Goal: Task Accomplishment & Management: Manage account settings

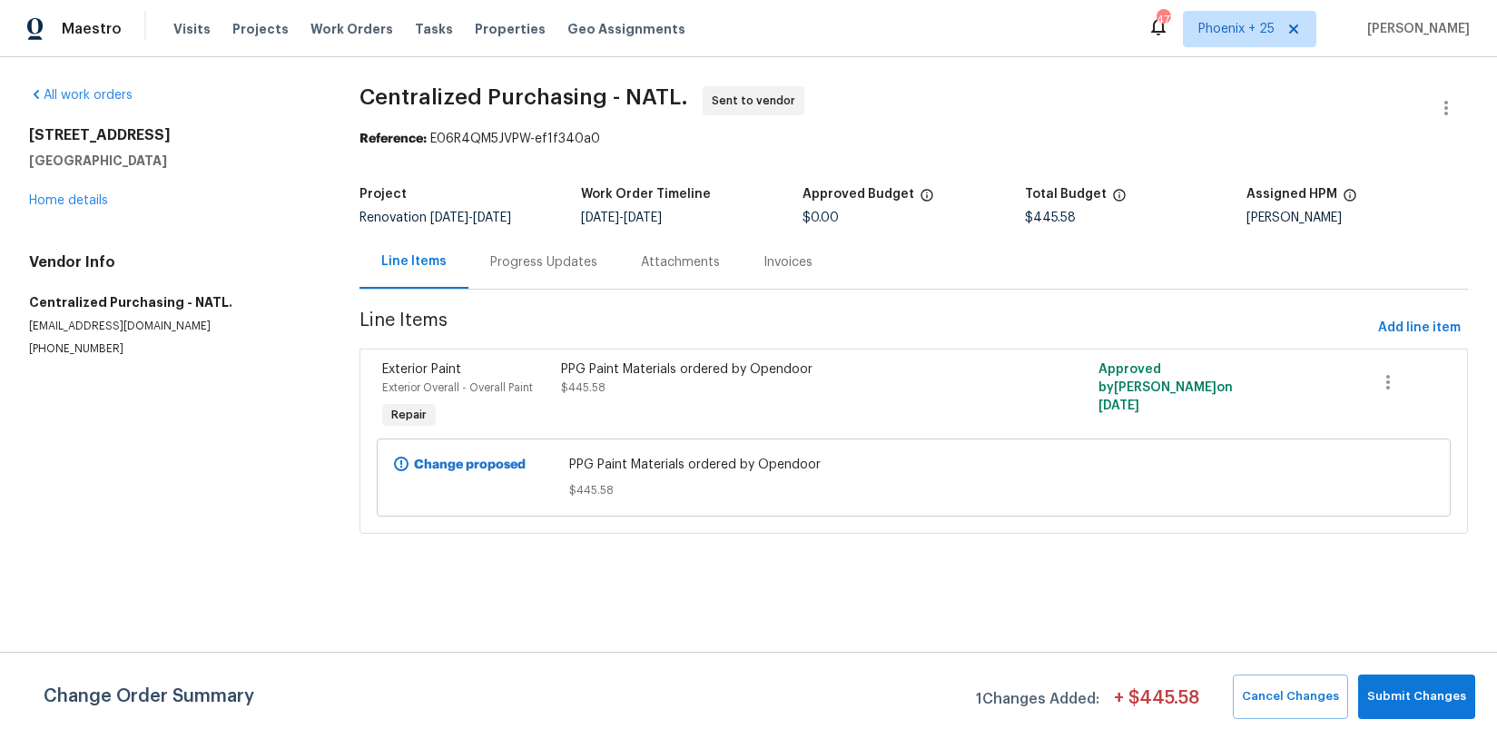
click at [318, 37] on span "Work Orders" at bounding box center [352, 29] width 83 height 18
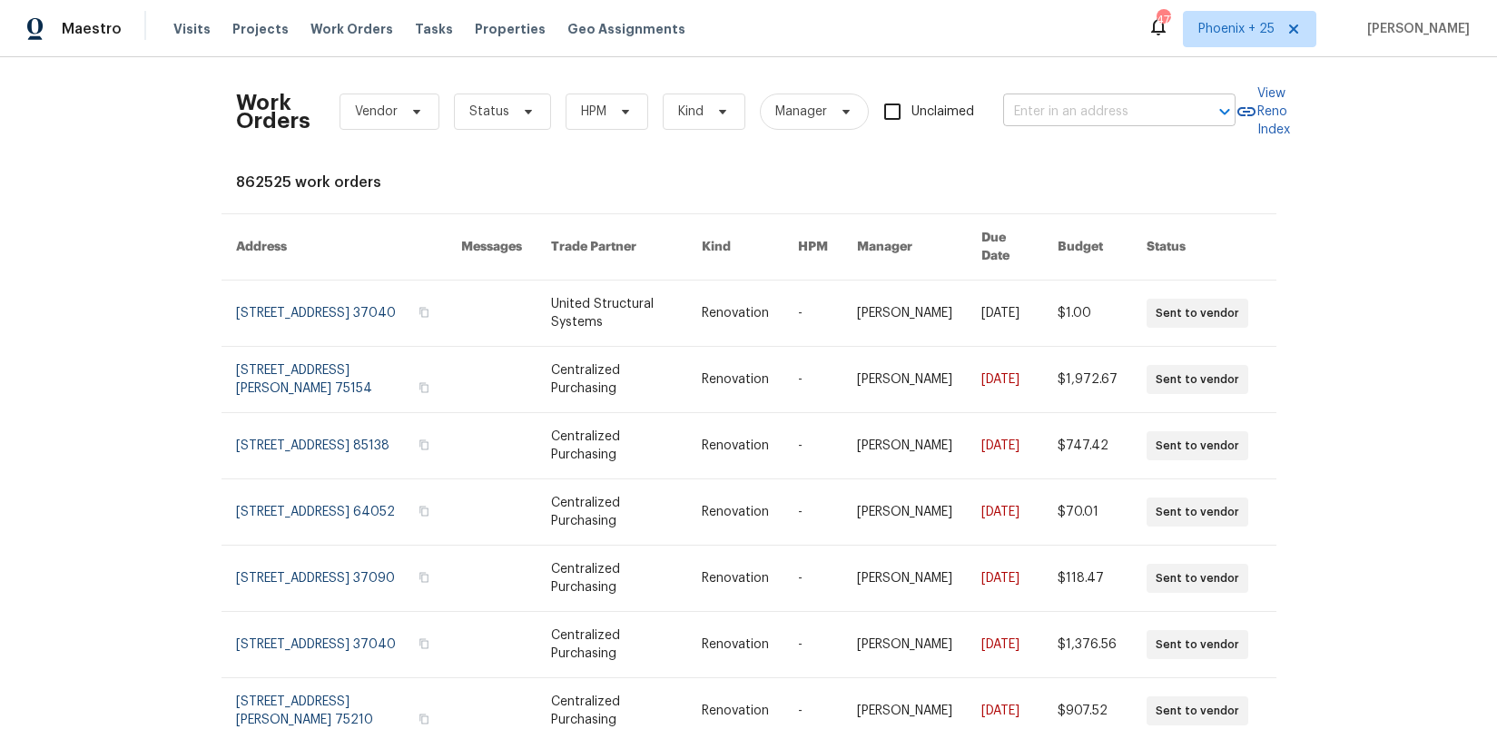
drag, startPoint x: 1164, startPoint y: 130, endPoint x: 1147, endPoint y: 122, distance: 19.1
click at [1157, 127] on div "Work Orders Vendor Status HPM Kind Manager Unclaimed ​" at bounding box center [736, 112] width 1000 height 80
click at [1140, 116] on input "text" at bounding box center [1094, 112] width 182 height 28
paste input "[STREET_ADDRESS]"
type input "[STREET_ADDRESS]"
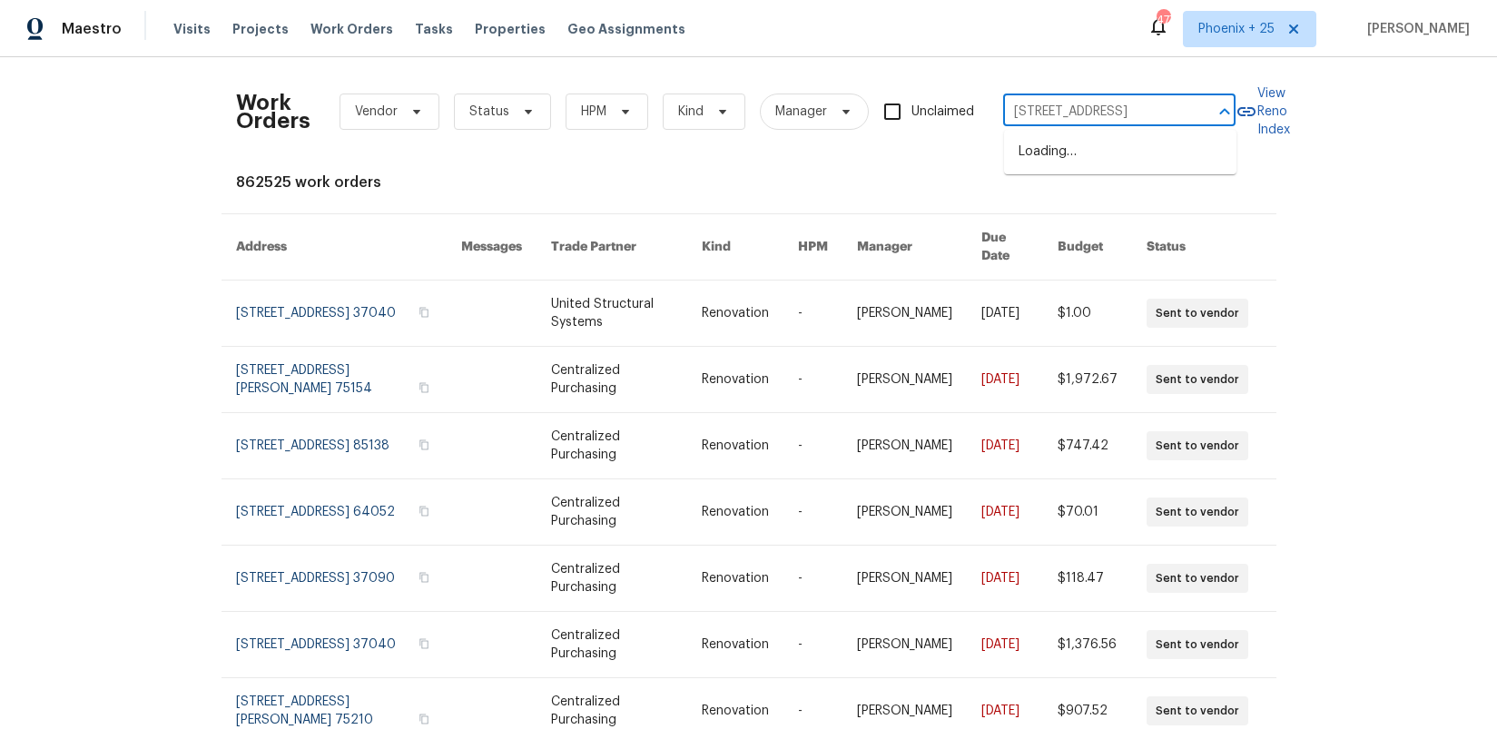
scroll to position [0, 111]
click at [1132, 151] on li "[STREET_ADDRESS]" at bounding box center [1120, 152] width 232 height 30
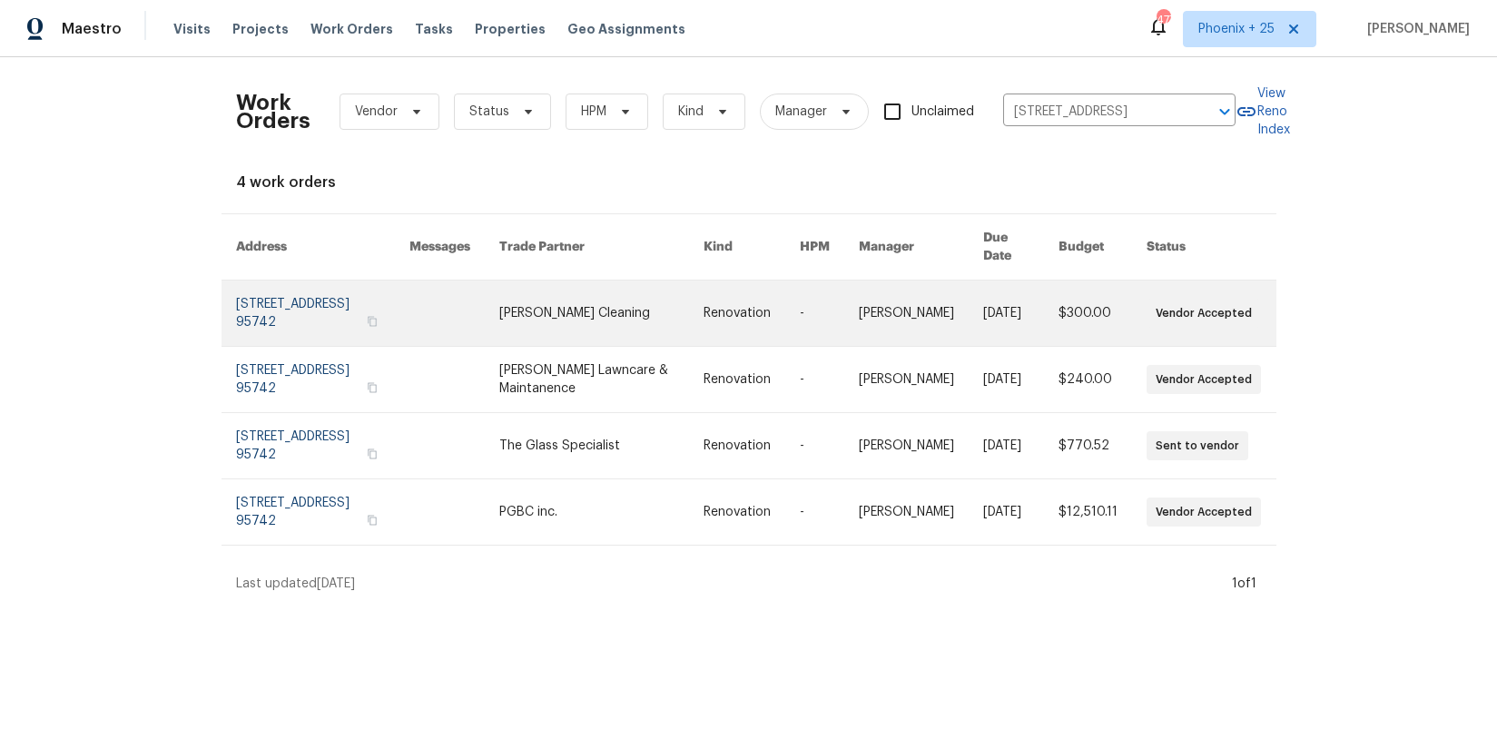
click at [647, 311] on link at bounding box center [601, 313] width 204 height 65
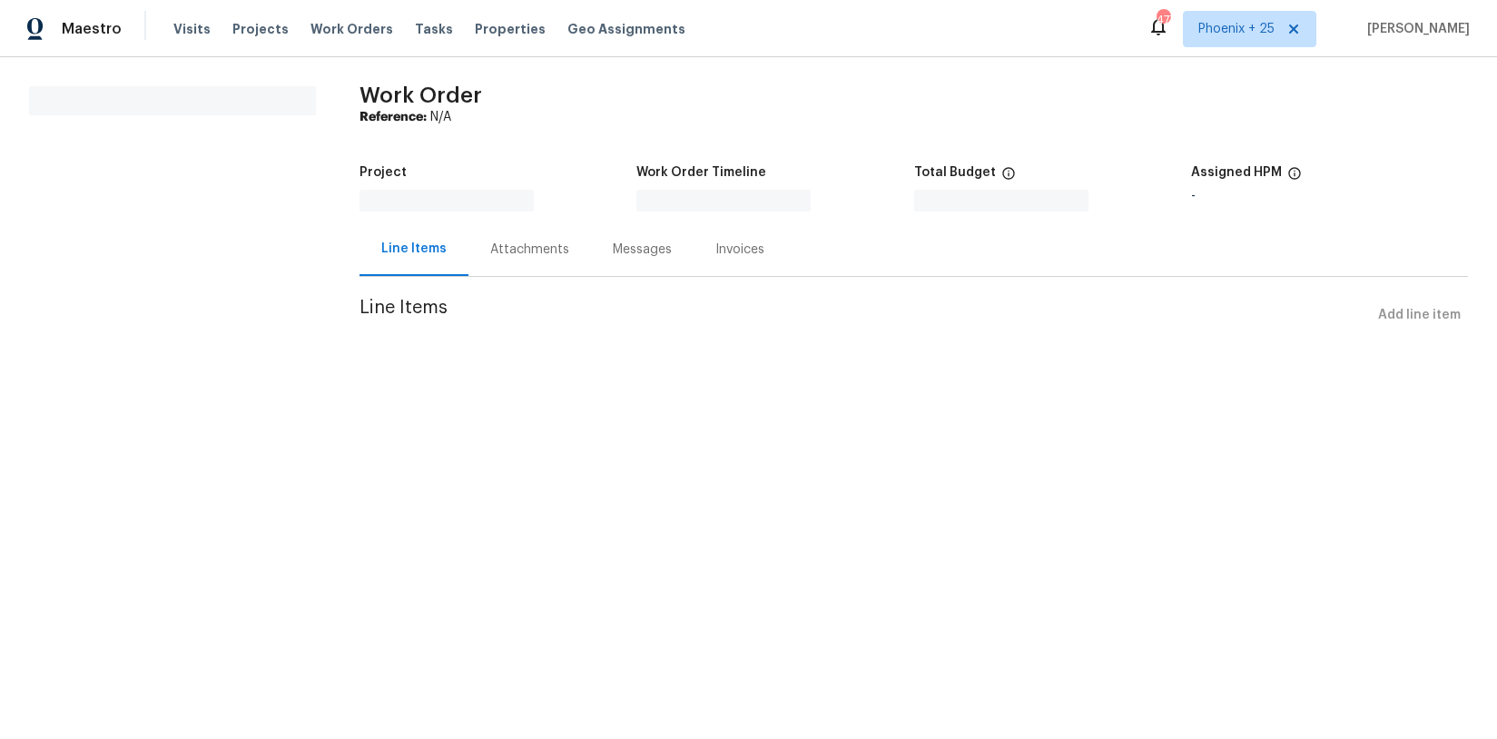
click at [646, 311] on section "Work Order Reference: N/A Project Work Order Timeline Total Budget $0.00 Assign…" at bounding box center [914, 220] width 1109 height 268
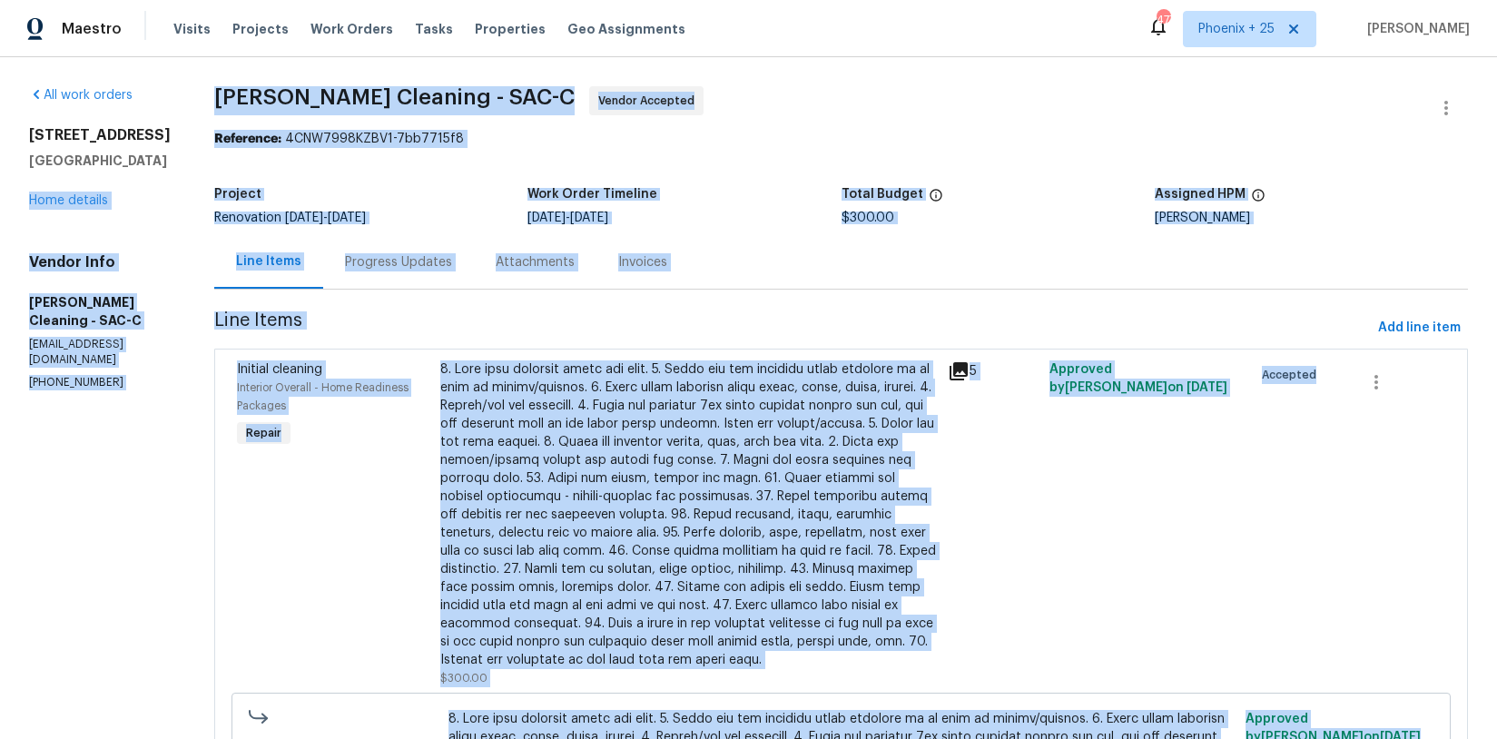
click at [94, 210] on div "[STREET_ADDRESS] Home details" at bounding box center [100, 168] width 142 height 84
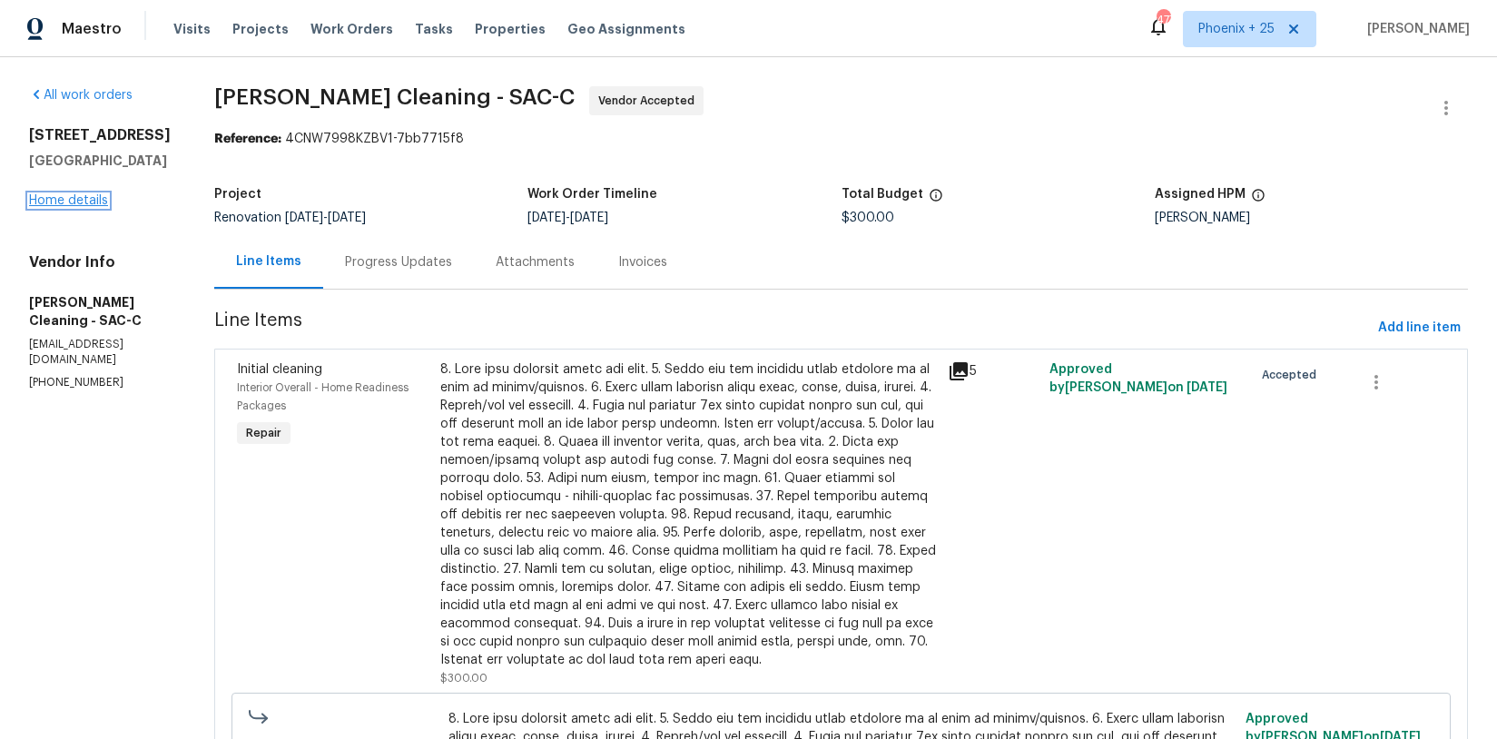
click at [98, 207] on link "Home details" at bounding box center [68, 200] width 79 height 13
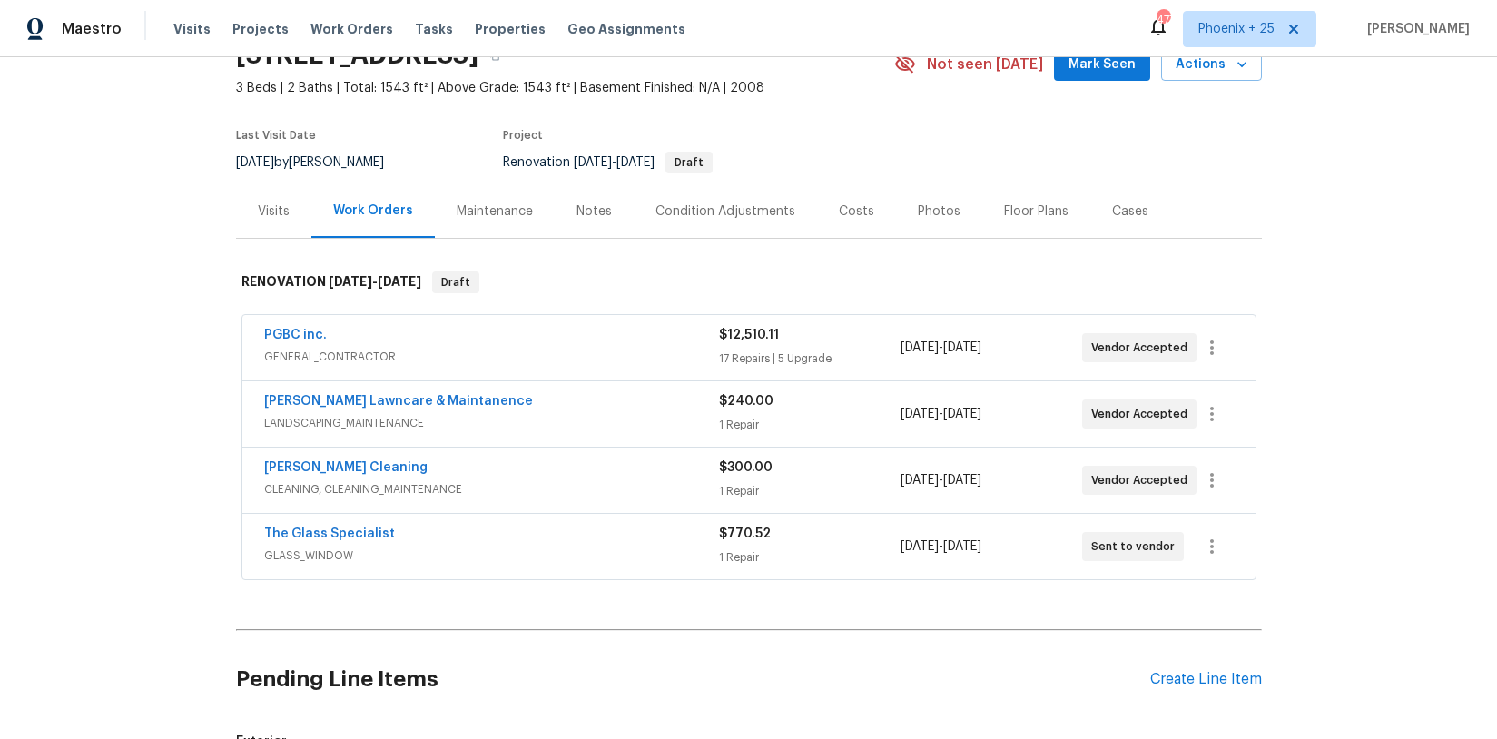
scroll to position [212, 0]
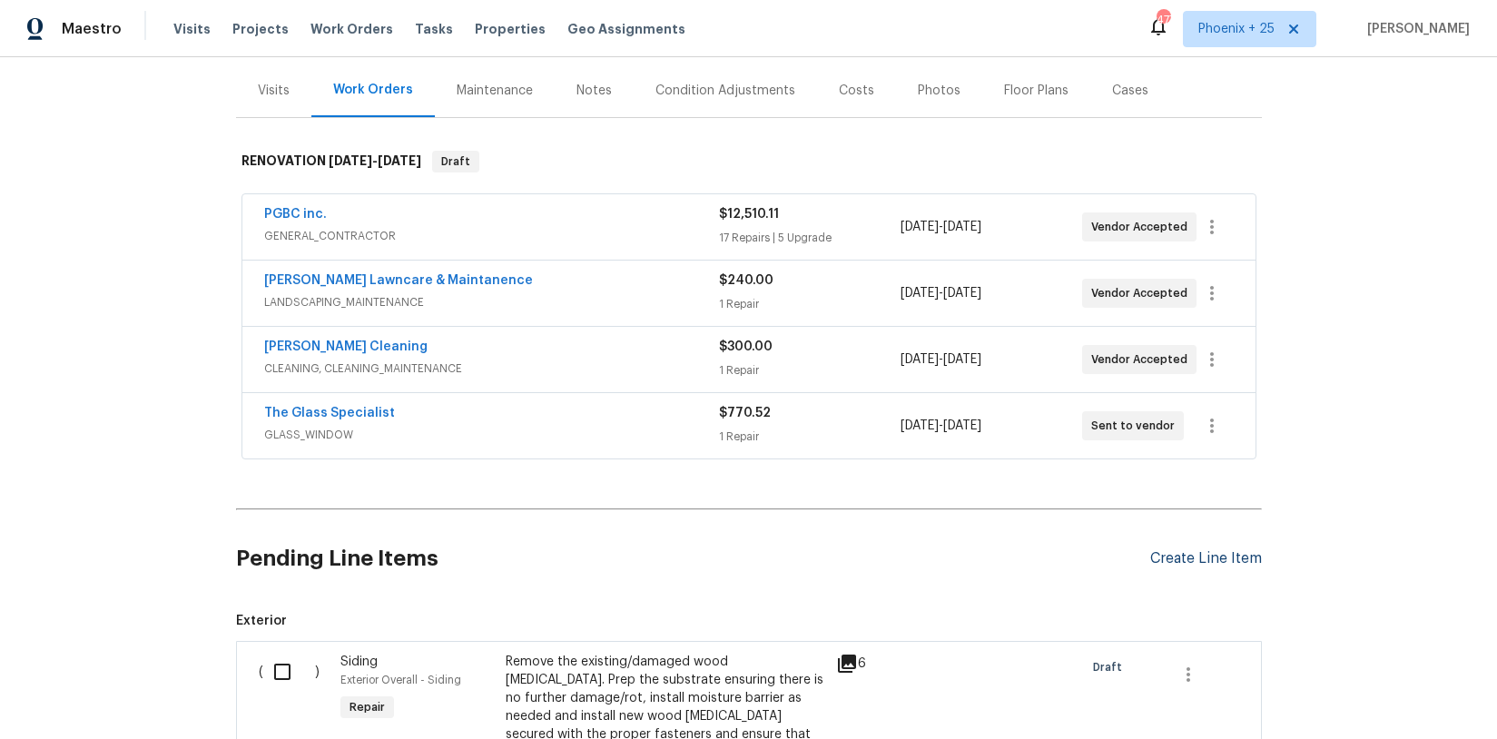
click at [1201, 566] on div "Create Line Item" at bounding box center [1207, 558] width 112 height 17
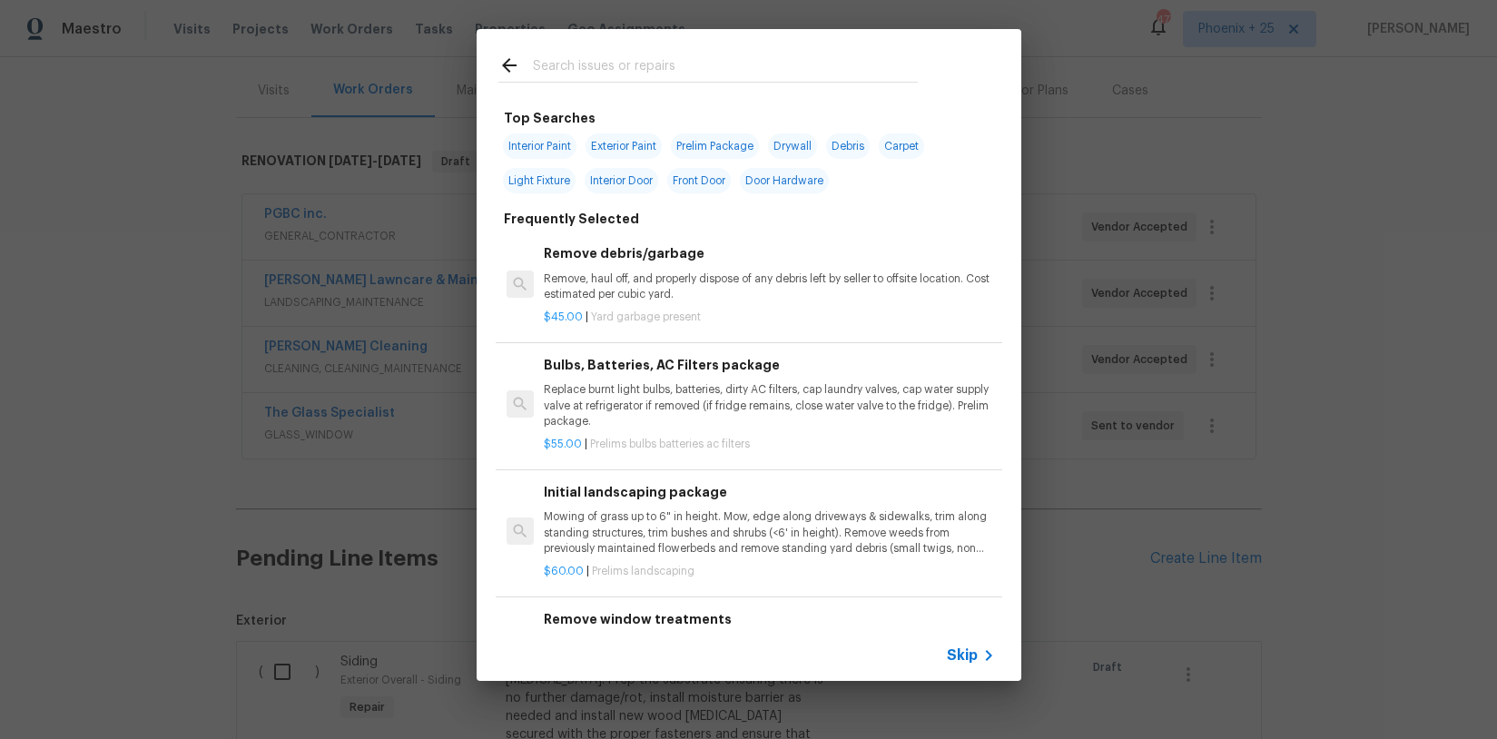
click at [675, 73] on input "text" at bounding box center [725, 67] width 385 height 27
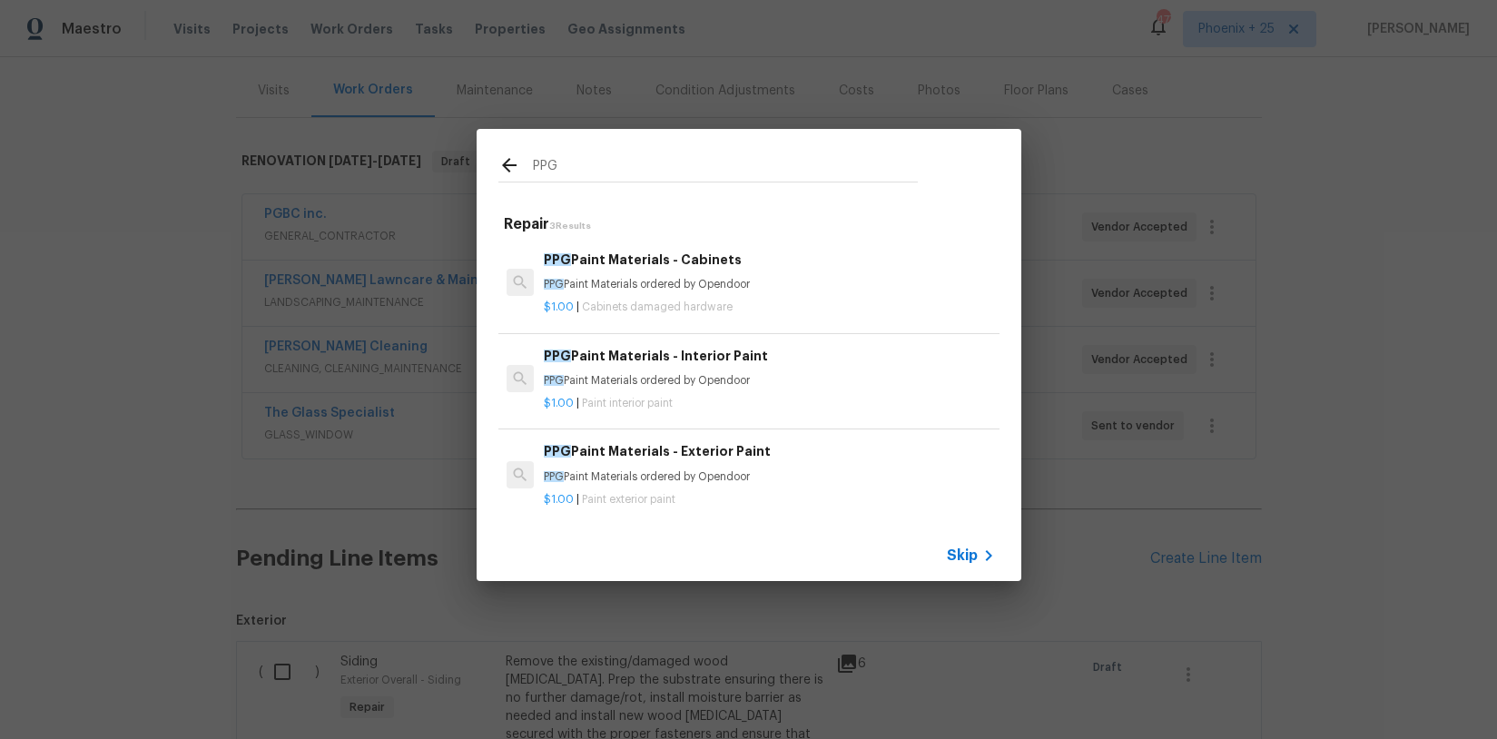
type input "PPG"
click at [776, 289] on p "PPG Paint Materials ordered by Opendoor" at bounding box center [769, 284] width 450 height 15
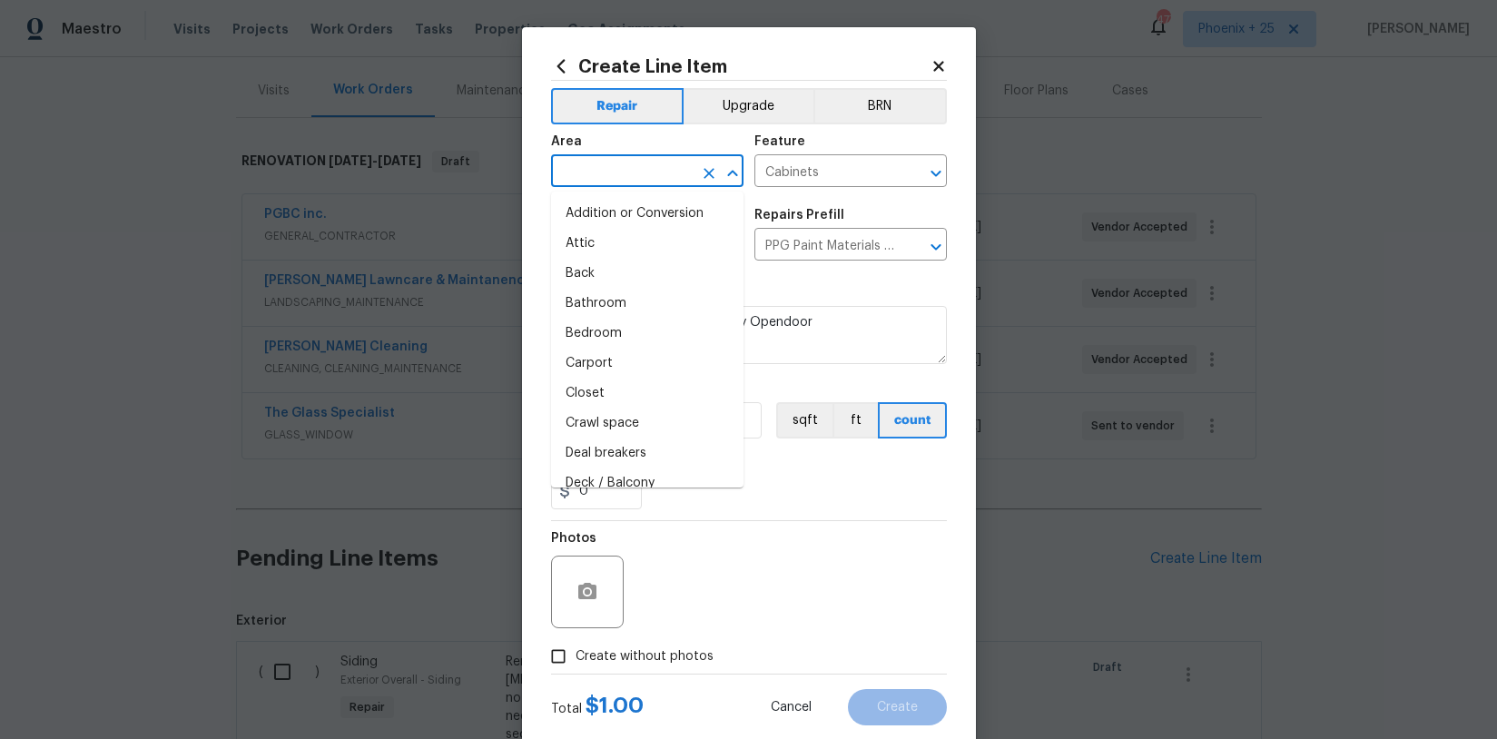
click at [665, 171] on input "text" at bounding box center [622, 173] width 142 height 28
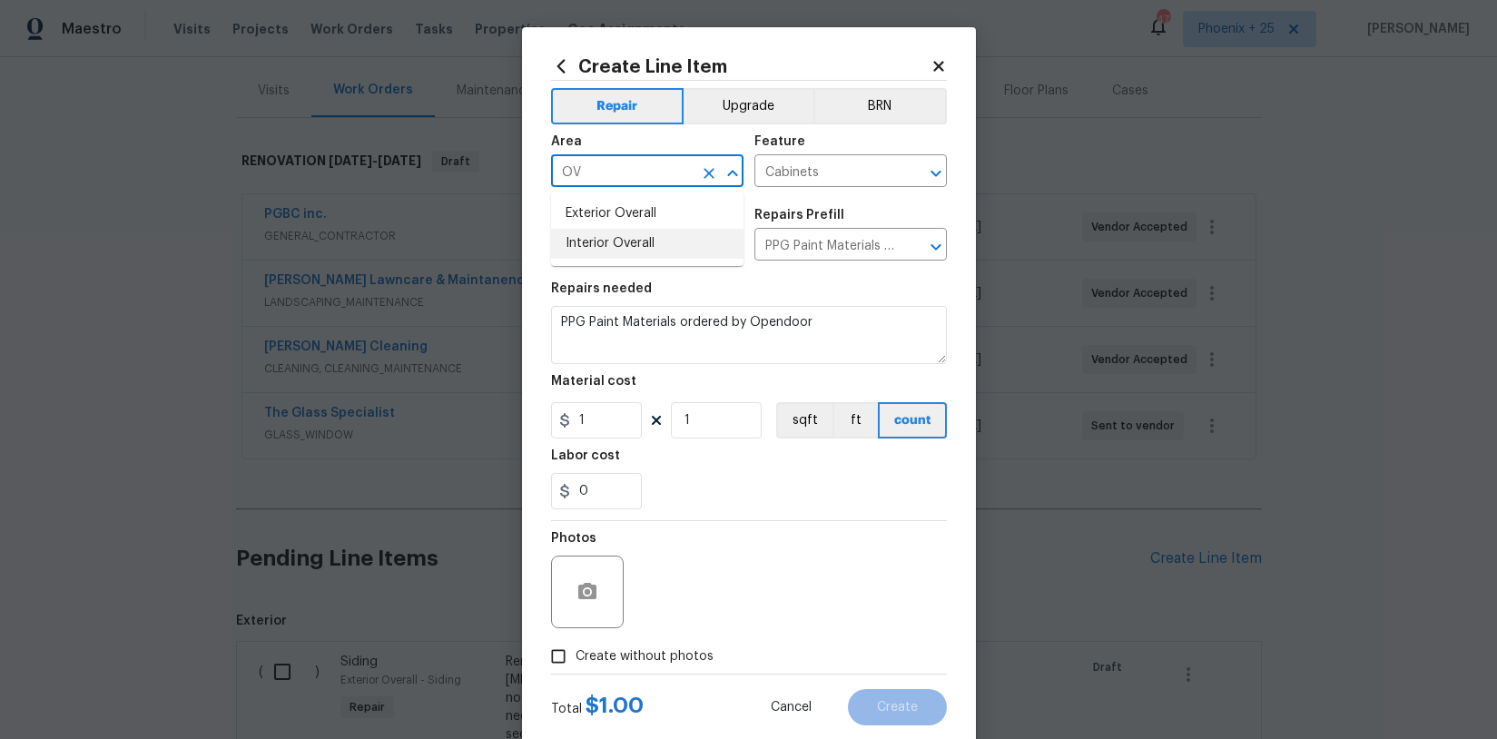
click at [664, 237] on li "Interior Overall" at bounding box center [647, 244] width 193 height 30
type input "Interior Overall"
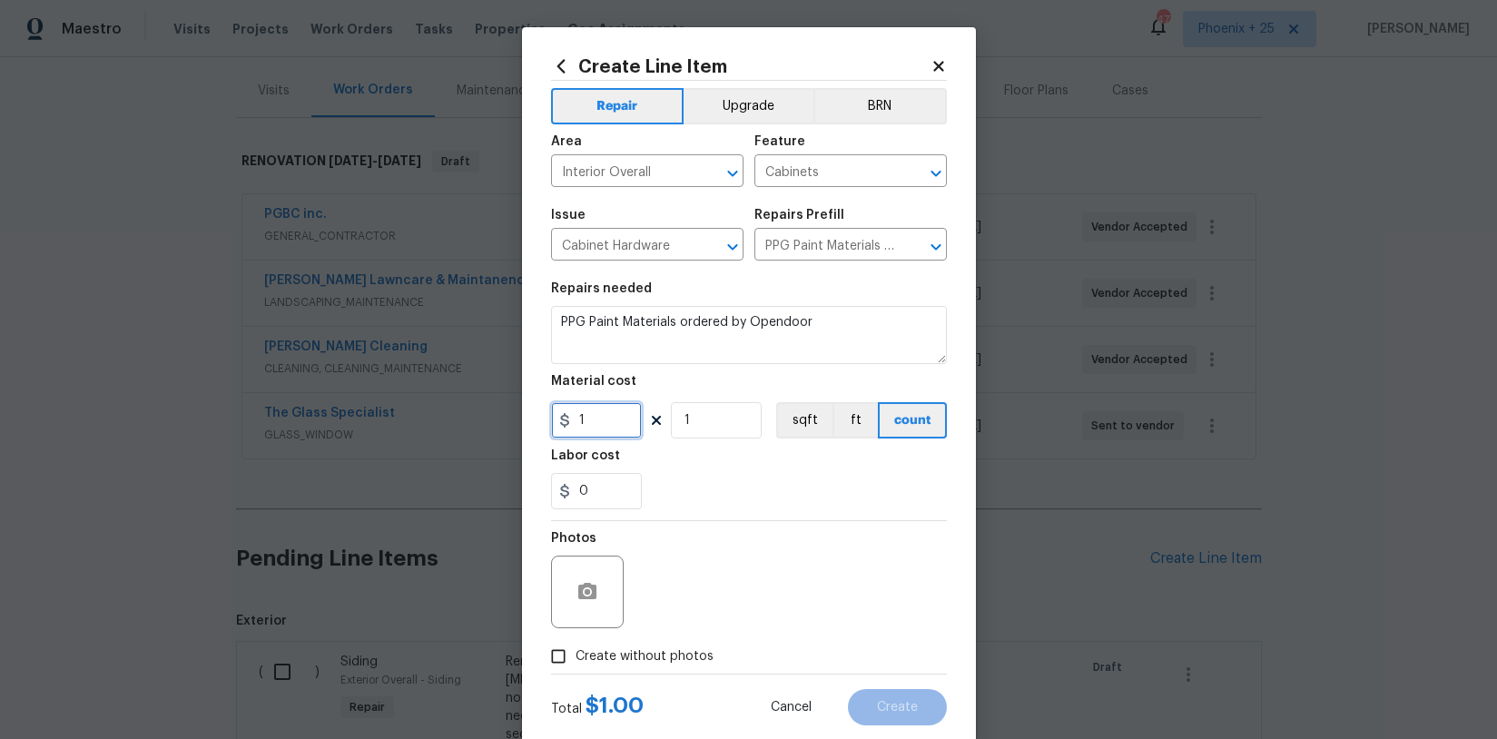
drag, startPoint x: 599, startPoint y: 436, endPoint x: 571, endPoint y: 432, distance: 28.4
click at [571, 432] on input "1" at bounding box center [596, 420] width 91 height 36
type input "510.1"
drag, startPoint x: 675, startPoint y: 661, endPoint x: 673, endPoint y: 644, distance: 17.3
click at [674, 661] on span "Create without photos" at bounding box center [645, 656] width 138 height 19
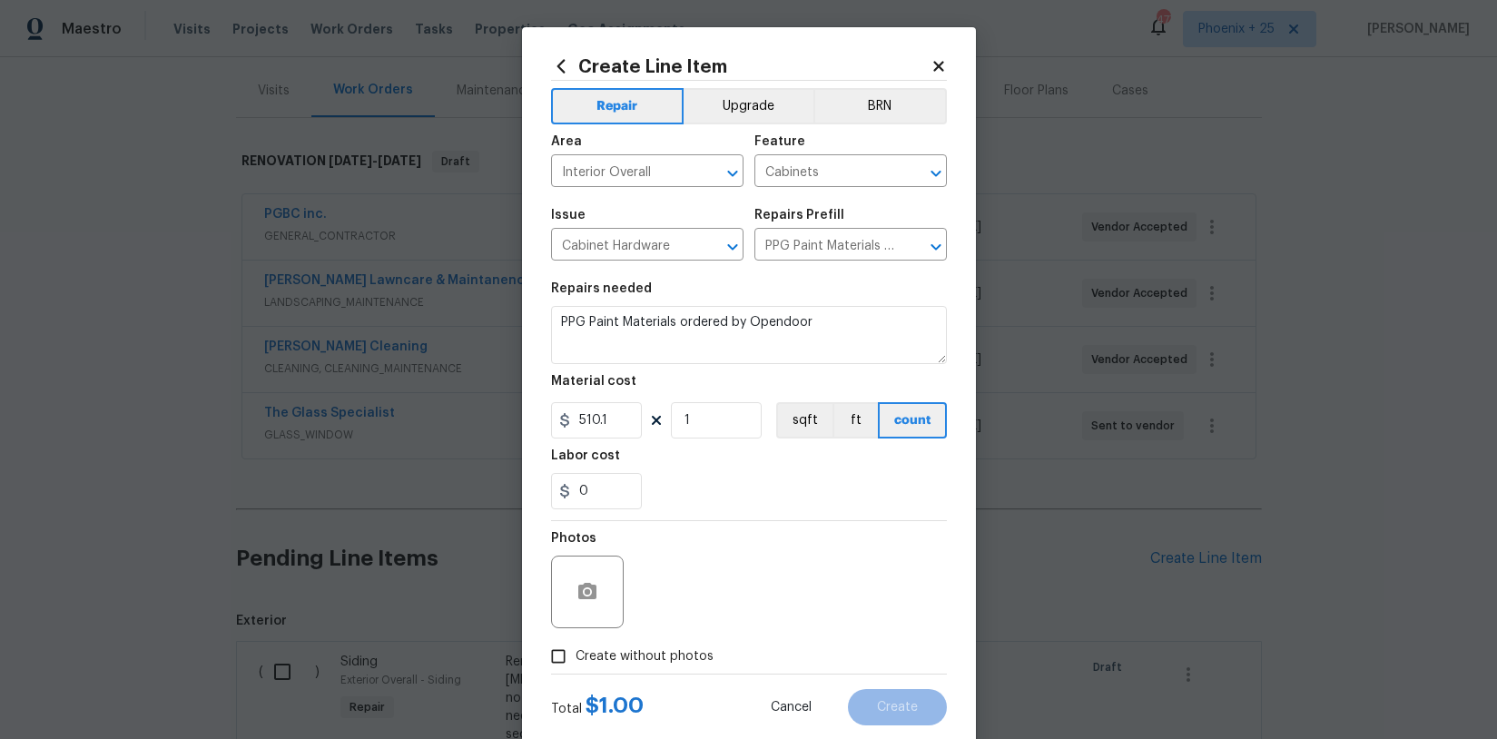
click at [576, 661] on input "Create without photos" at bounding box center [558, 656] width 35 height 35
checkbox input "true"
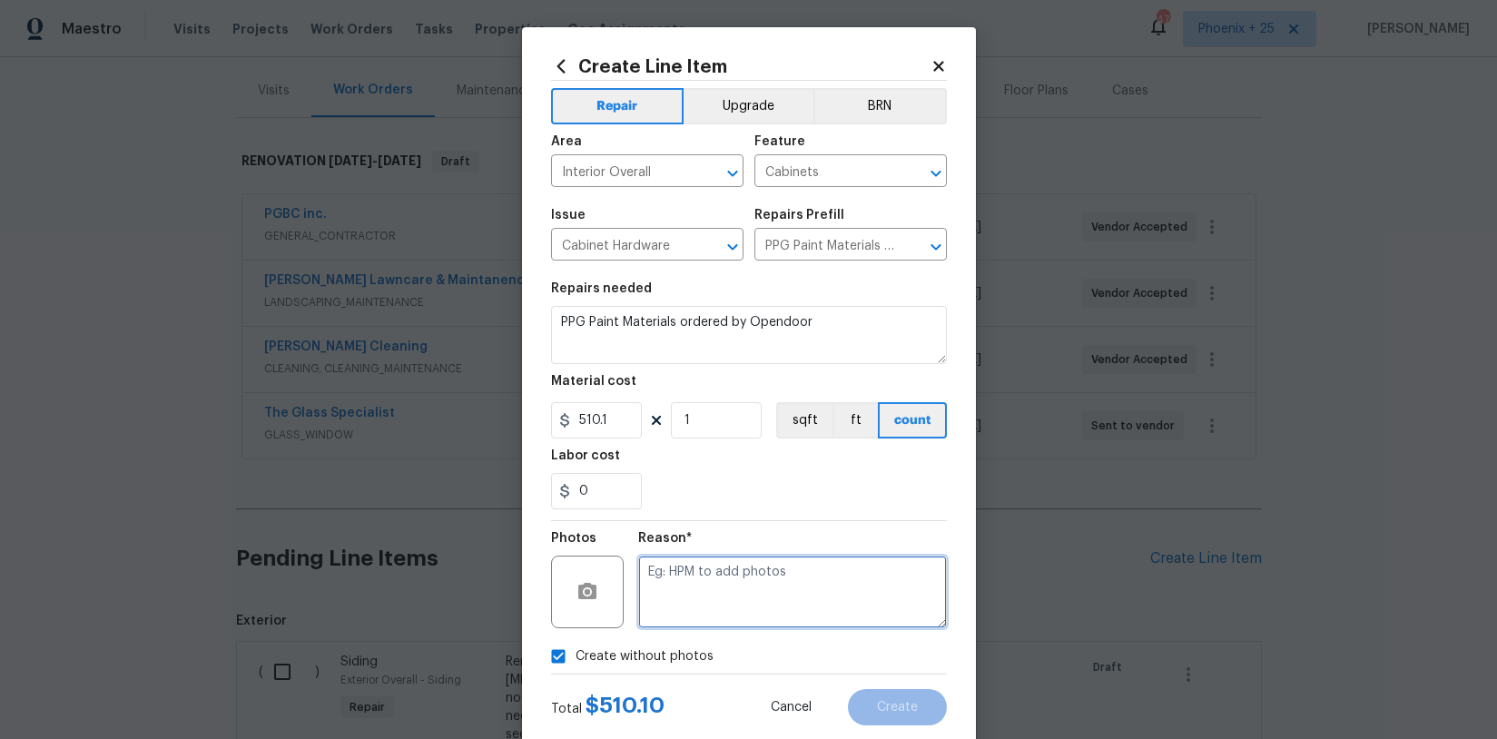
click at [688, 612] on textarea at bounding box center [792, 592] width 309 height 73
type textarea "NA"
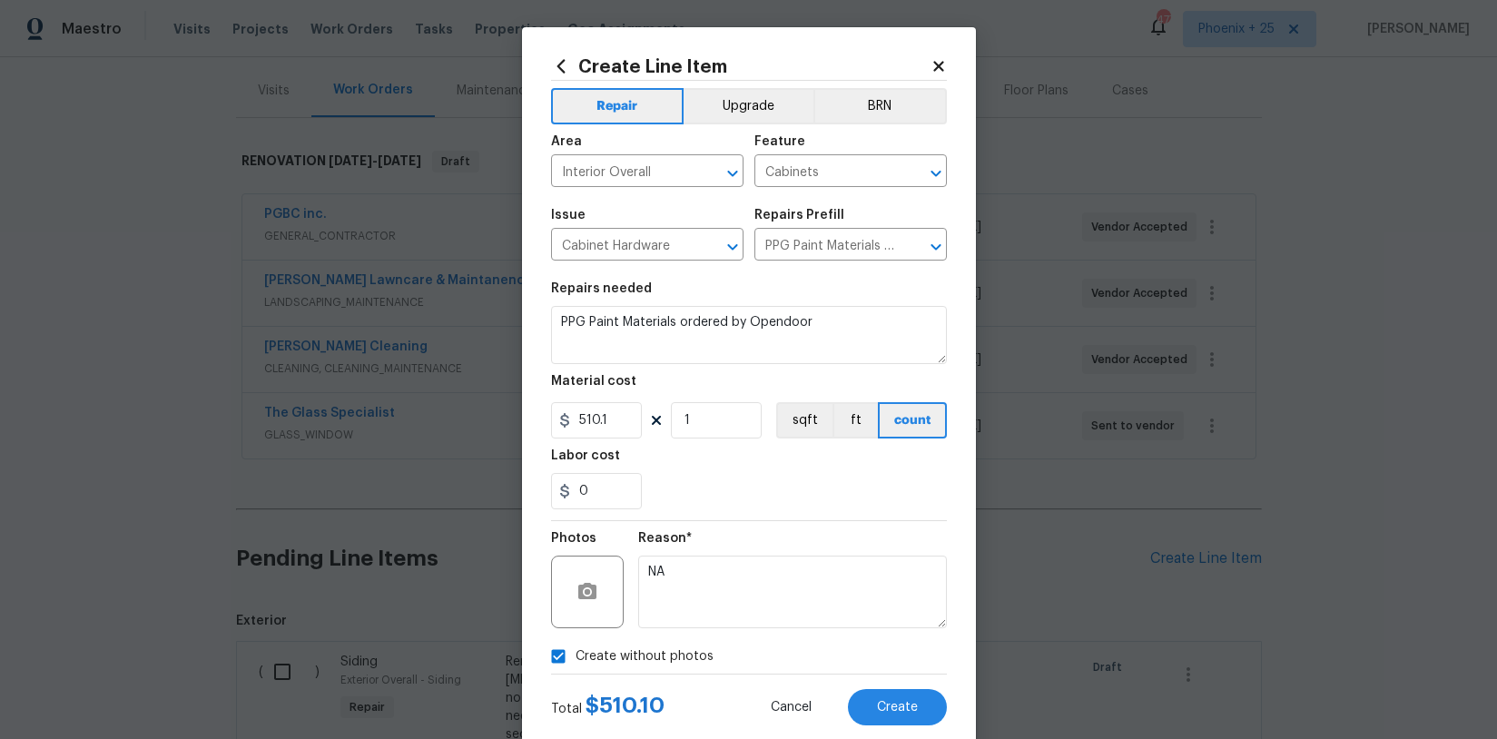
click at [872, 689] on div "Total $ 510.10 Cancel Create" at bounding box center [749, 700] width 396 height 51
click at [881, 697] on button "Create" at bounding box center [897, 707] width 99 height 36
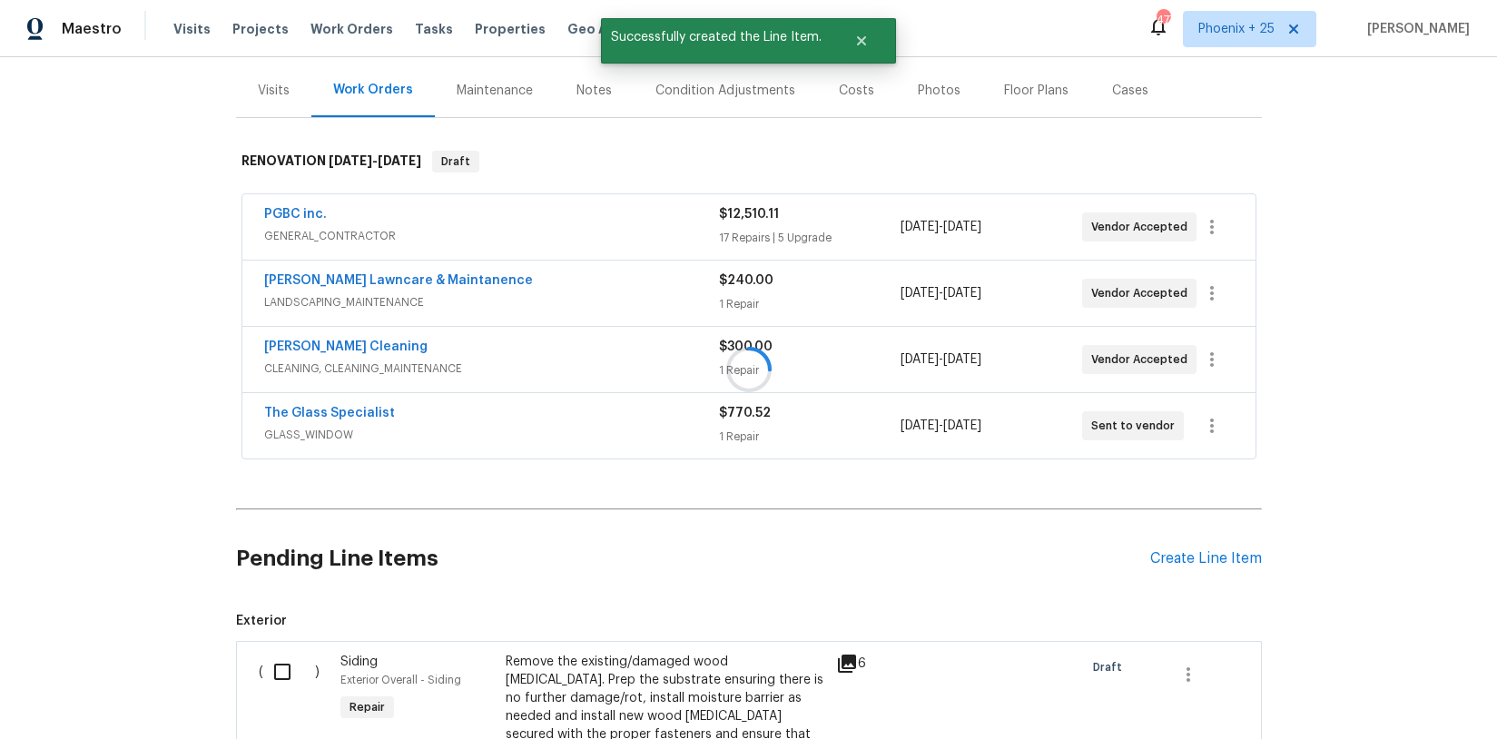
click at [1149, 561] on div at bounding box center [748, 369] width 1497 height 739
click at [1157, 554] on div "Create Line Item" at bounding box center [1207, 558] width 112 height 17
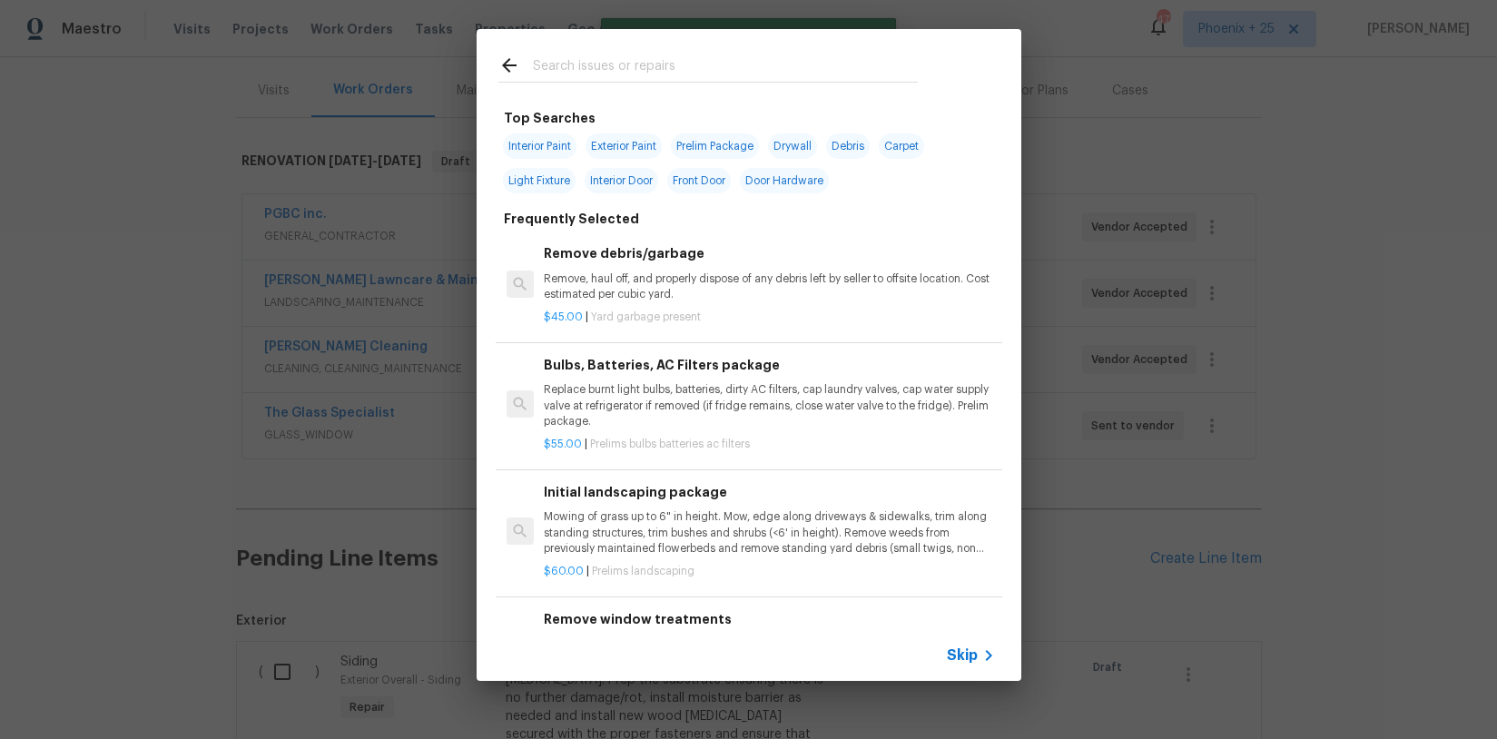
click at [756, 70] on input "text" at bounding box center [725, 67] width 385 height 27
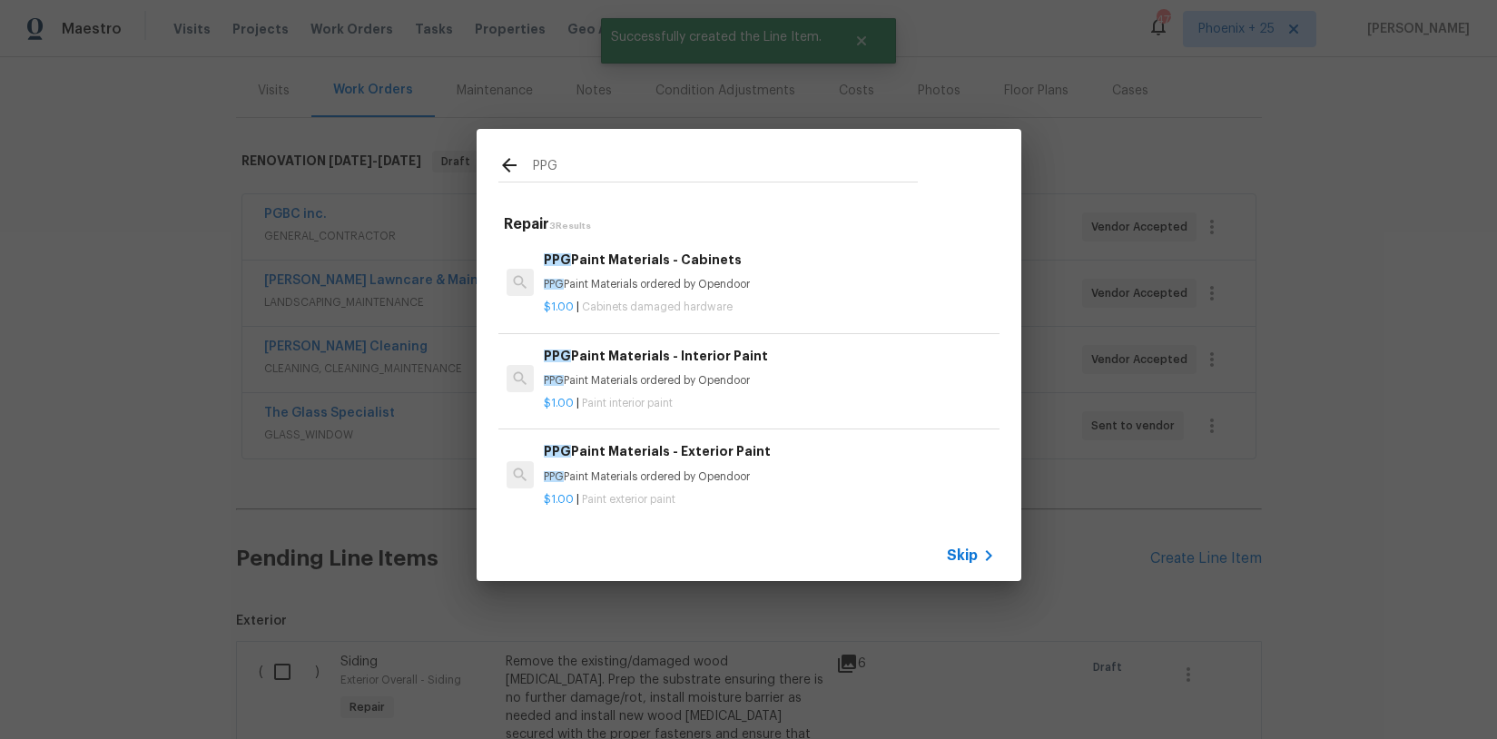
type input "PPG"
click at [822, 356] on h6 "PPG Paint Materials - Interior Paint" at bounding box center [769, 356] width 450 height 20
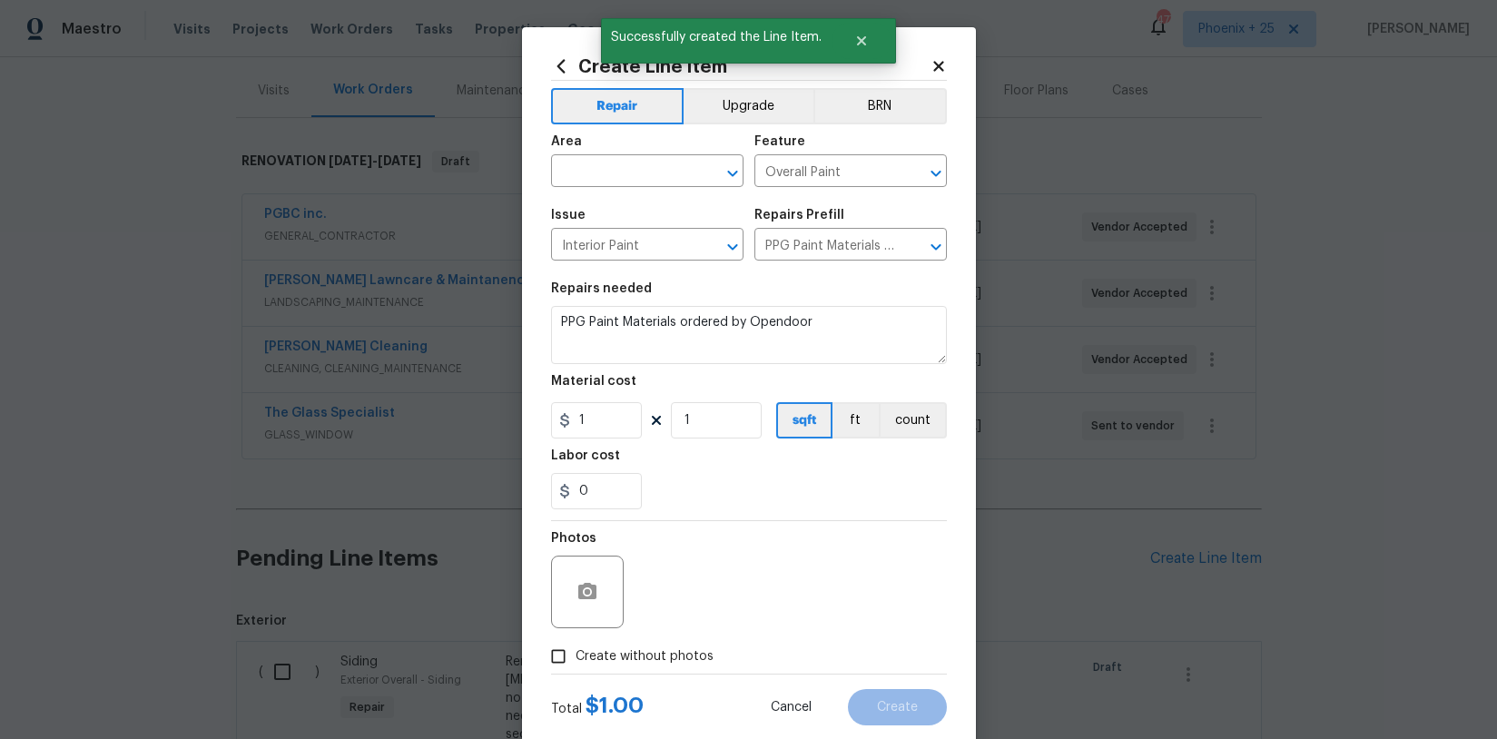
click at [611, 150] on div "Area" at bounding box center [647, 147] width 193 height 24
click at [610, 166] on input "text" at bounding box center [622, 173] width 142 height 28
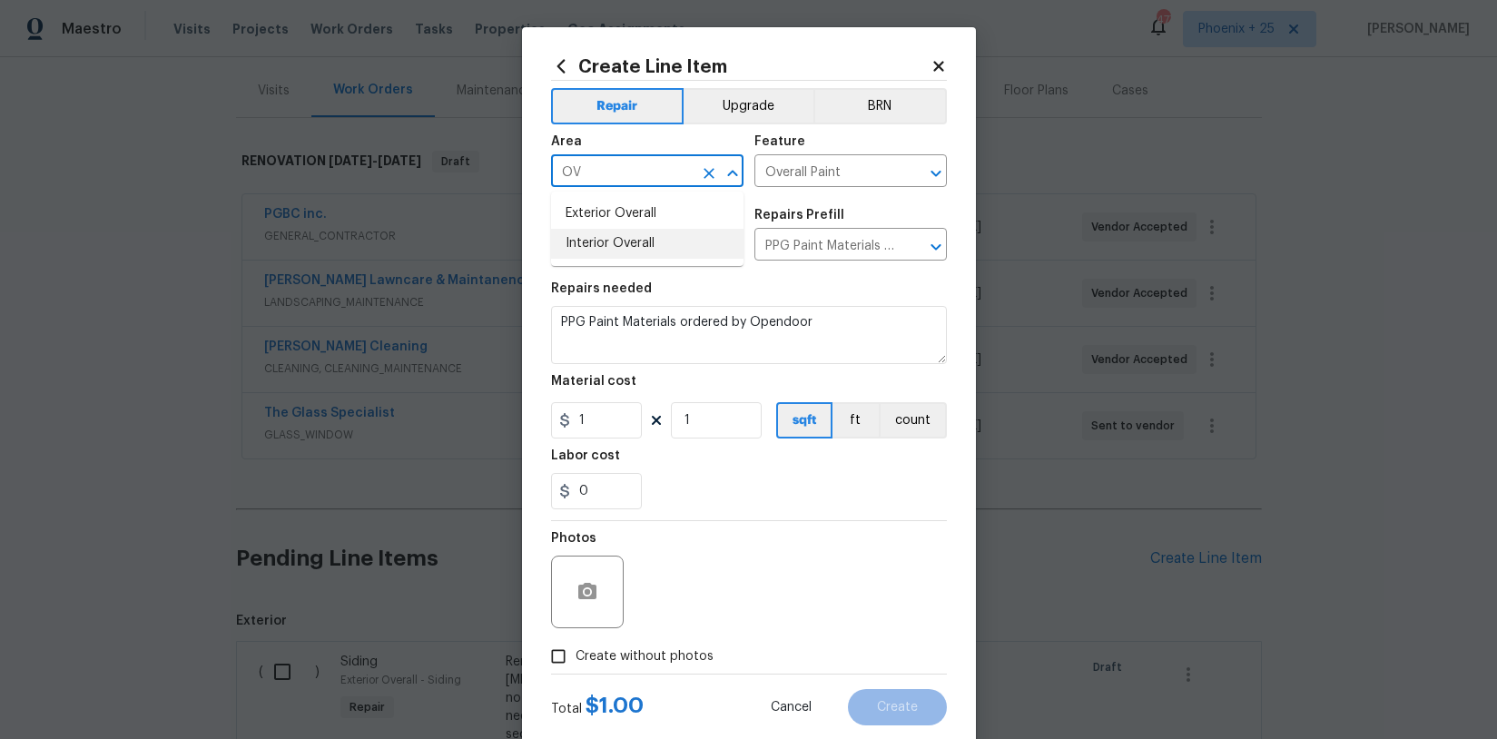
drag, startPoint x: 628, startPoint y: 232, endPoint x: 605, endPoint y: 418, distance: 186.6
click at [628, 232] on li "Interior Overall" at bounding box center [647, 244] width 193 height 30
type input "Interior Overall"
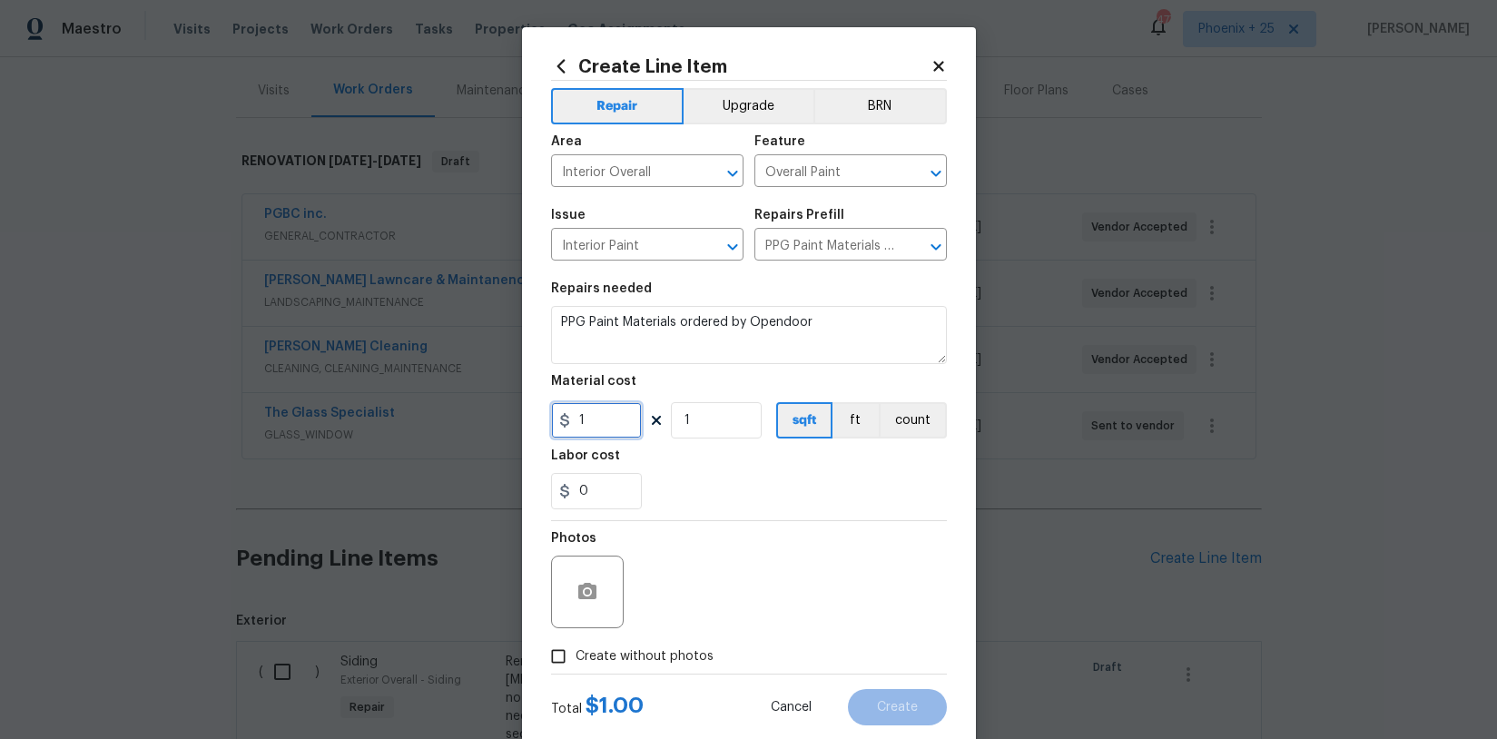
drag, startPoint x: 605, startPoint y: 420, endPoint x: 541, endPoint y: 413, distance: 64.0
click at [541, 413] on div "Create Line Item Repair Upgrade BRN Area Interior Overall ​ Feature Overall Pai…" at bounding box center [749, 390] width 454 height 727
type input "356.49"
click at [656, 649] on span "Create without photos" at bounding box center [645, 656] width 138 height 19
click at [576, 649] on input "Create without photos" at bounding box center [558, 656] width 35 height 35
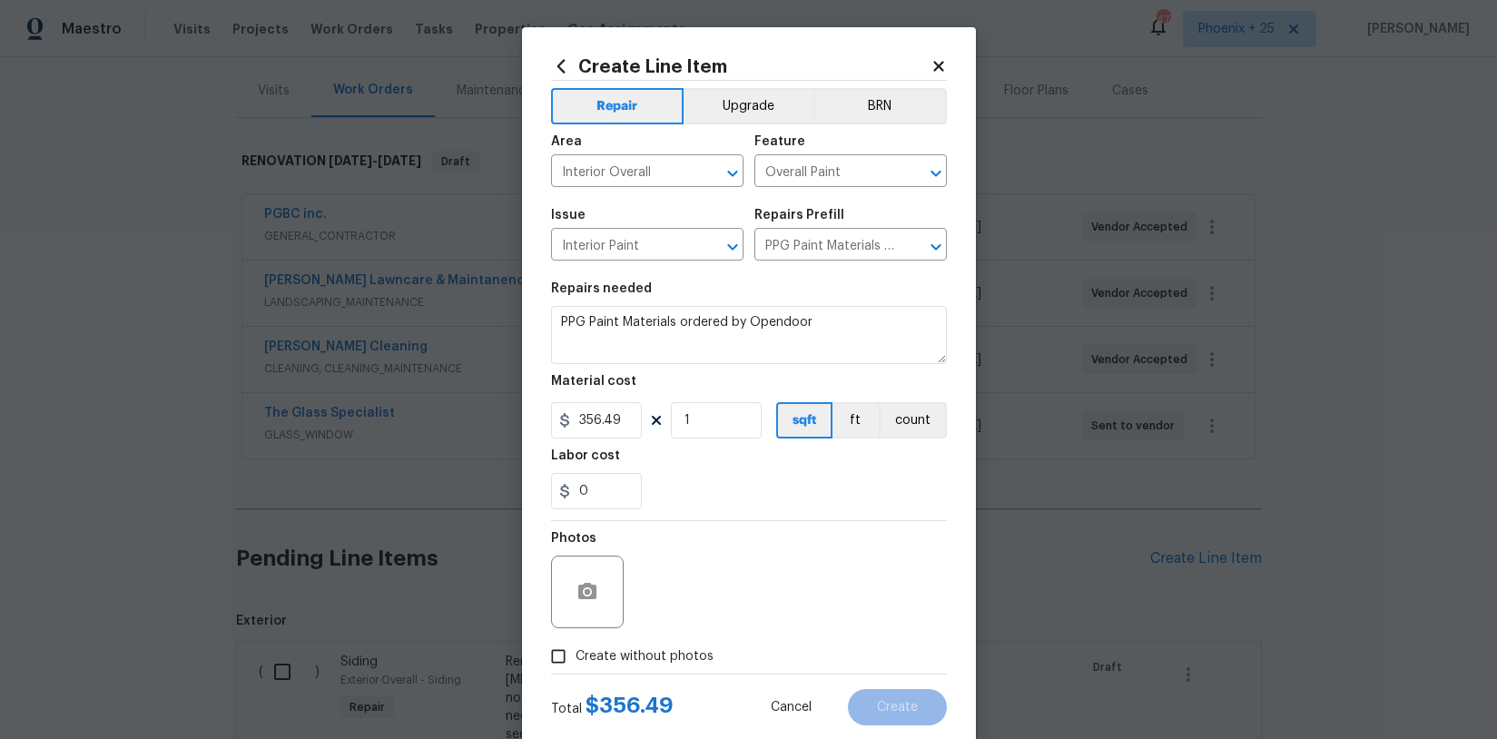
checkbox input "true"
click at [674, 598] on textarea at bounding box center [792, 592] width 309 height 73
type textarea "NA"
click at [896, 687] on div "Total $ 356.49 Cancel Create" at bounding box center [749, 700] width 396 height 51
drag, startPoint x: 898, startPoint y: 699, endPoint x: 1127, endPoint y: 594, distance: 251.9
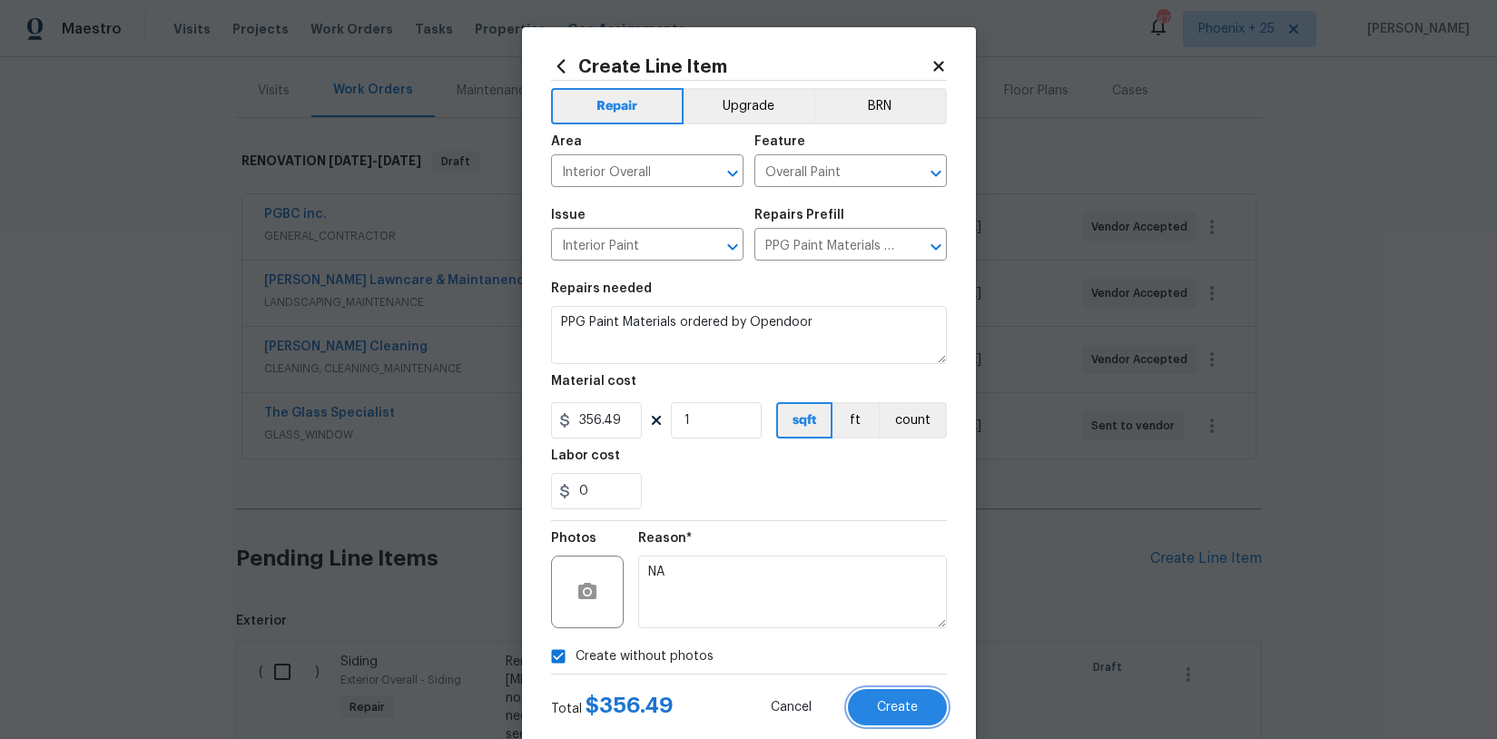
click at [898, 699] on button "Create" at bounding box center [897, 707] width 99 height 36
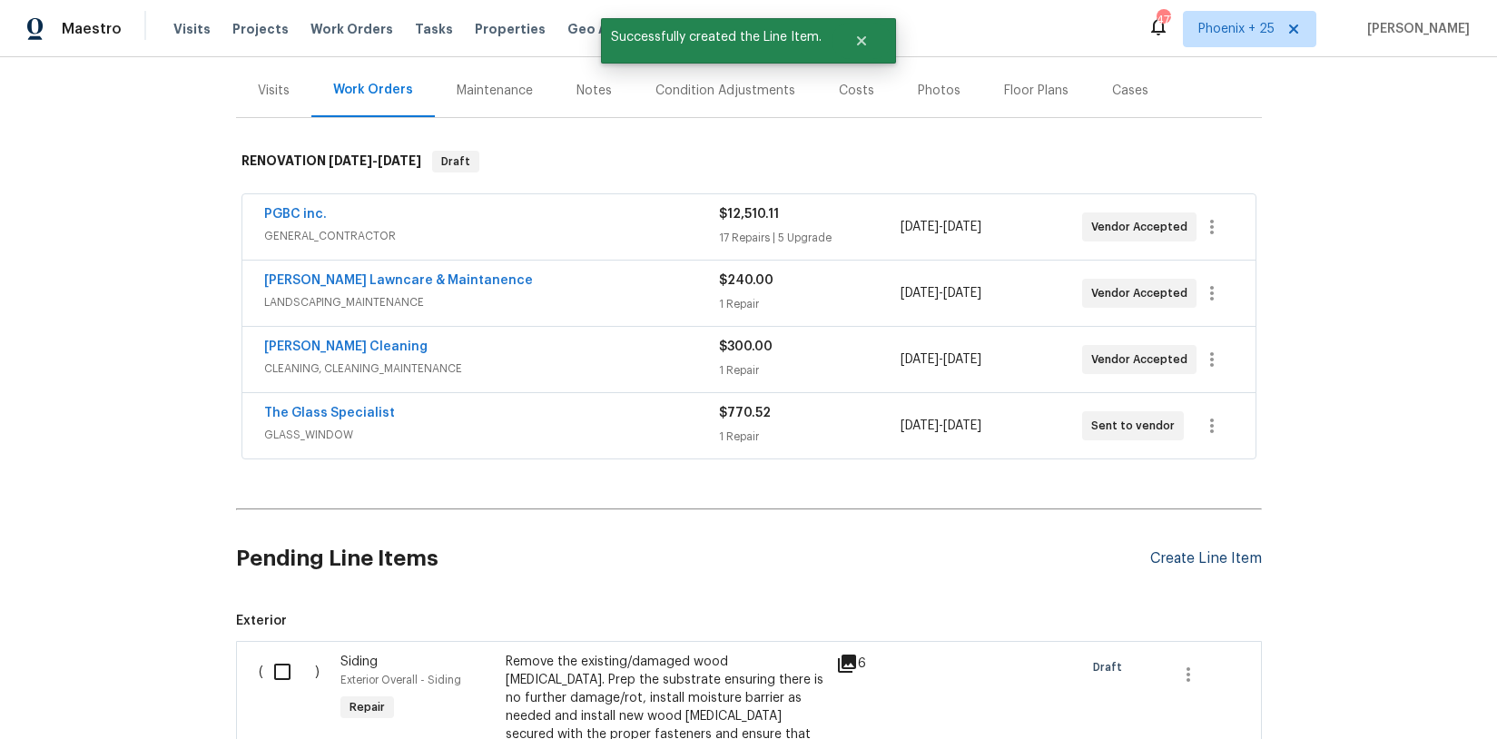
click at [1185, 564] on div "Create Line Item" at bounding box center [1207, 558] width 112 height 17
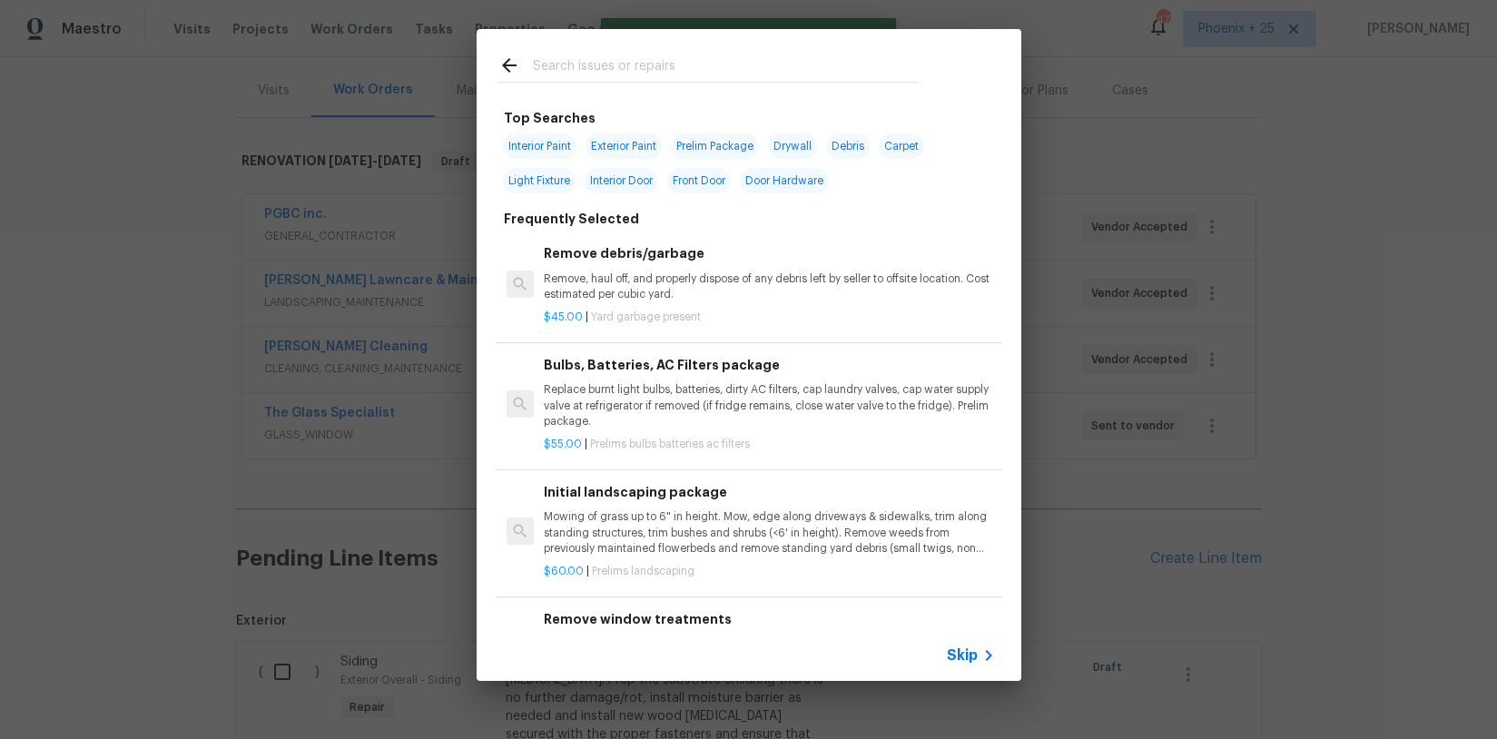
click at [643, 64] on input "text" at bounding box center [725, 67] width 385 height 27
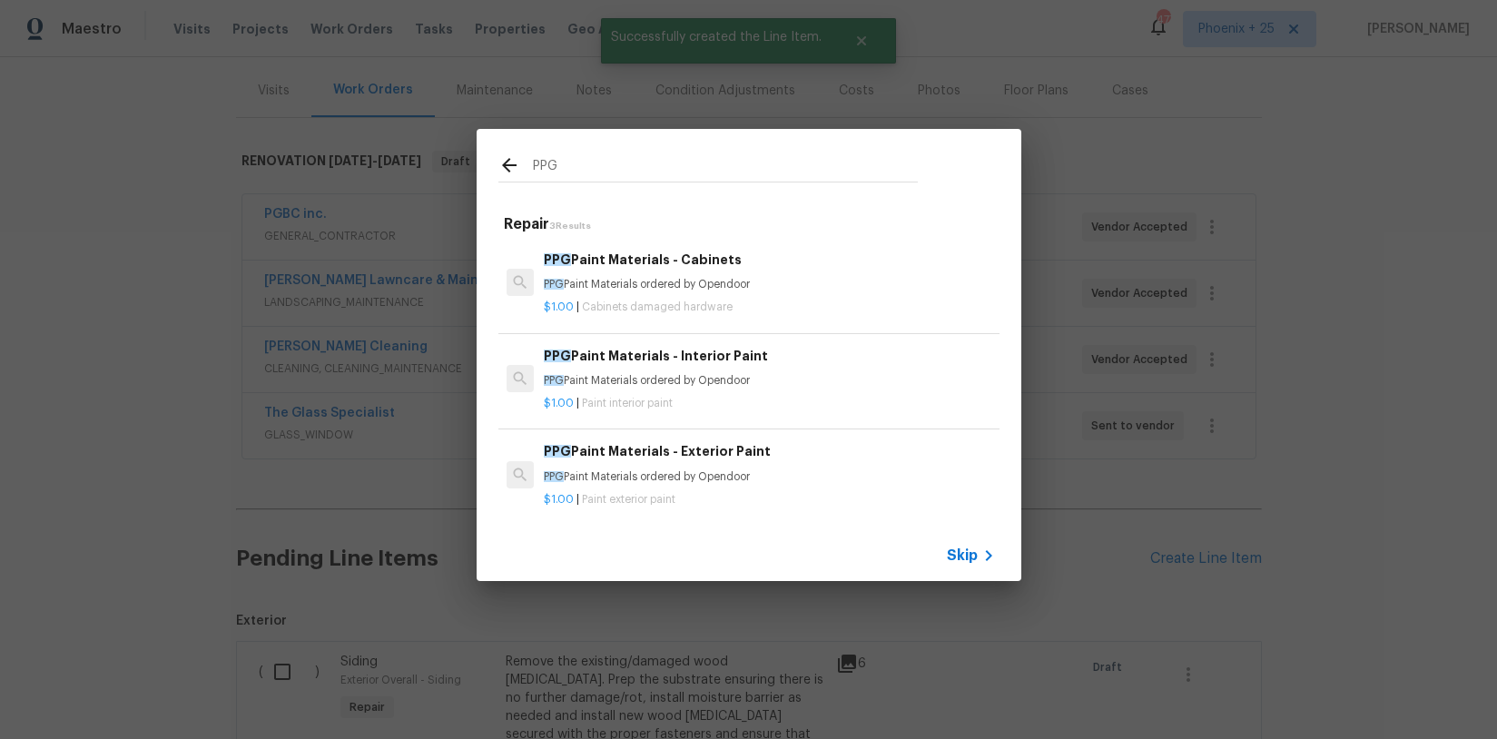
type input "PPG"
click at [797, 444] on h6 "PPG Paint Materials - Exterior Paint" at bounding box center [769, 451] width 450 height 20
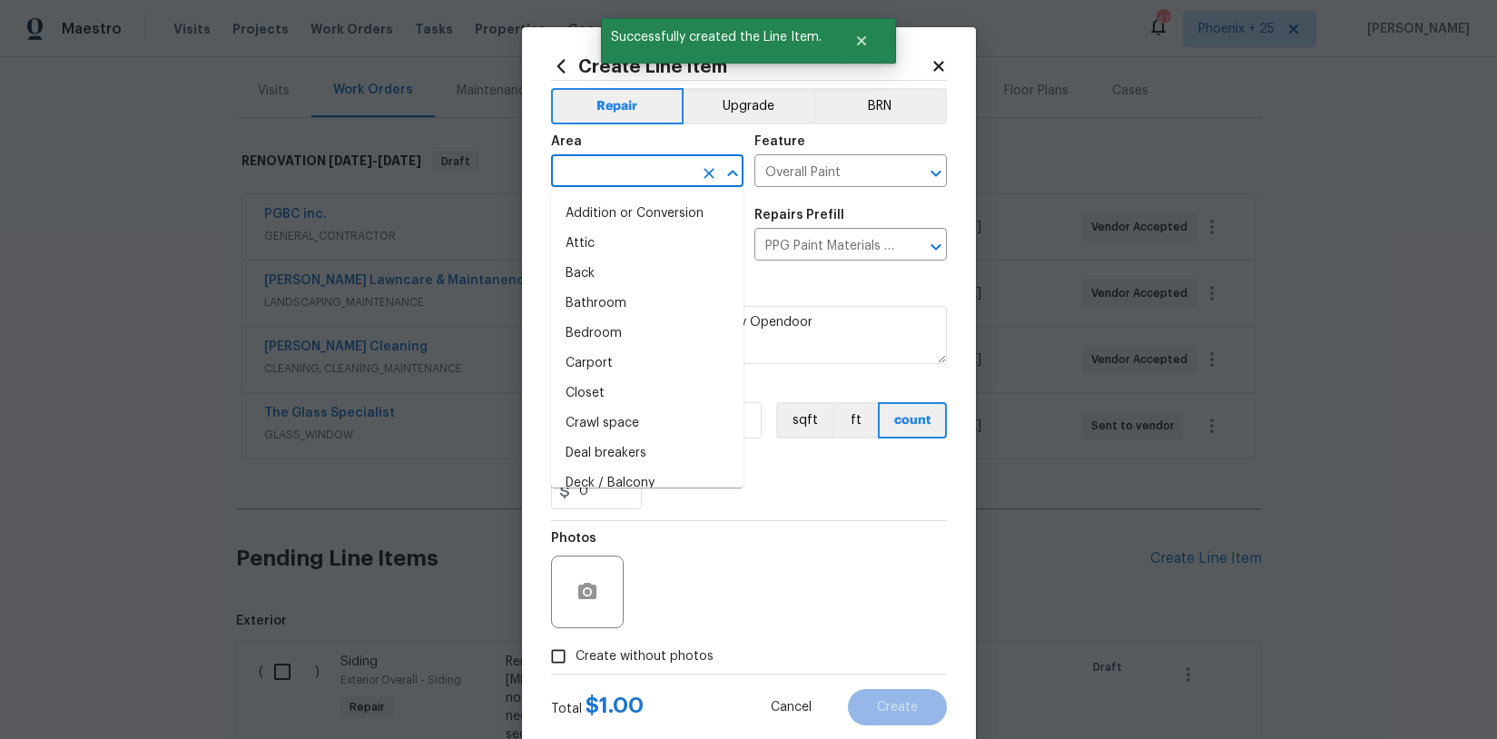
click at [670, 177] on input "text" at bounding box center [622, 173] width 142 height 28
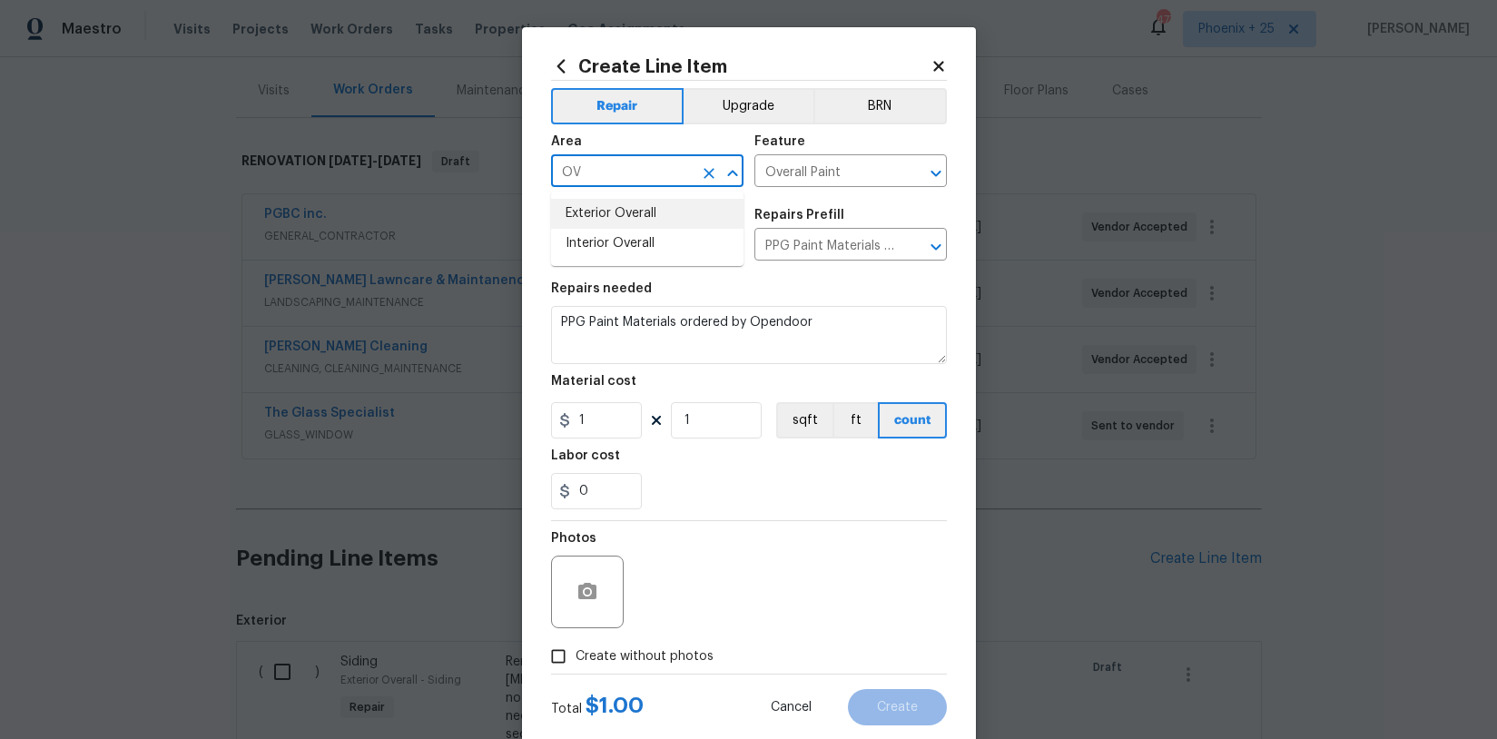
click at [672, 205] on li "Exterior Overall" at bounding box center [647, 214] width 193 height 30
type input "Exterior Overall"
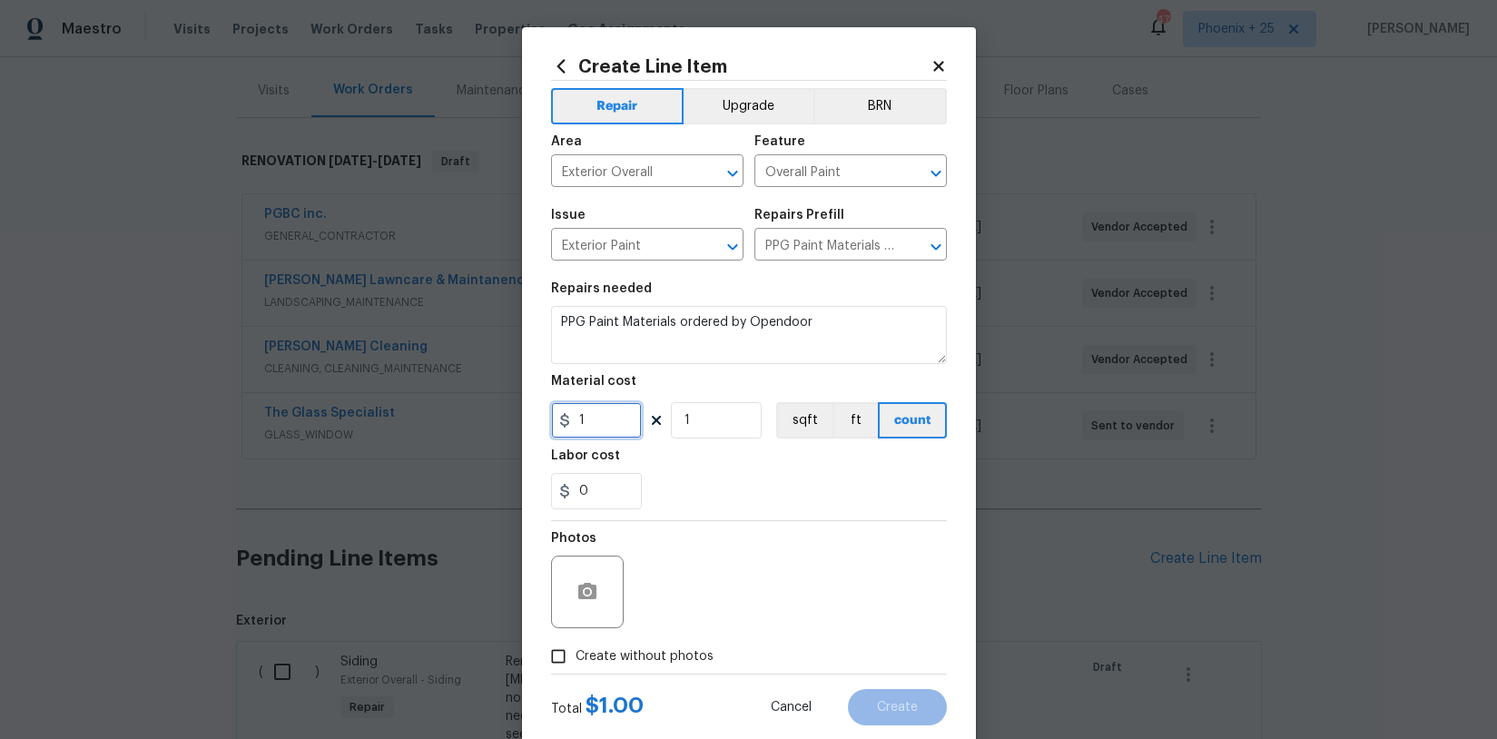
drag, startPoint x: 609, startPoint y: 428, endPoint x: 557, endPoint y: 412, distance: 54.9
click at [557, 413] on input "1" at bounding box center [596, 420] width 91 height 36
drag, startPoint x: 622, startPoint y: 422, endPoint x: 549, endPoint y: 411, distance: 73.5
click at [549, 411] on div "Create Line Item Repair Upgrade BRN Area Exterior Overall ​ Feature Overall Pai…" at bounding box center [749, 390] width 454 height 727
type input "510.1"
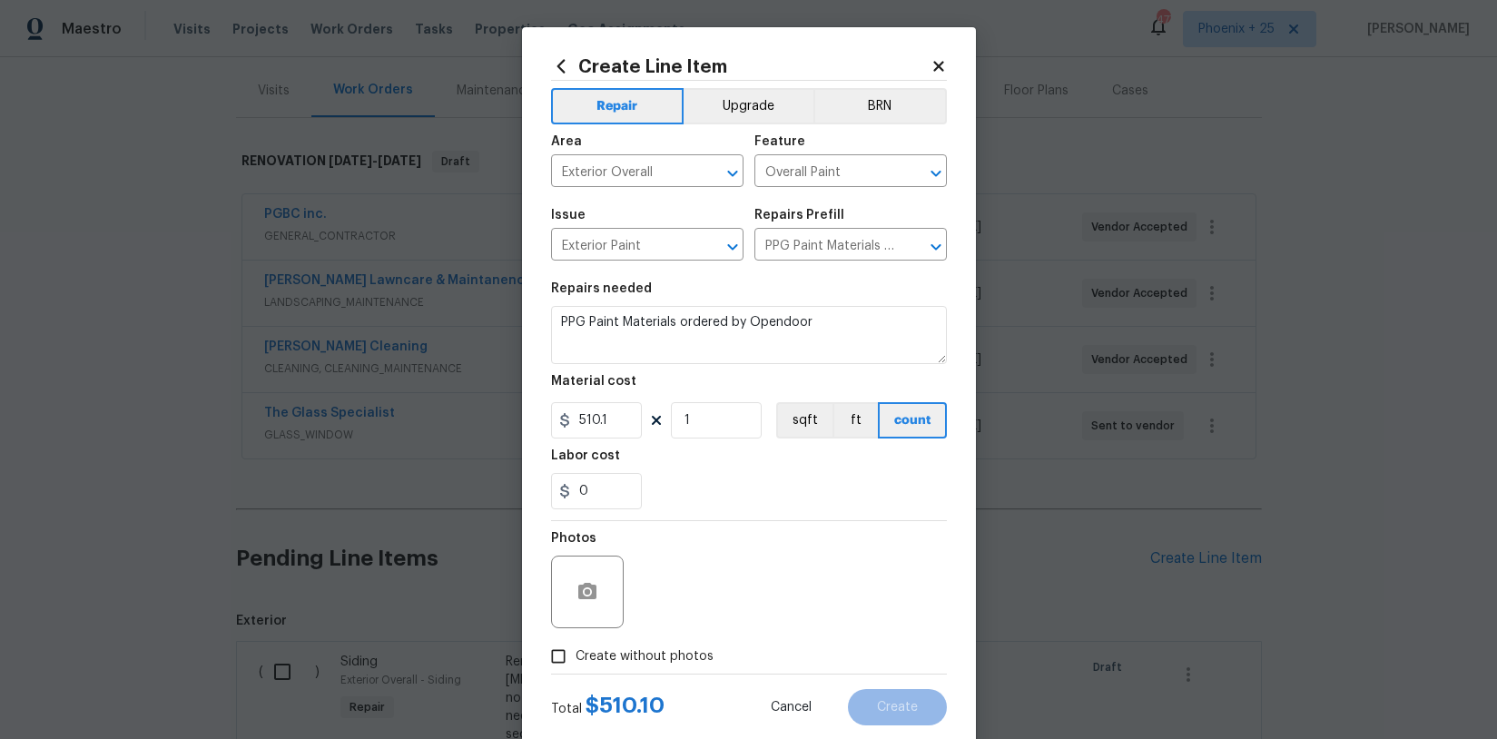
click at [622, 650] on span "Create without photos" at bounding box center [645, 656] width 138 height 19
click at [576, 650] on input "Create without photos" at bounding box center [558, 656] width 35 height 35
checkbox input "true"
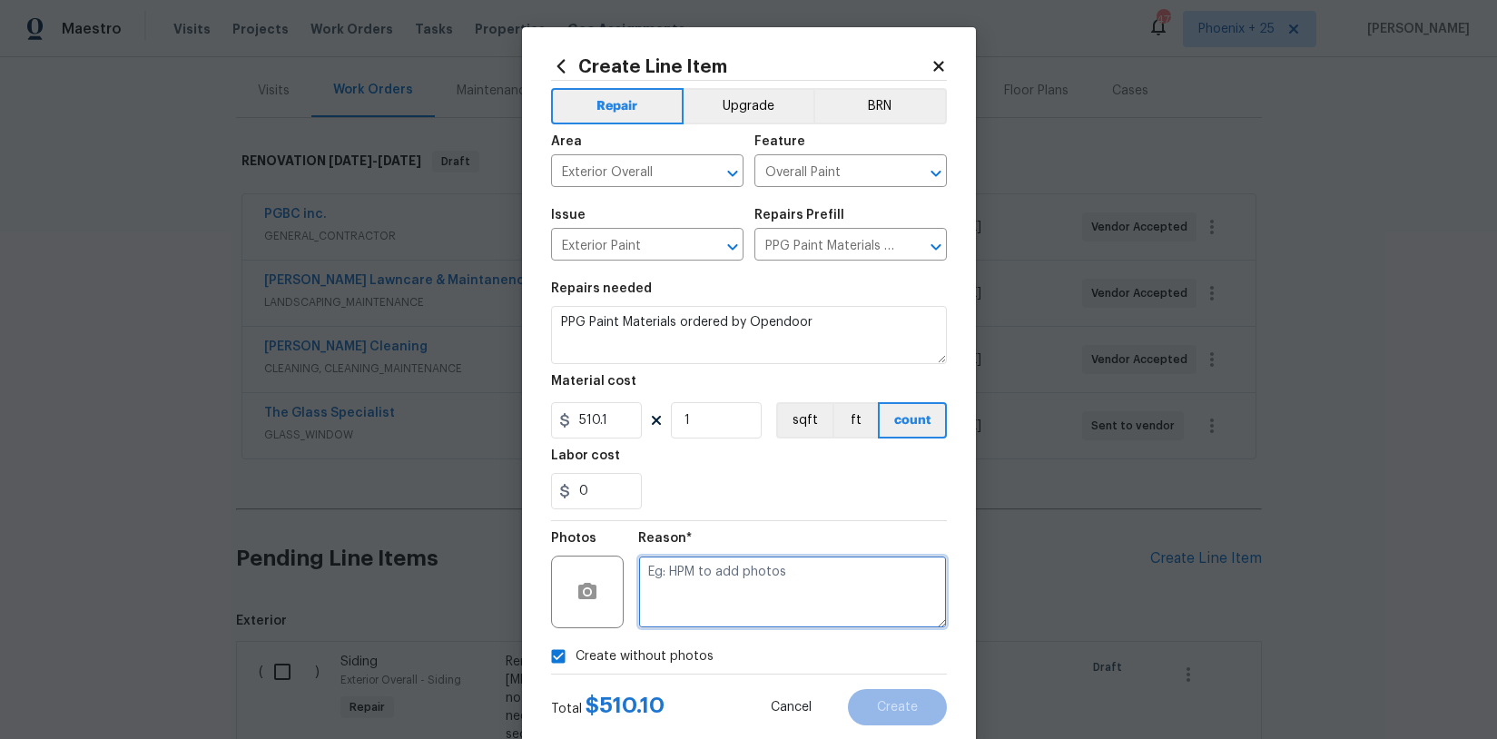
click at [676, 612] on textarea at bounding box center [792, 592] width 309 height 73
type textarea "na"
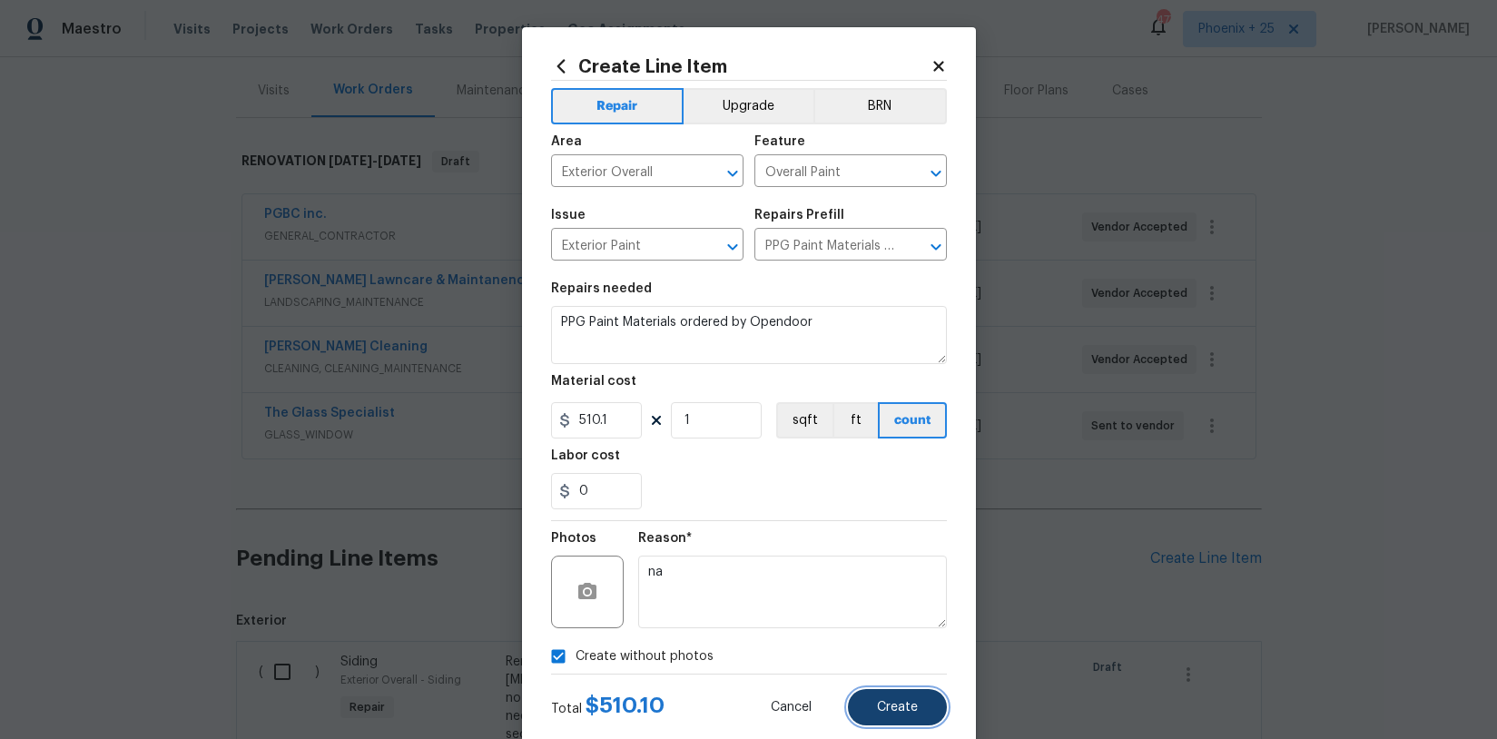
click at [904, 712] on span "Create" at bounding box center [897, 708] width 41 height 14
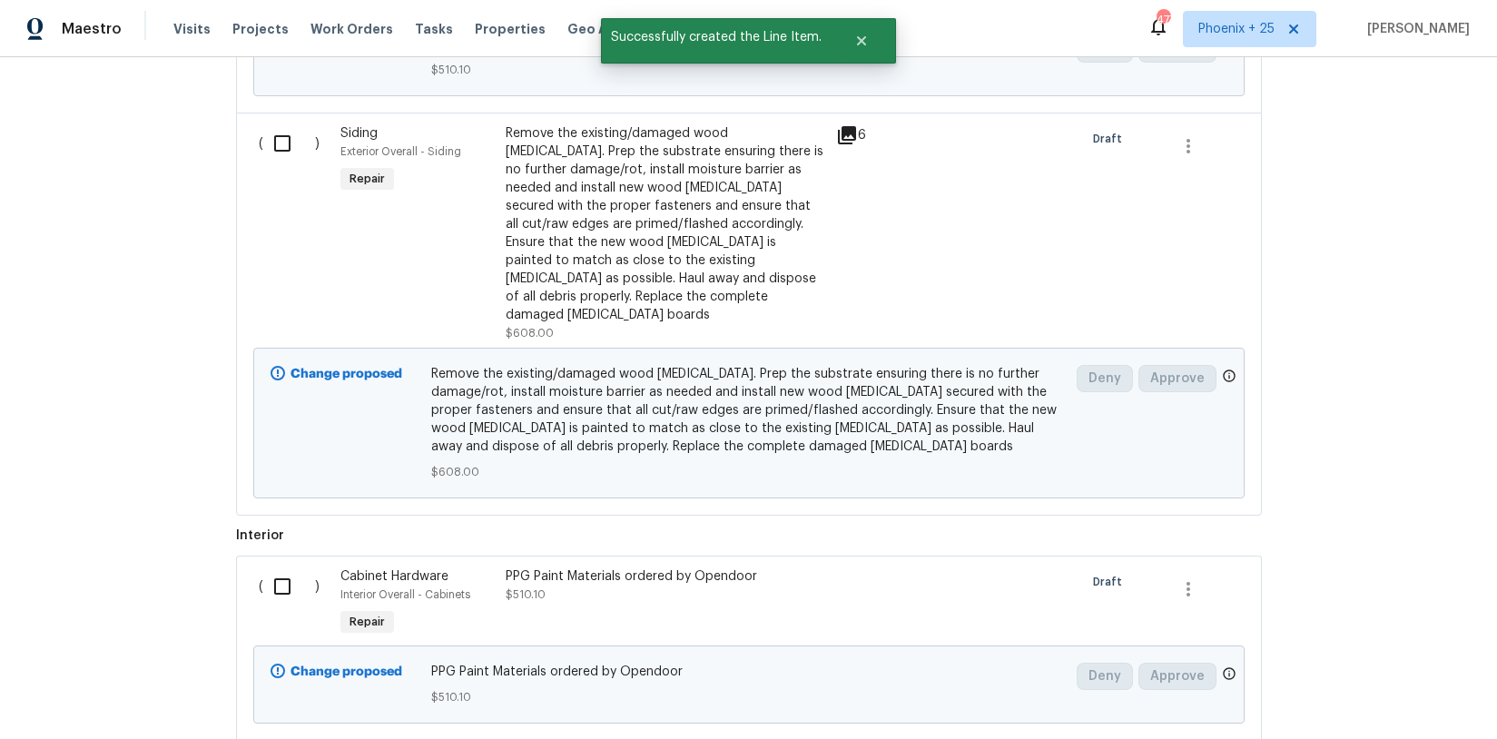
scroll to position [1218, 0]
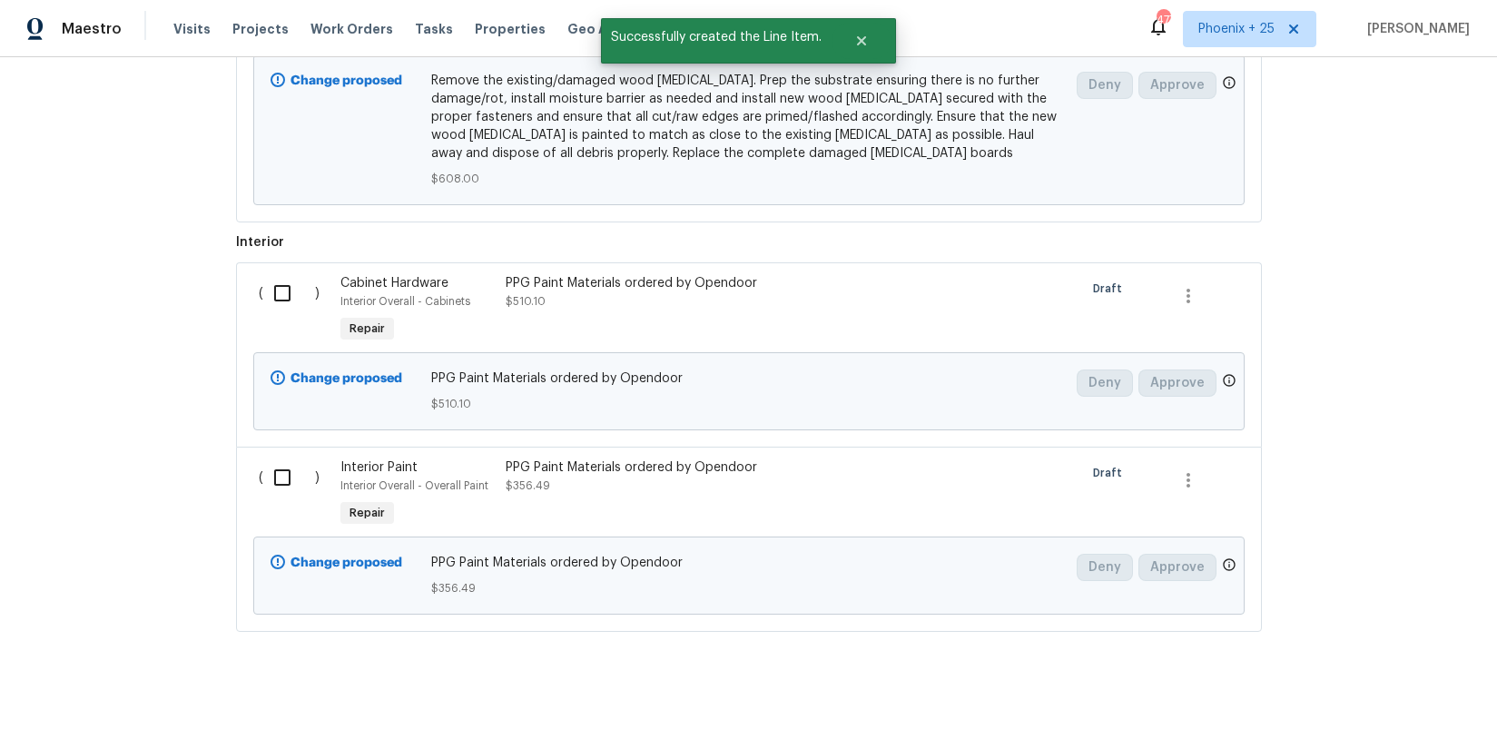
click at [586, 274] on div "PPG Paint Materials ordered by Opendoor" at bounding box center [666, 283] width 320 height 18
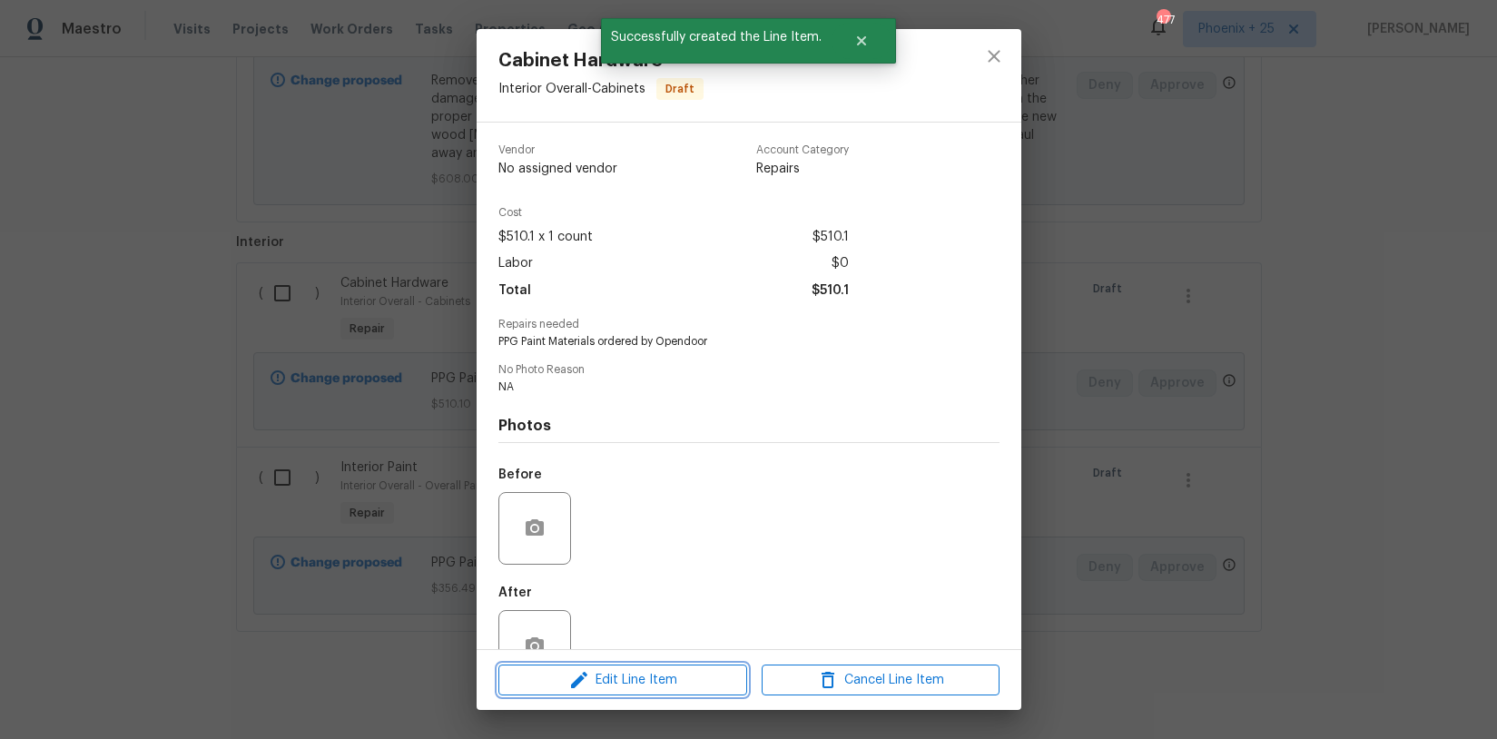
click at [663, 683] on span "Edit Line Item" at bounding box center [623, 680] width 238 height 23
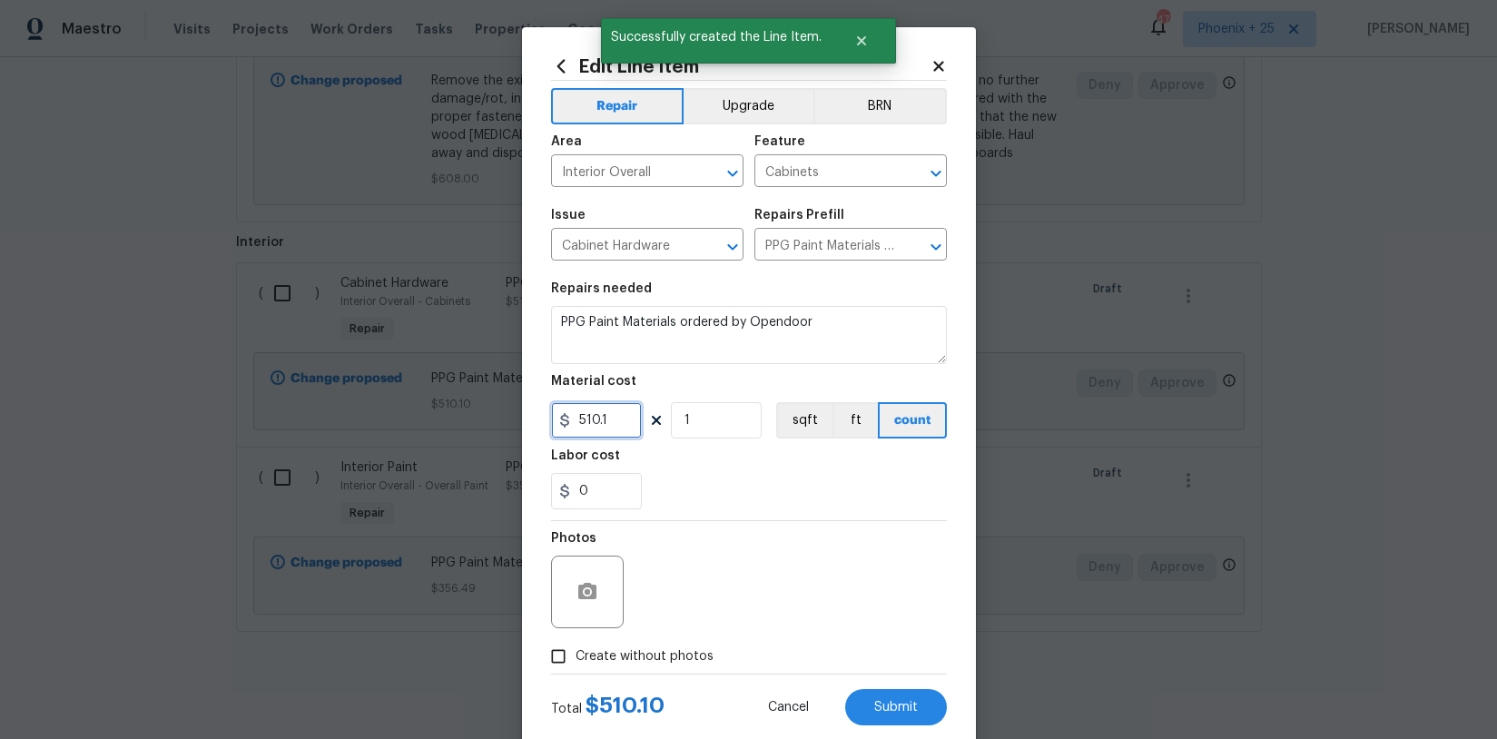
drag, startPoint x: 610, startPoint y: 422, endPoint x: 545, endPoint y: 408, distance: 67.0
click at [545, 408] on div "Edit Line Item Repair Upgrade BRN Area Interior Overall ​ Feature Cabinets ​ Is…" at bounding box center [749, 390] width 454 height 727
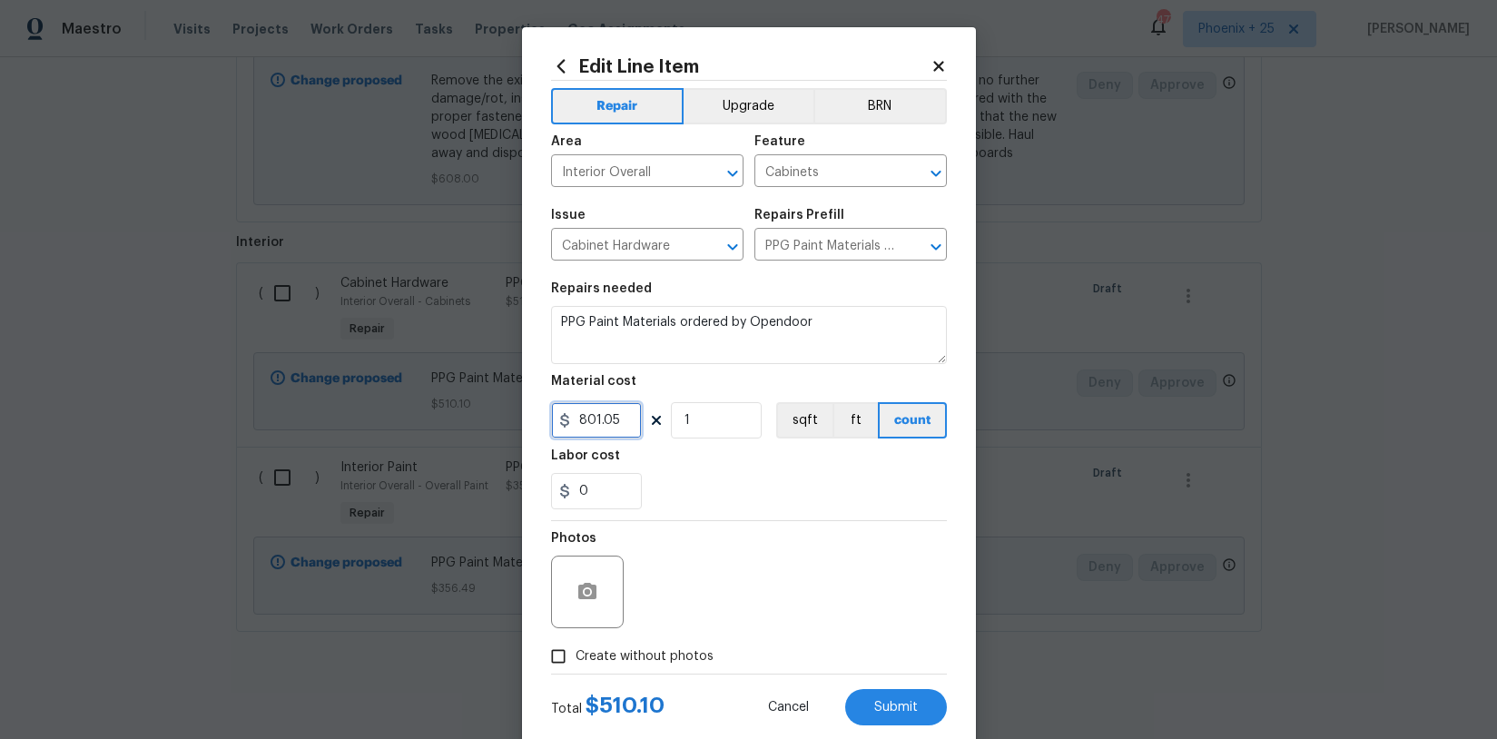
type input "801.05"
click at [624, 658] on span "Create without photos" at bounding box center [645, 656] width 138 height 19
click at [576, 658] on input "Create without photos" at bounding box center [558, 656] width 35 height 35
checkbox input "true"
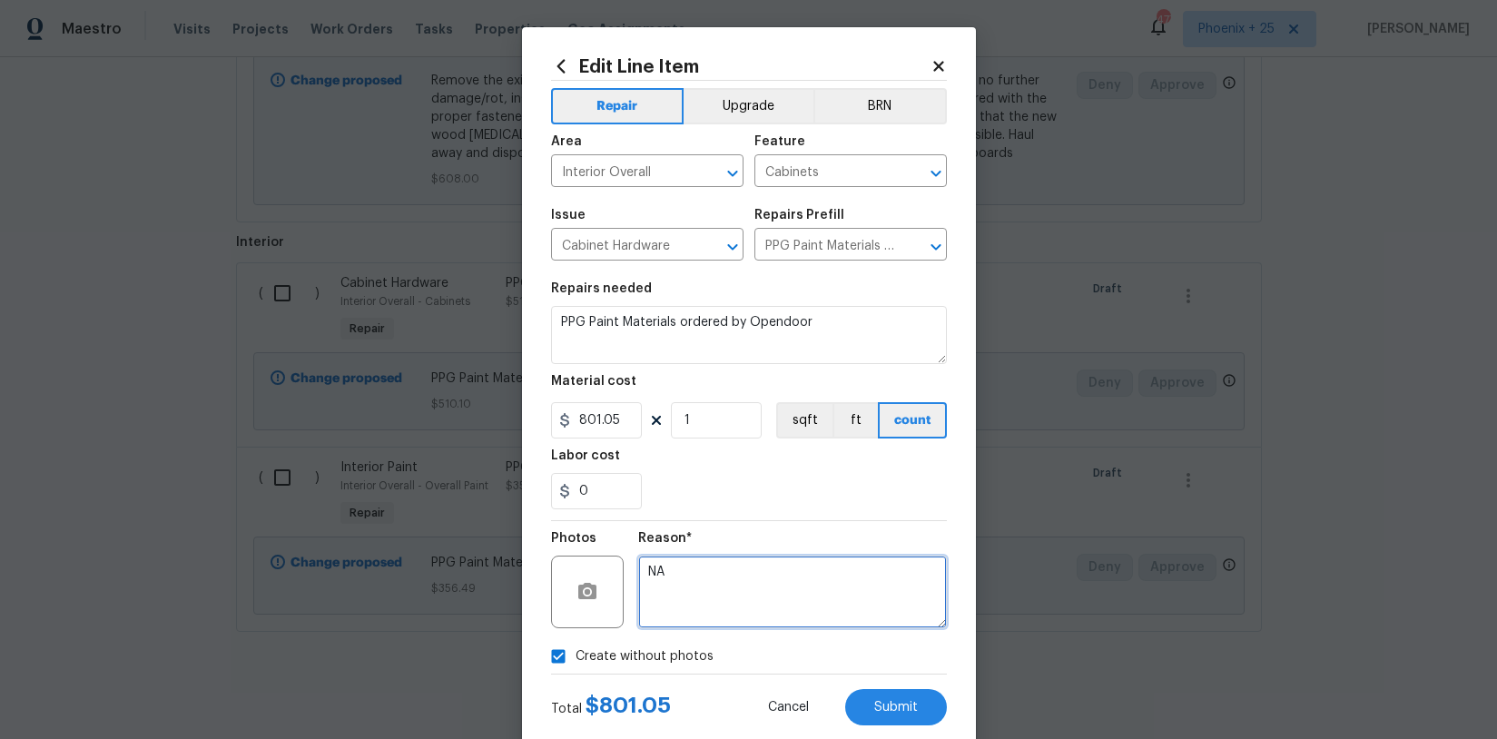
click at [671, 598] on textarea "NA" at bounding box center [792, 592] width 309 height 73
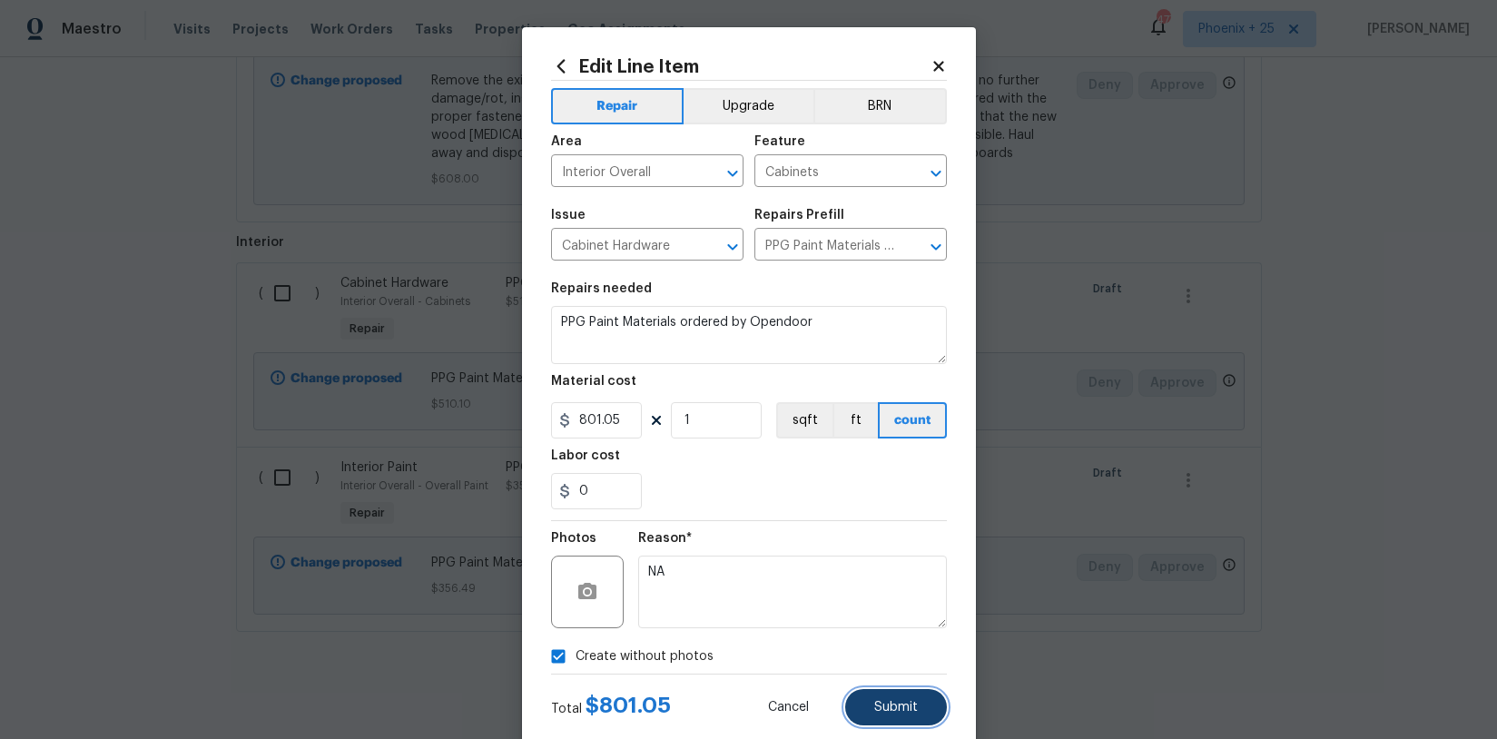
click at [905, 700] on button "Submit" at bounding box center [896, 707] width 102 height 36
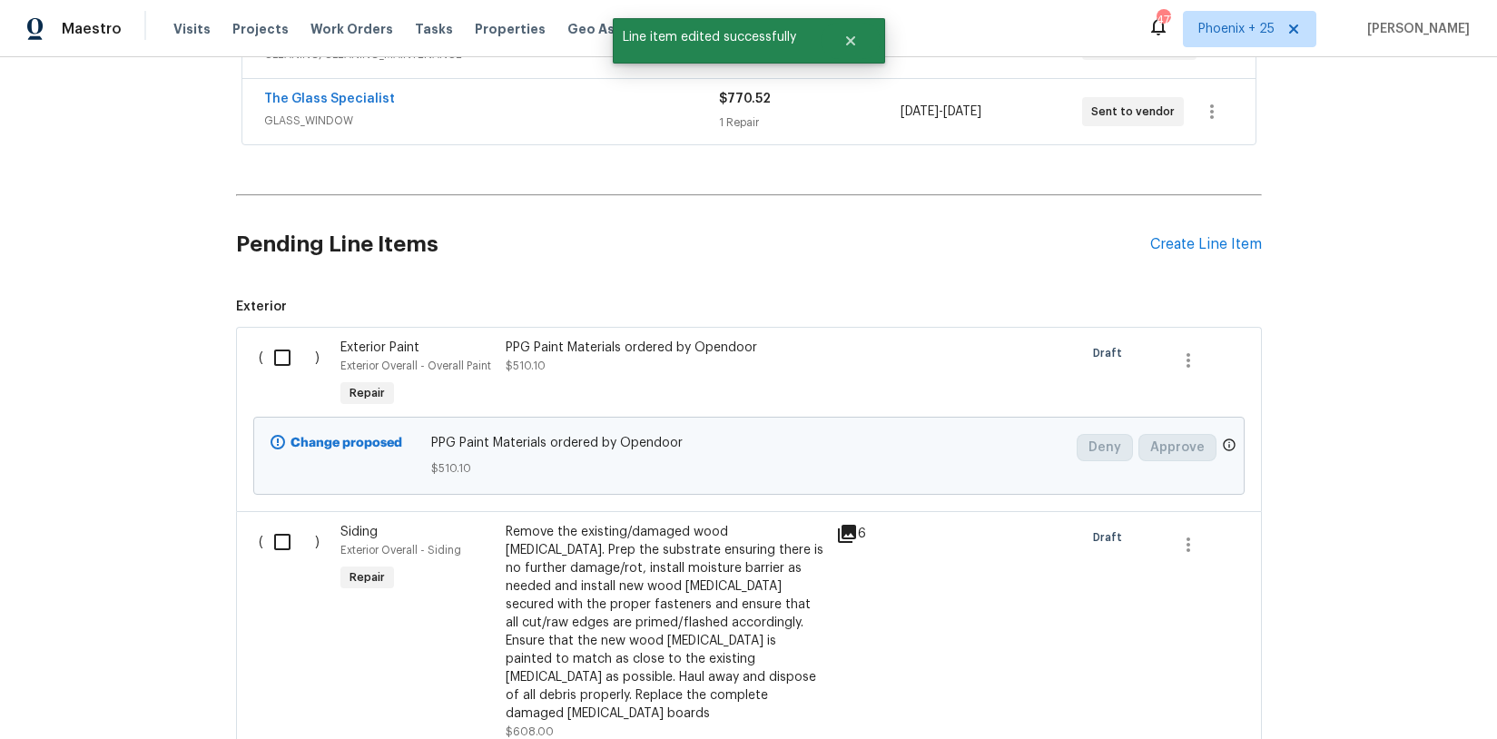
scroll to position [580, 0]
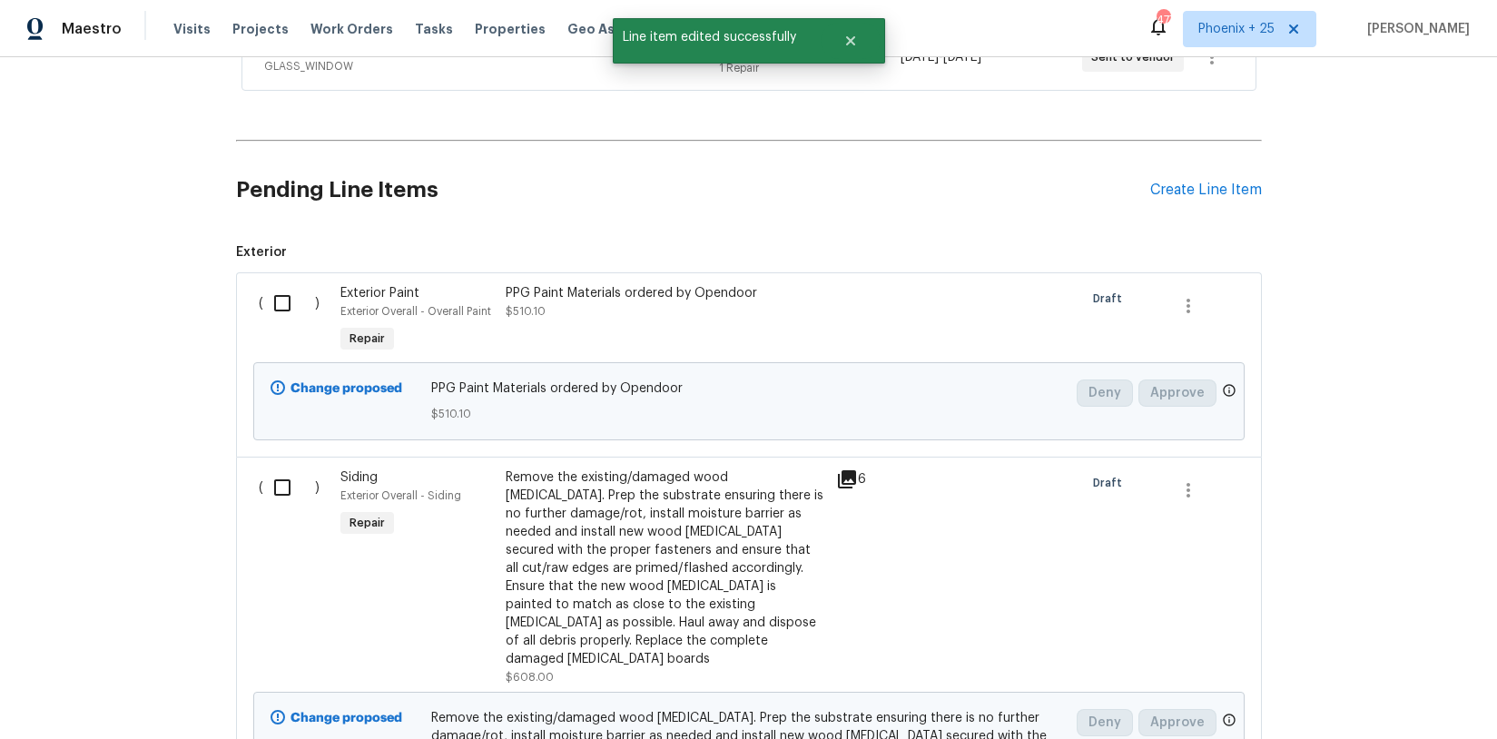
click at [268, 308] on input "checkbox" at bounding box center [289, 303] width 52 height 38
checkbox input "true"
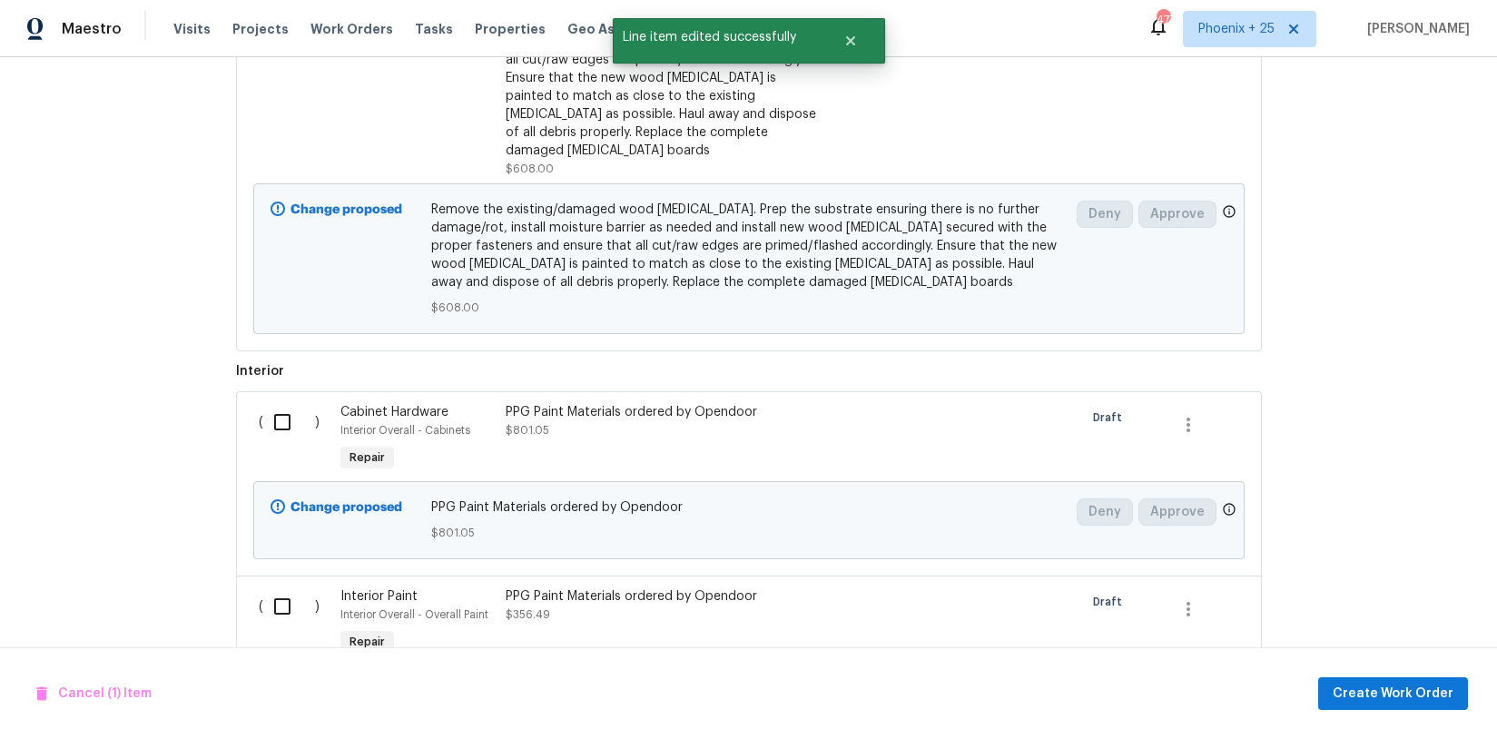
scroll to position [1190, 0]
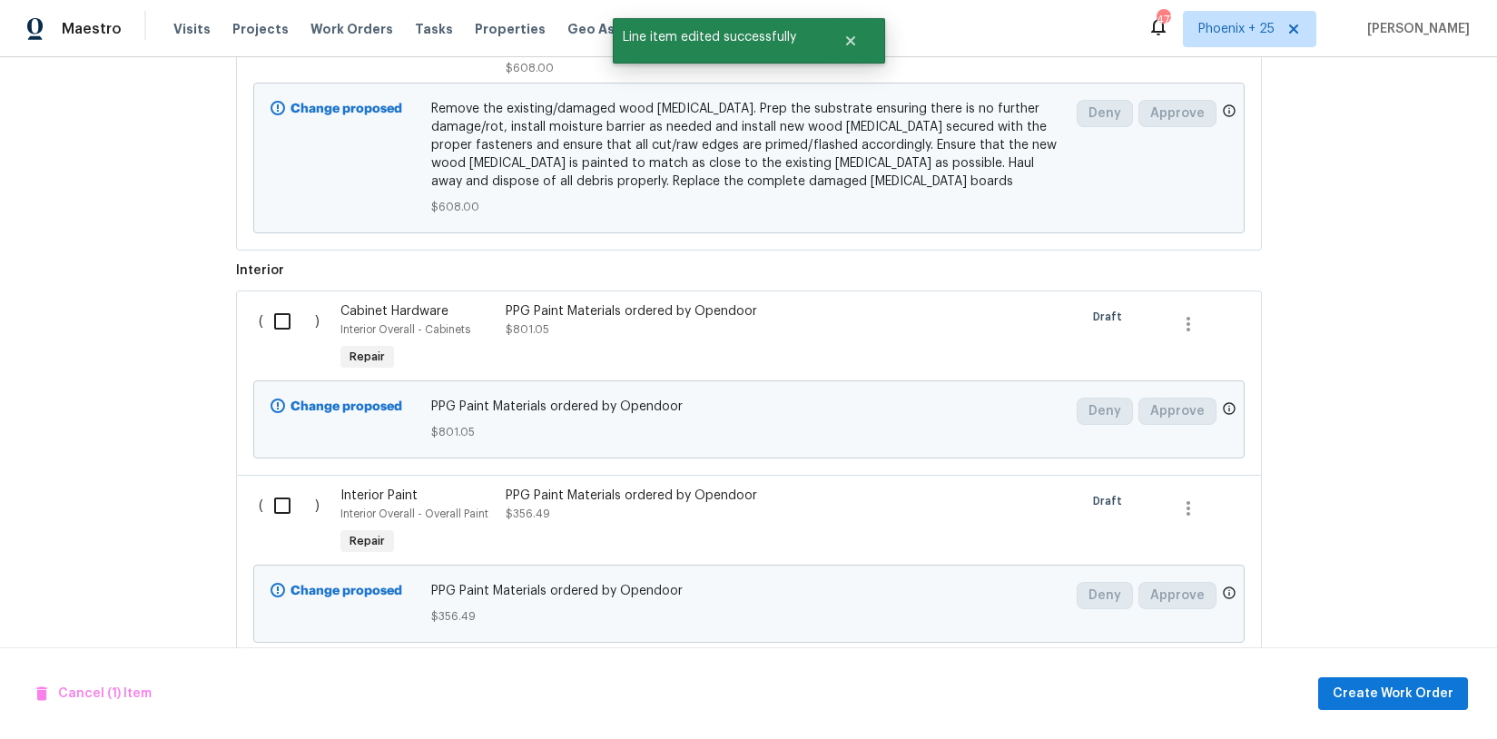
click at [279, 305] on input "checkbox" at bounding box center [289, 321] width 52 height 38
checkbox input "true"
click at [278, 487] on input "checkbox" at bounding box center [289, 506] width 52 height 38
checkbox input "true"
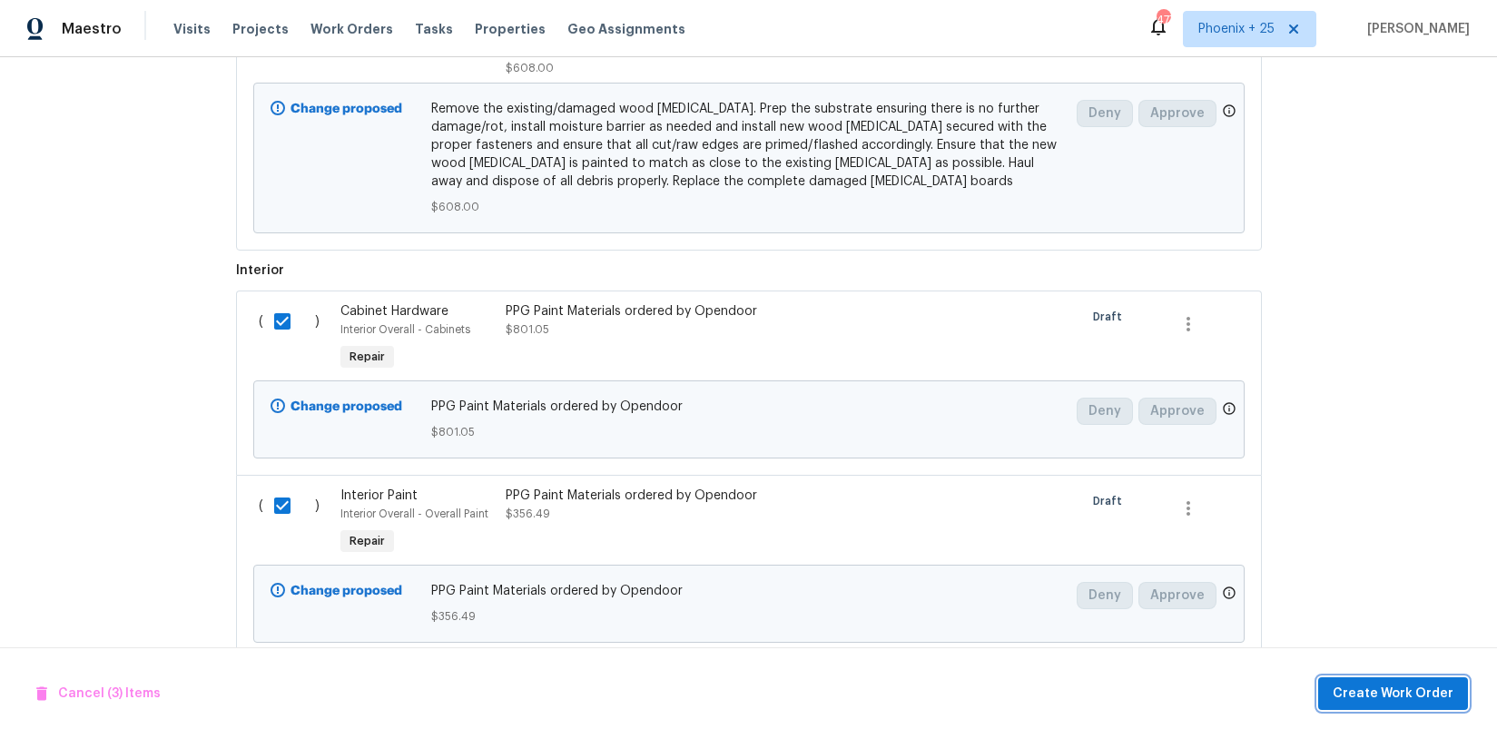
click at [1397, 685] on span "Create Work Order" at bounding box center [1393, 694] width 121 height 23
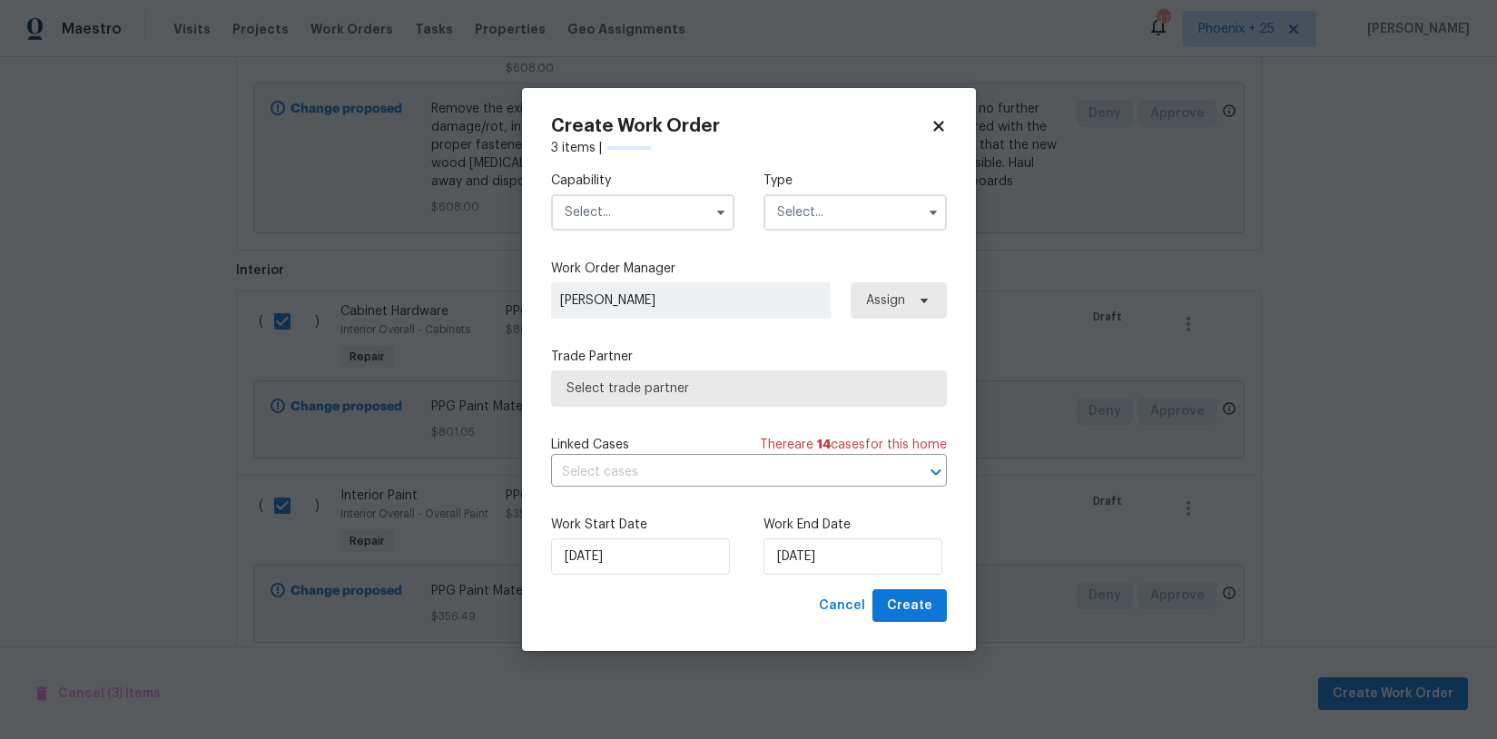
drag, startPoint x: 634, startPoint y: 216, endPoint x: 633, endPoint y: 226, distance: 10.0
click at [634, 221] on input "text" at bounding box center [642, 212] width 183 height 36
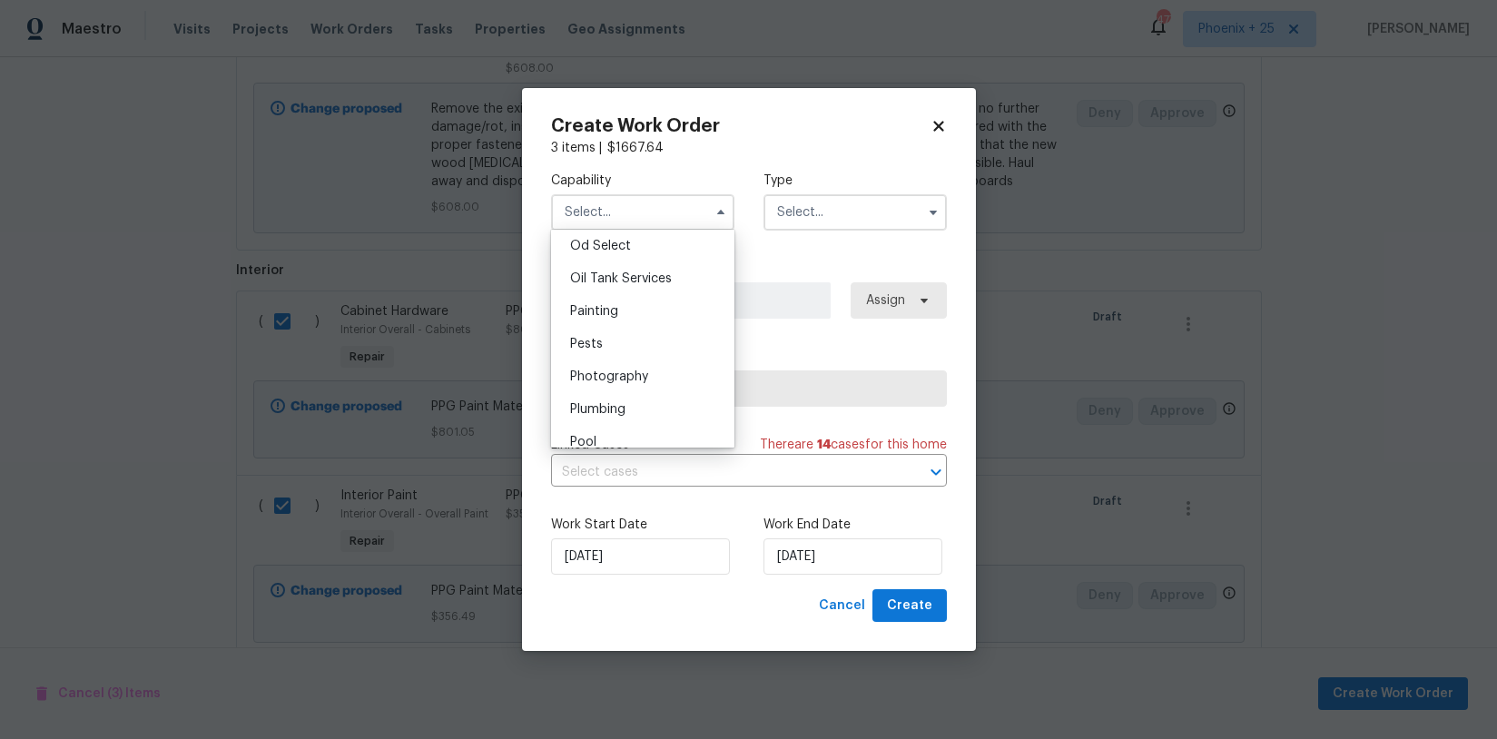
scroll to position [1428, 0]
click at [630, 351] on div "Painting" at bounding box center [643, 348] width 174 height 33
type input "Painting"
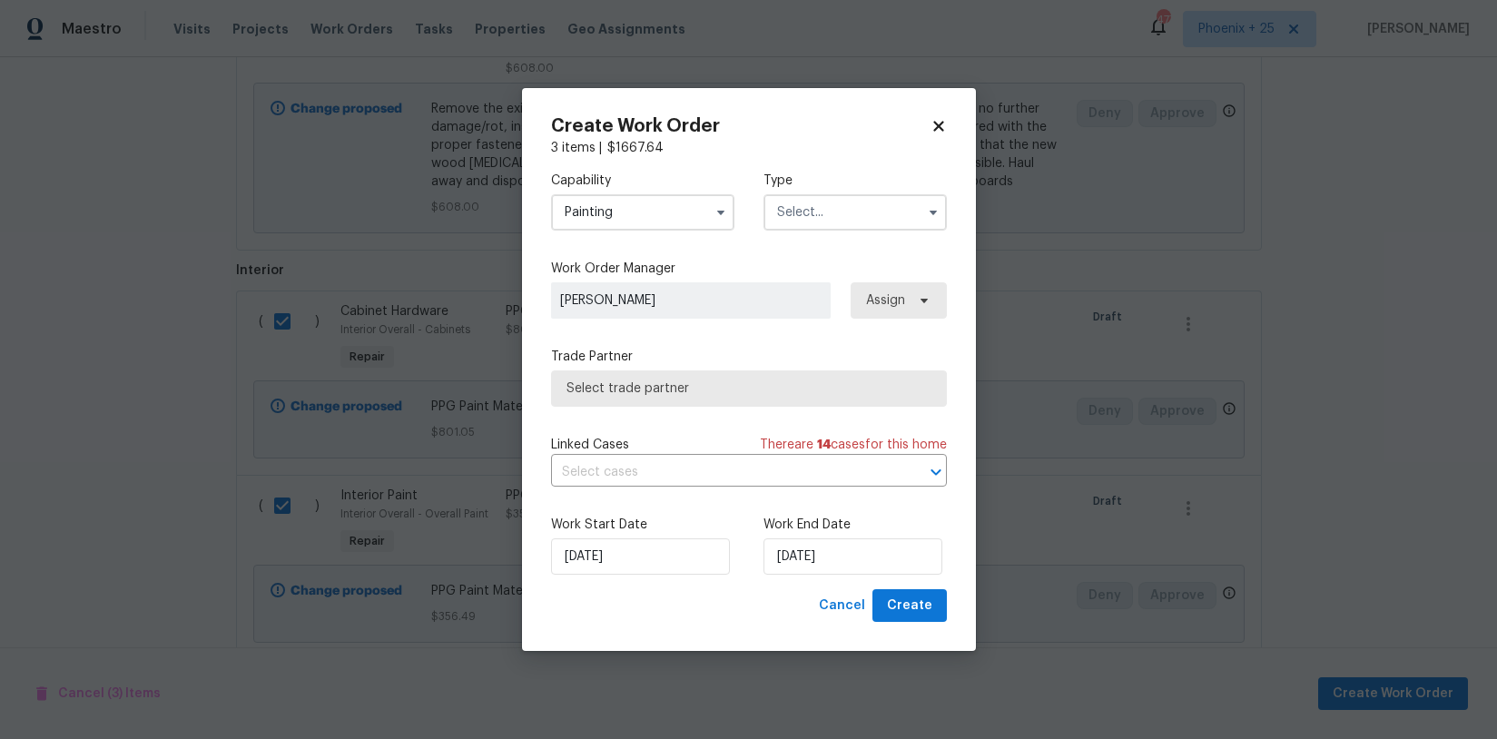
drag, startPoint x: 836, startPoint y: 199, endPoint x: 839, endPoint y: 223, distance: 24.7
click at [836, 200] on input "text" at bounding box center [855, 212] width 183 height 36
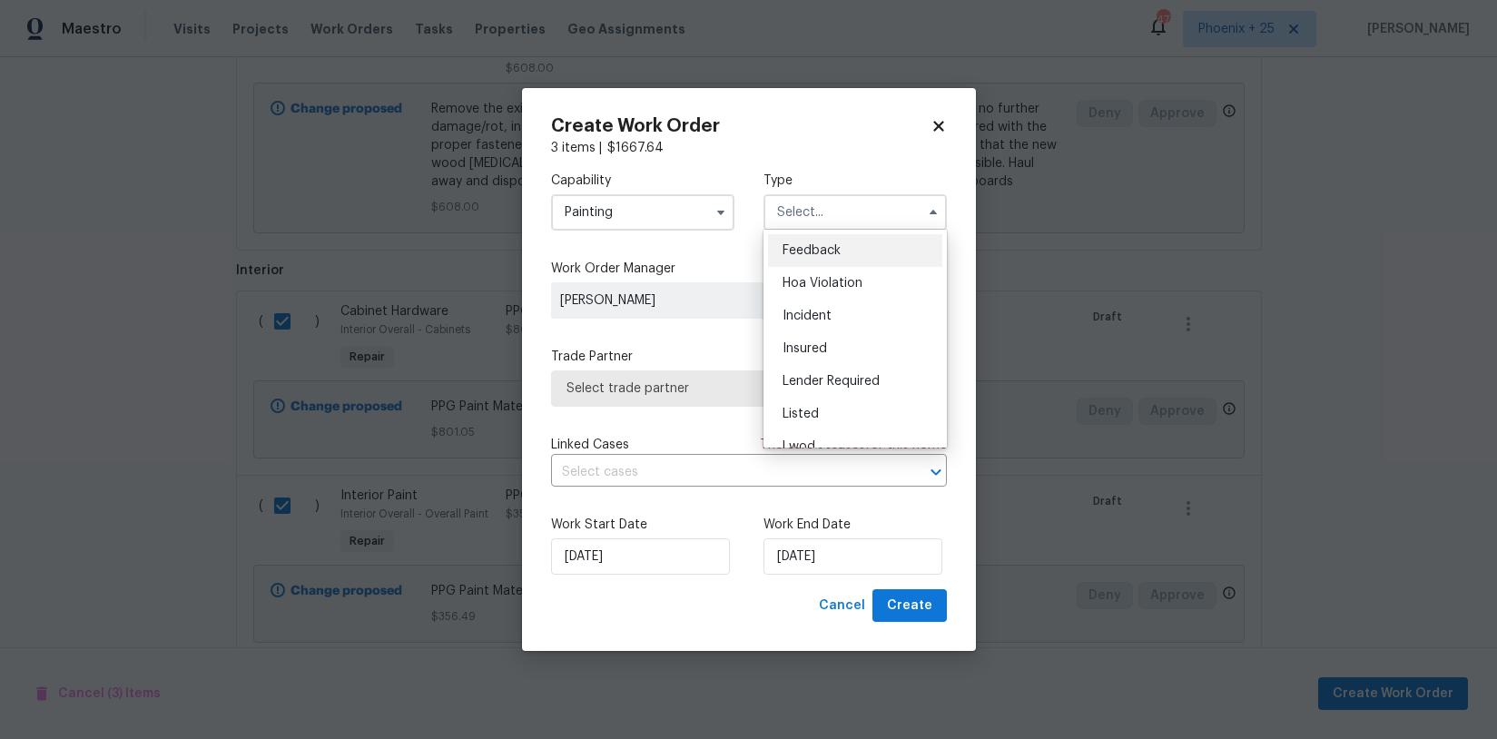
scroll to position [216, 0]
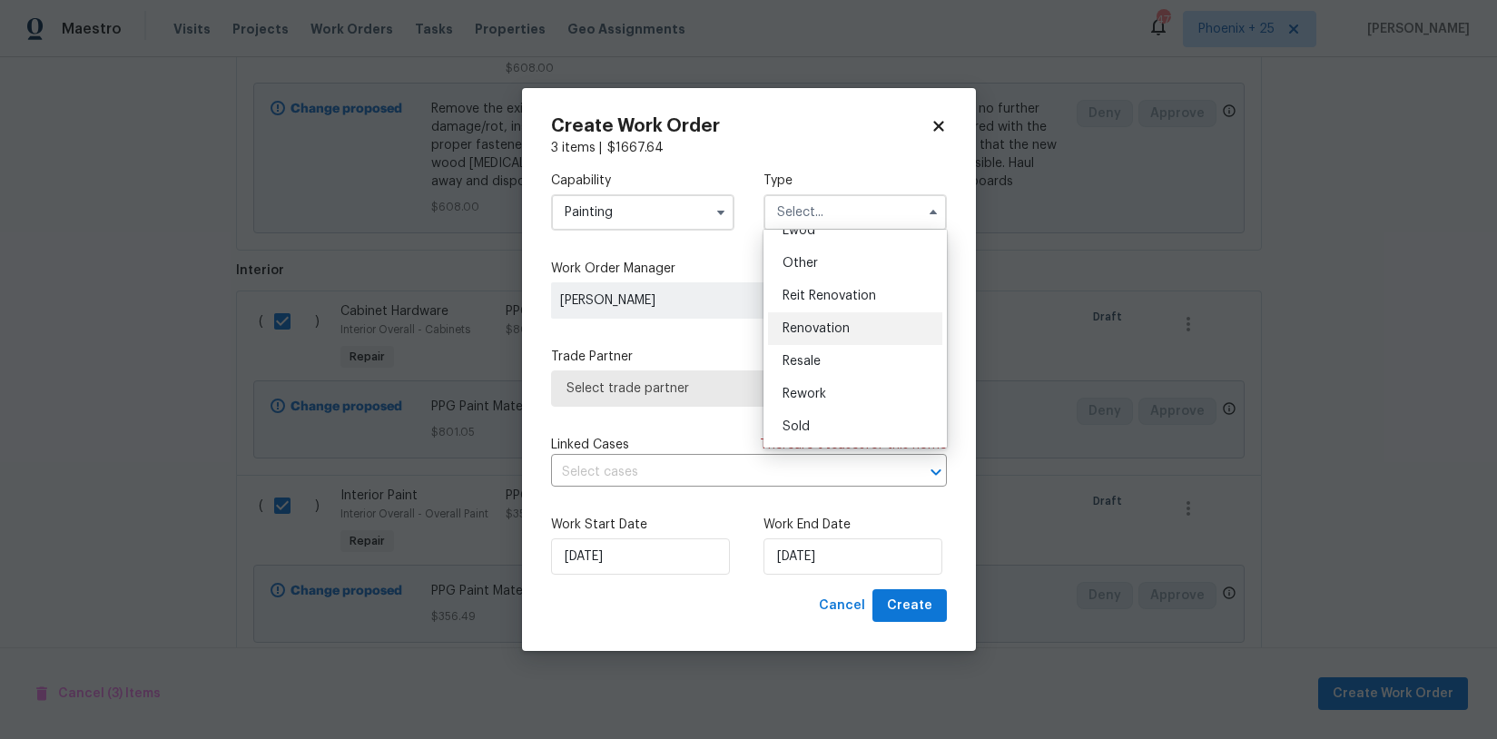
click at [813, 335] on div "Renovation" at bounding box center [855, 328] width 174 height 33
type input "Renovation"
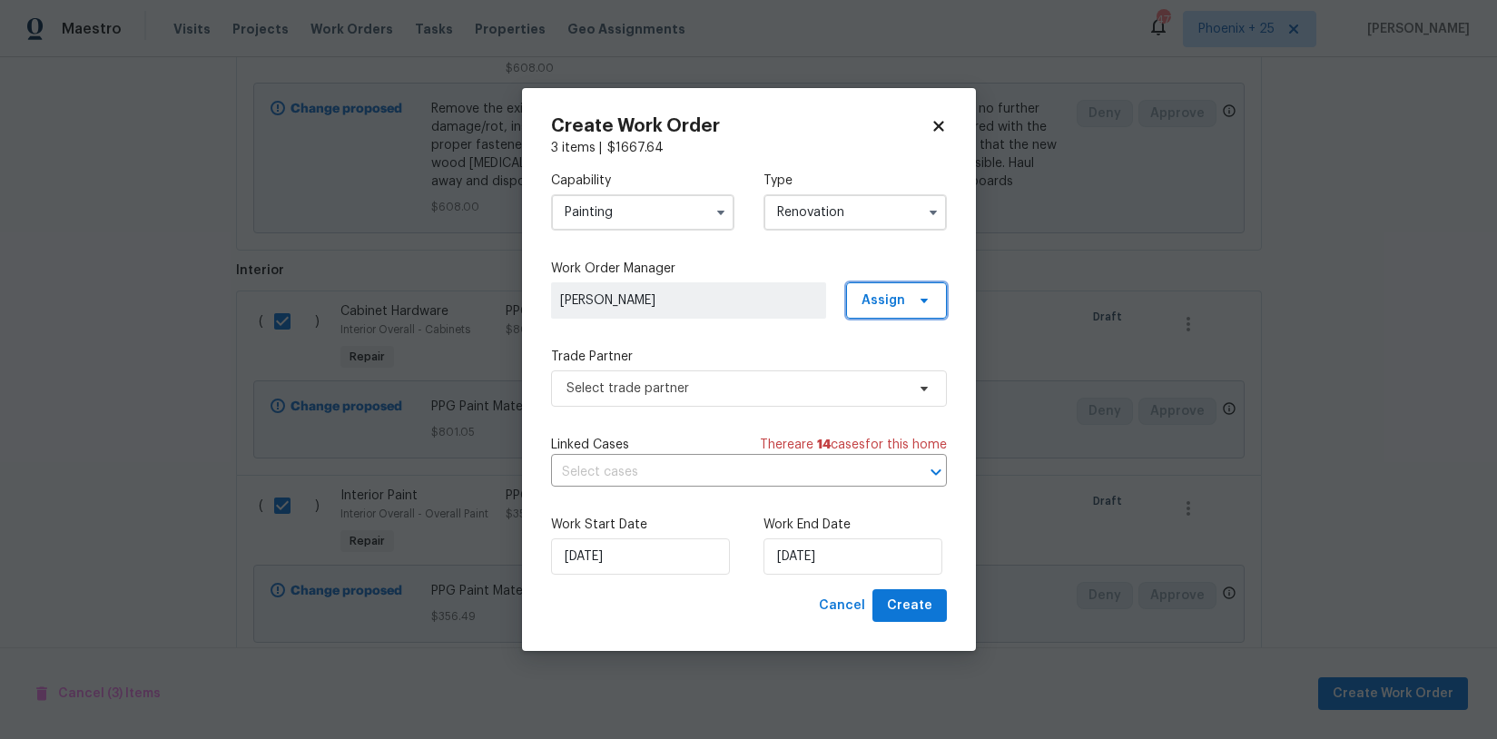
click at [936, 285] on span "Assign" at bounding box center [896, 300] width 101 height 36
click at [883, 369] on div "Assign to me" at bounding box center [899, 377] width 79 height 18
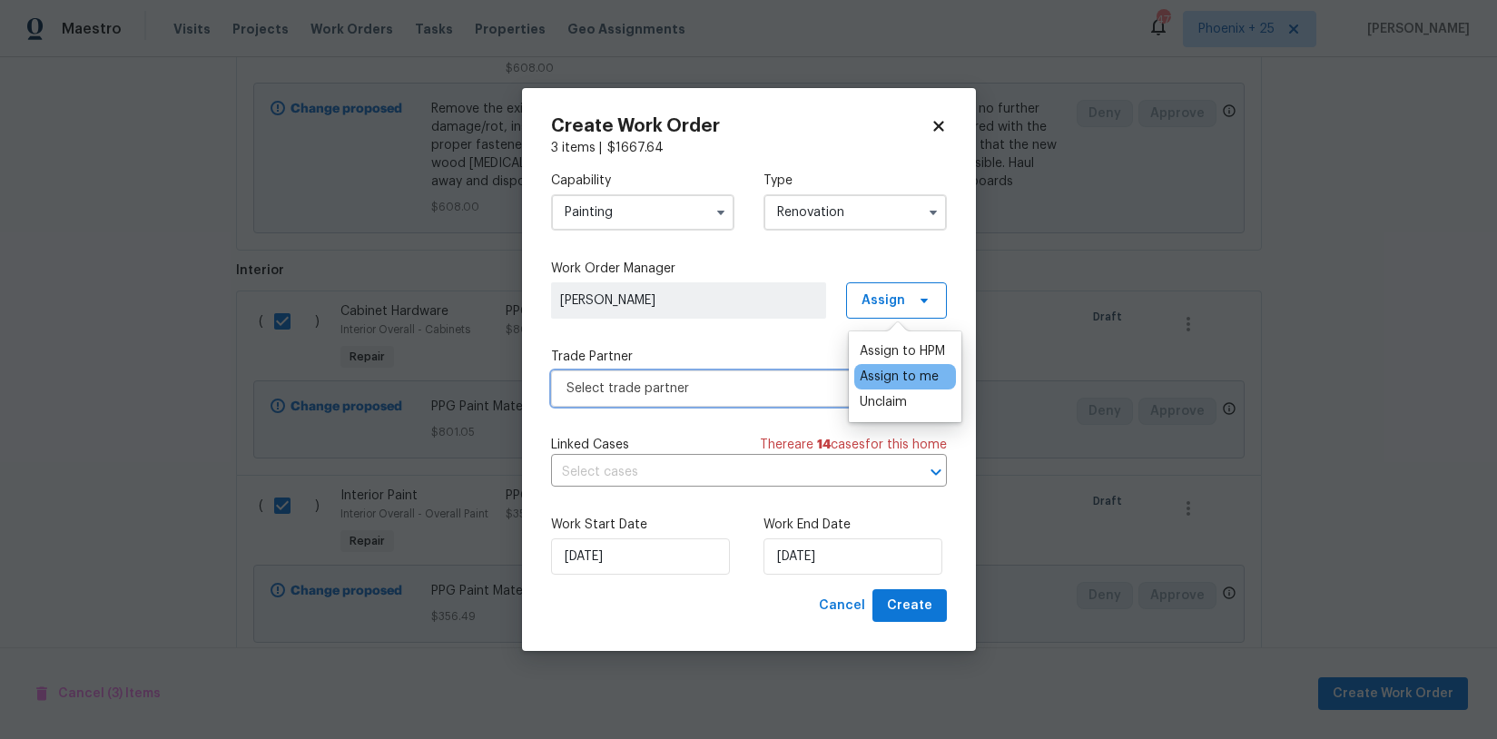
click at [779, 381] on span "Select trade partner" at bounding box center [736, 389] width 339 height 18
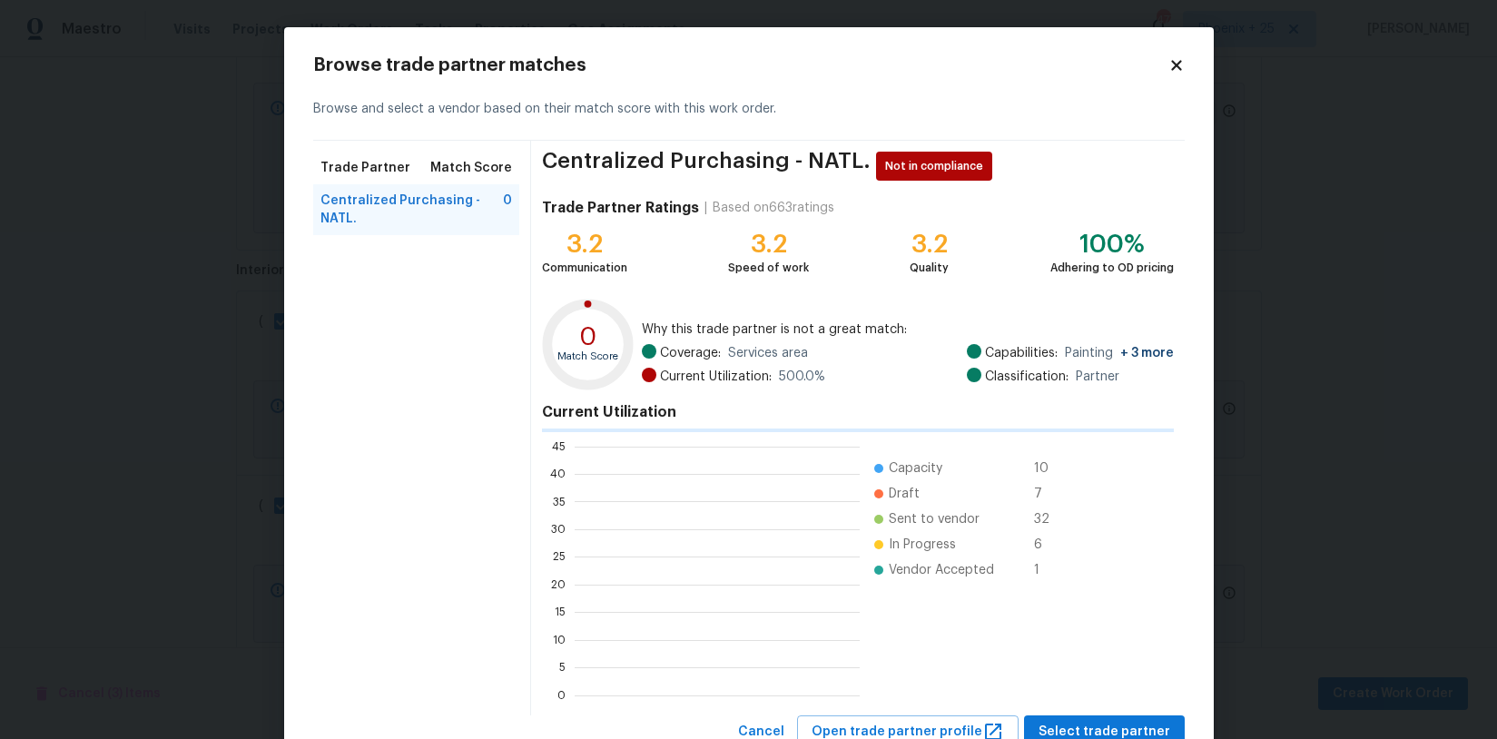
scroll to position [254, 285]
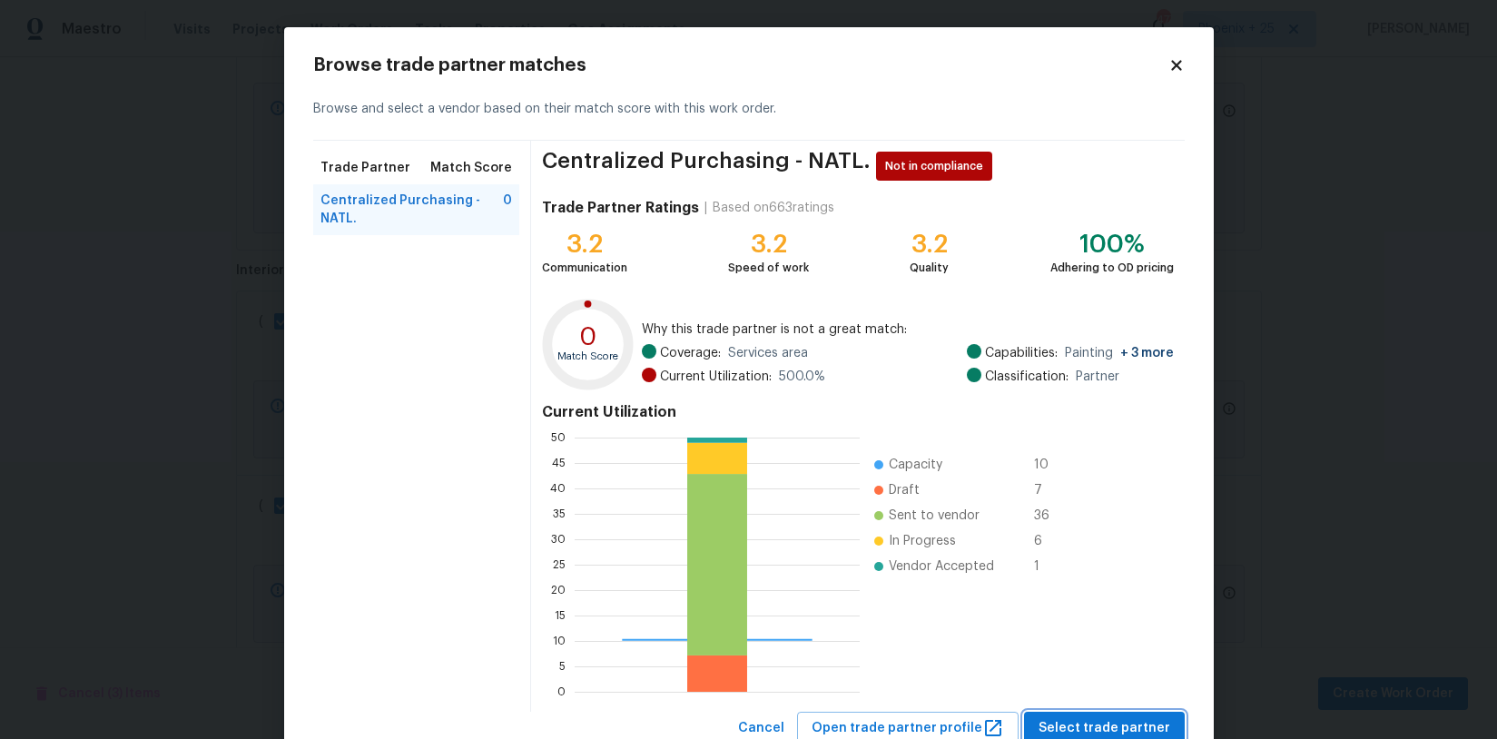
click at [1127, 726] on span "Select trade partner" at bounding box center [1105, 728] width 132 height 23
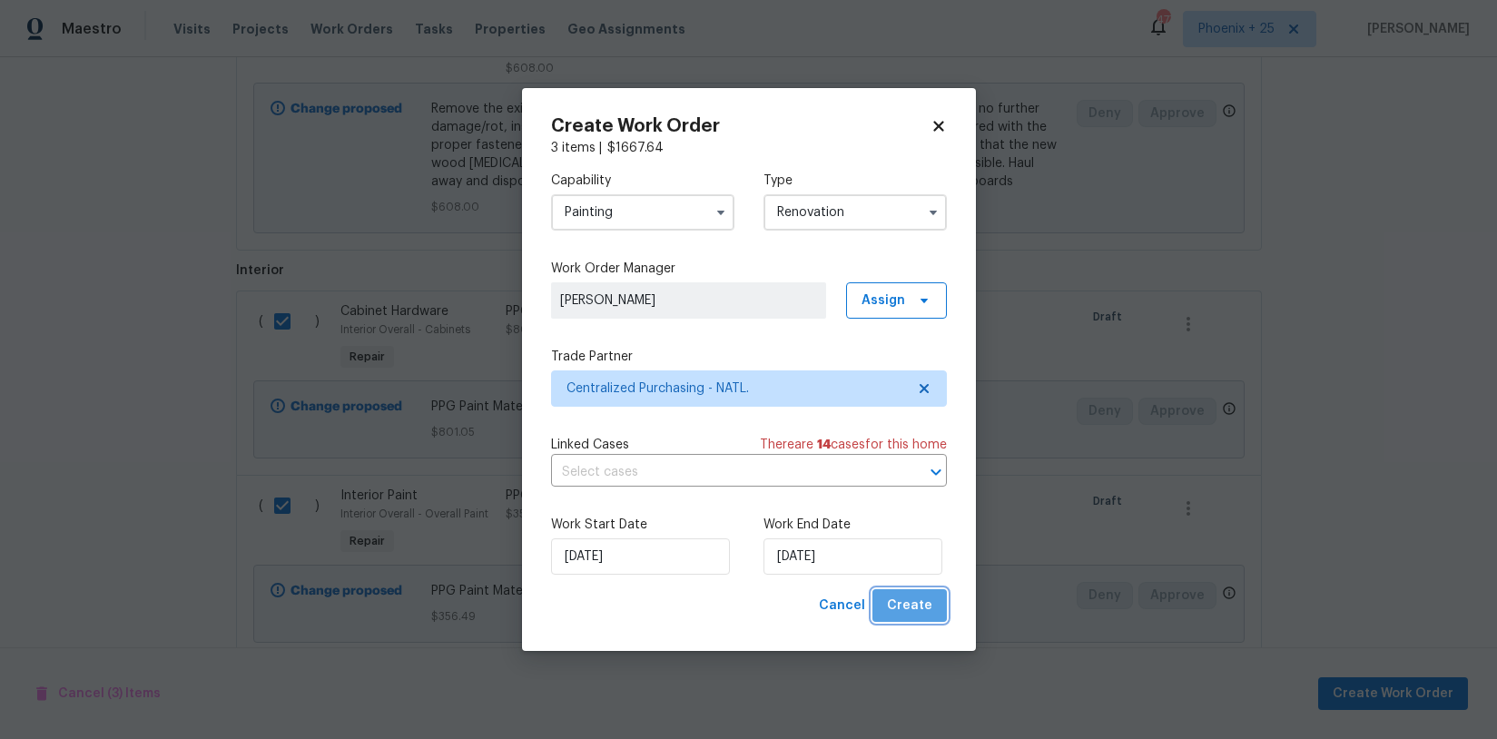
click at [927, 614] on span "Create" at bounding box center [909, 606] width 45 height 23
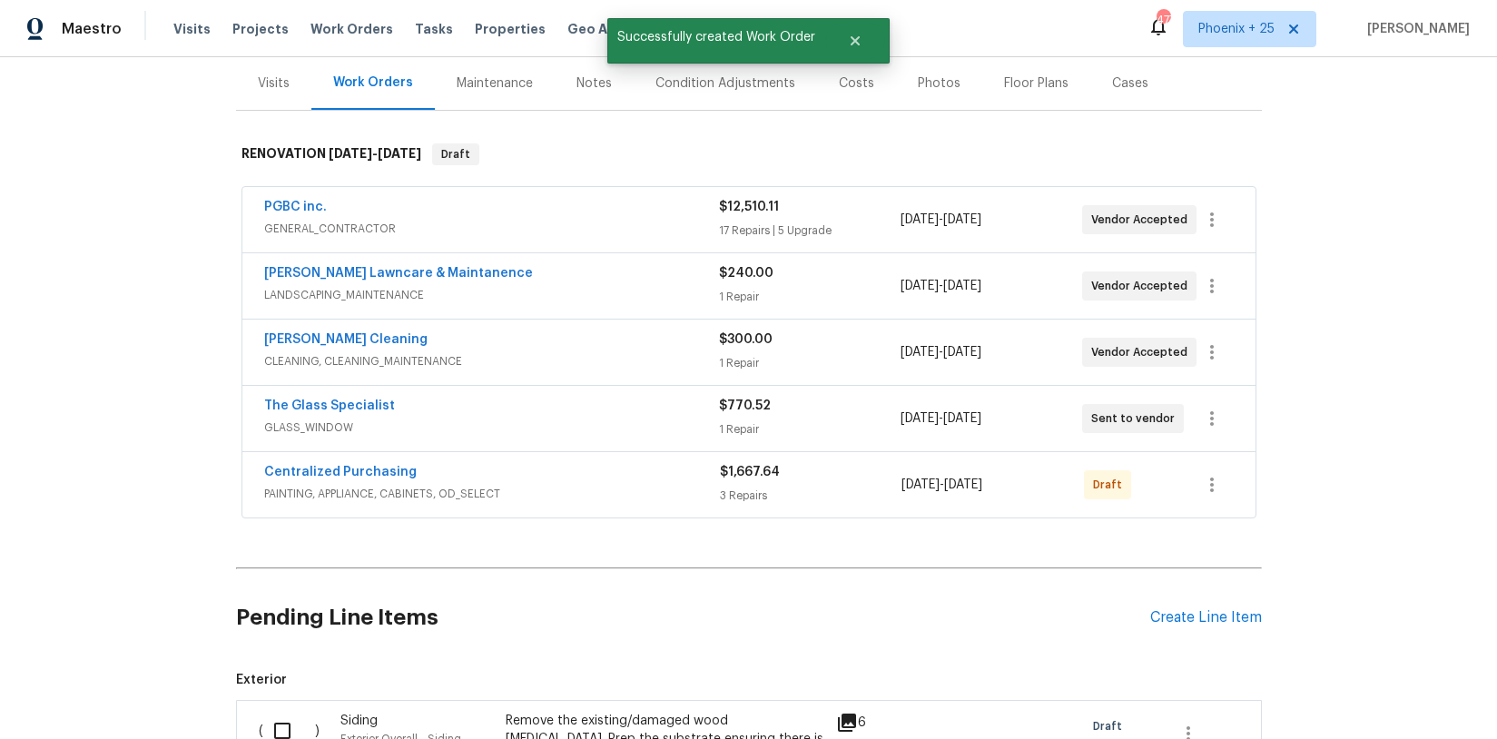
scroll to position [45, 0]
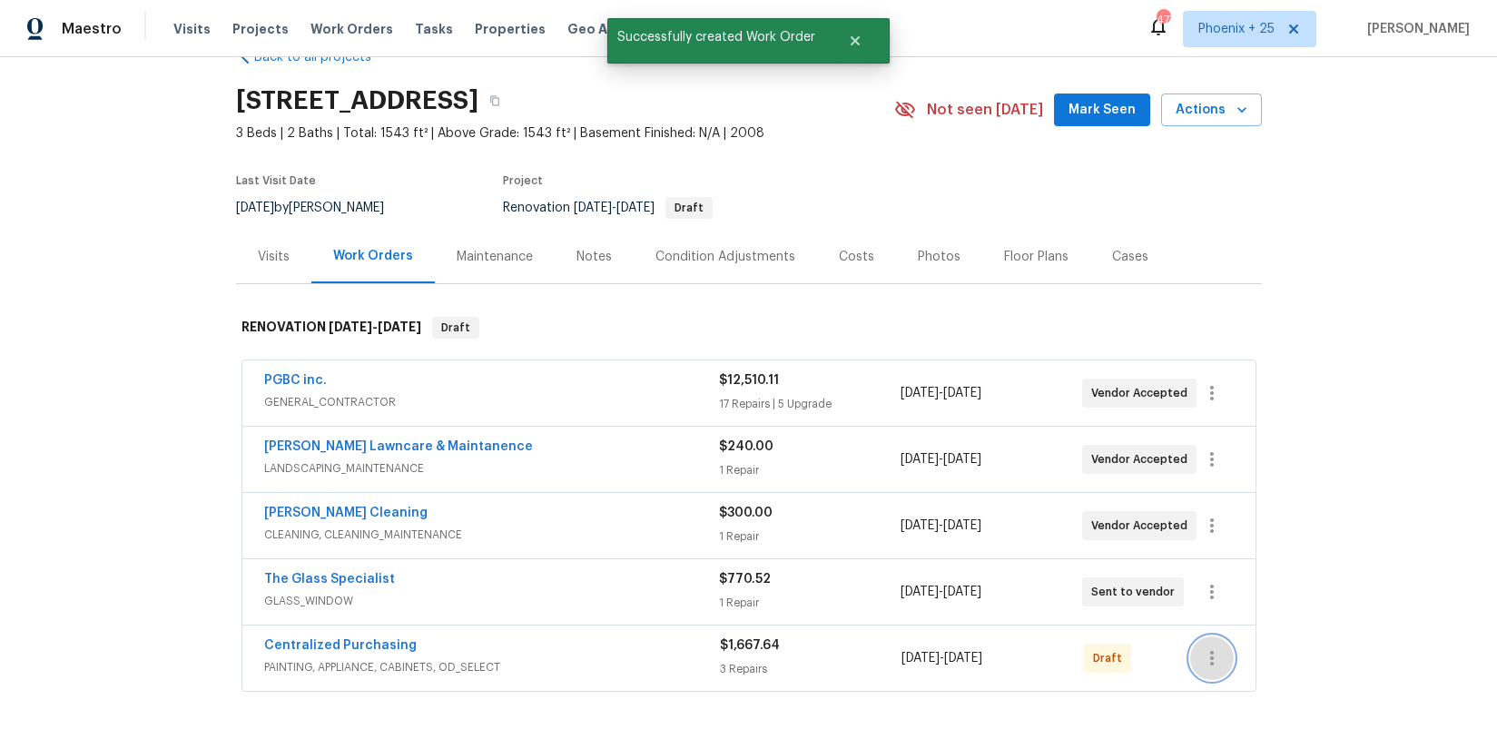
click at [1217, 661] on icon "button" at bounding box center [1212, 658] width 22 height 22
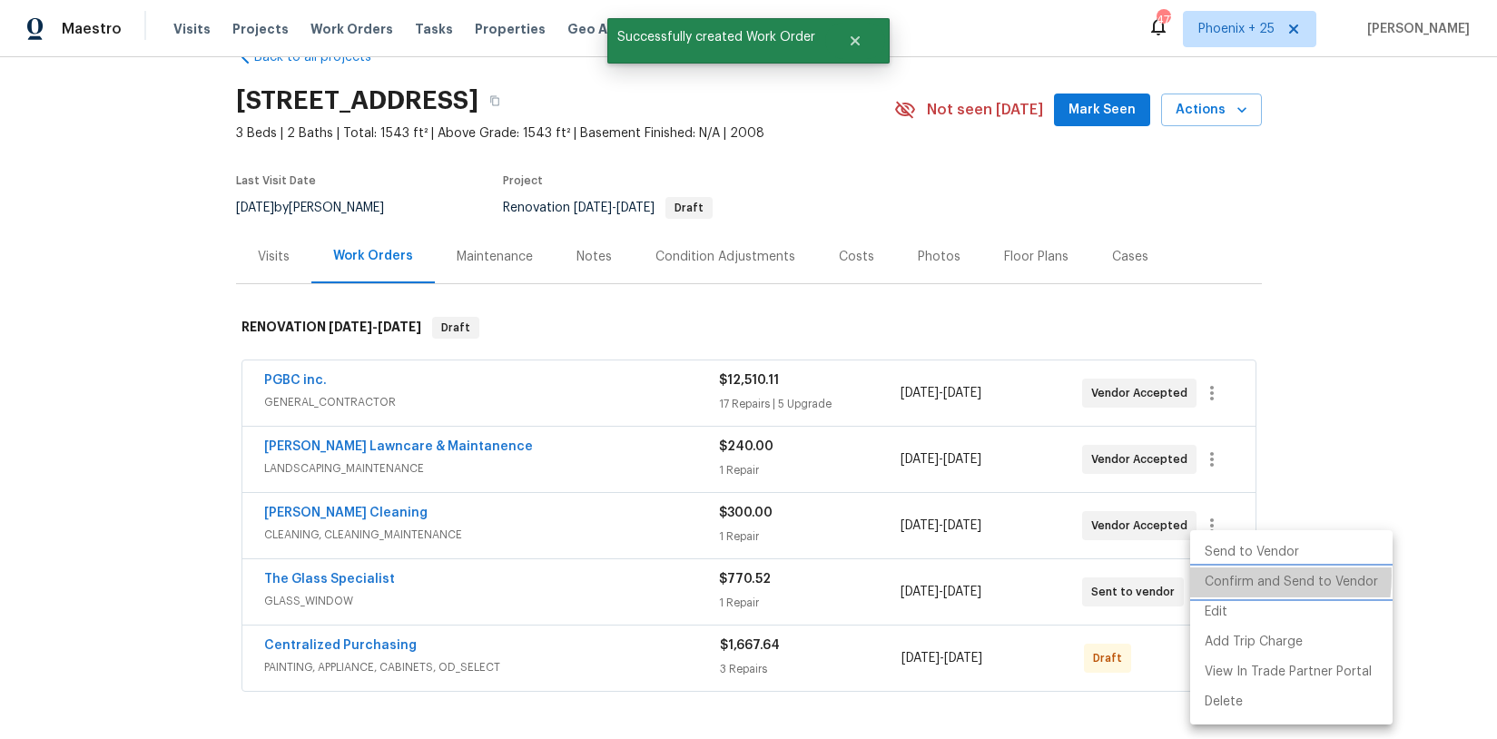
click at [1221, 577] on li "Confirm and Send to Vendor" at bounding box center [1292, 583] width 203 height 30
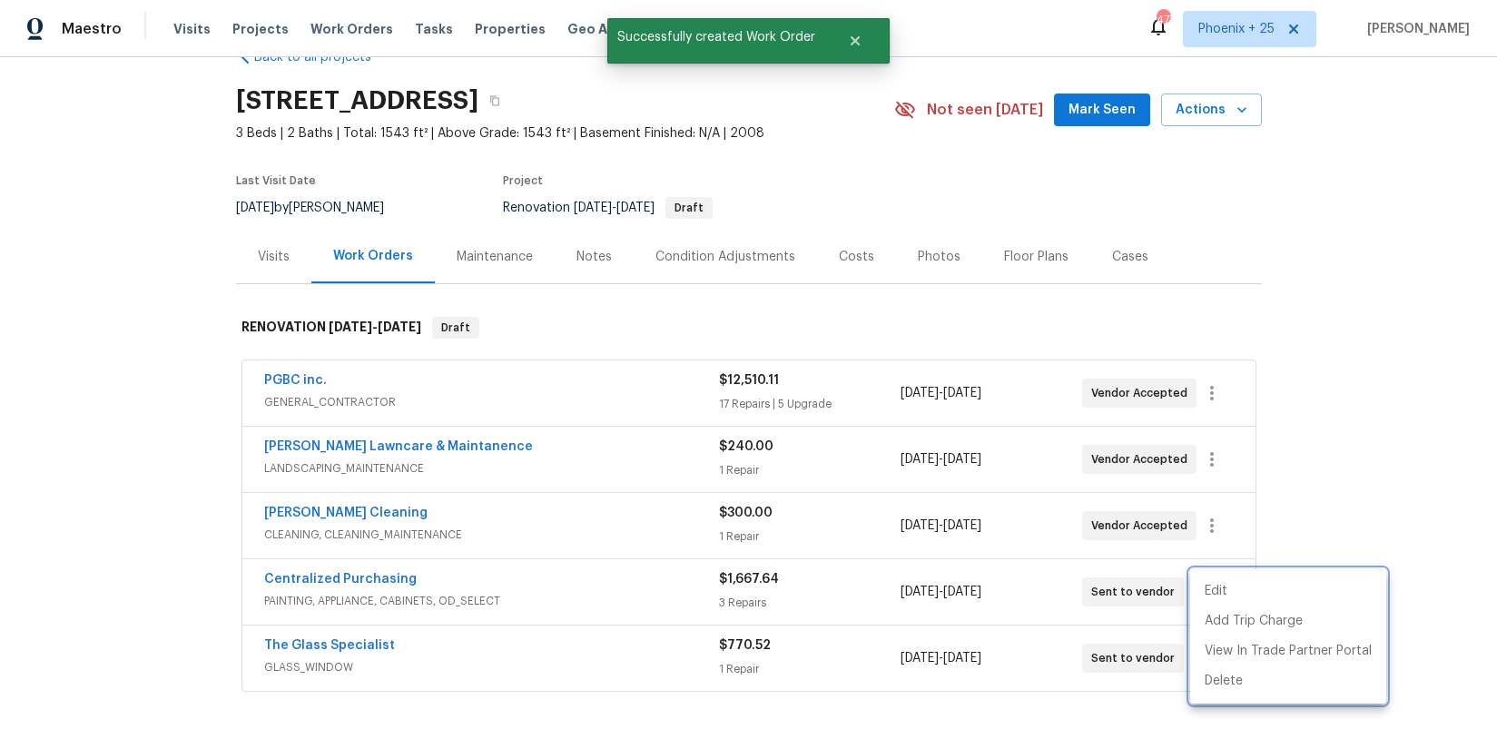
drag, startPoint x: 419, startPoint y: 655, endPoint x: 361, endPoint y: 644, distance: 59.1
click at [390, 650] on div at bounding box center [748, 369] width 1497 height 739
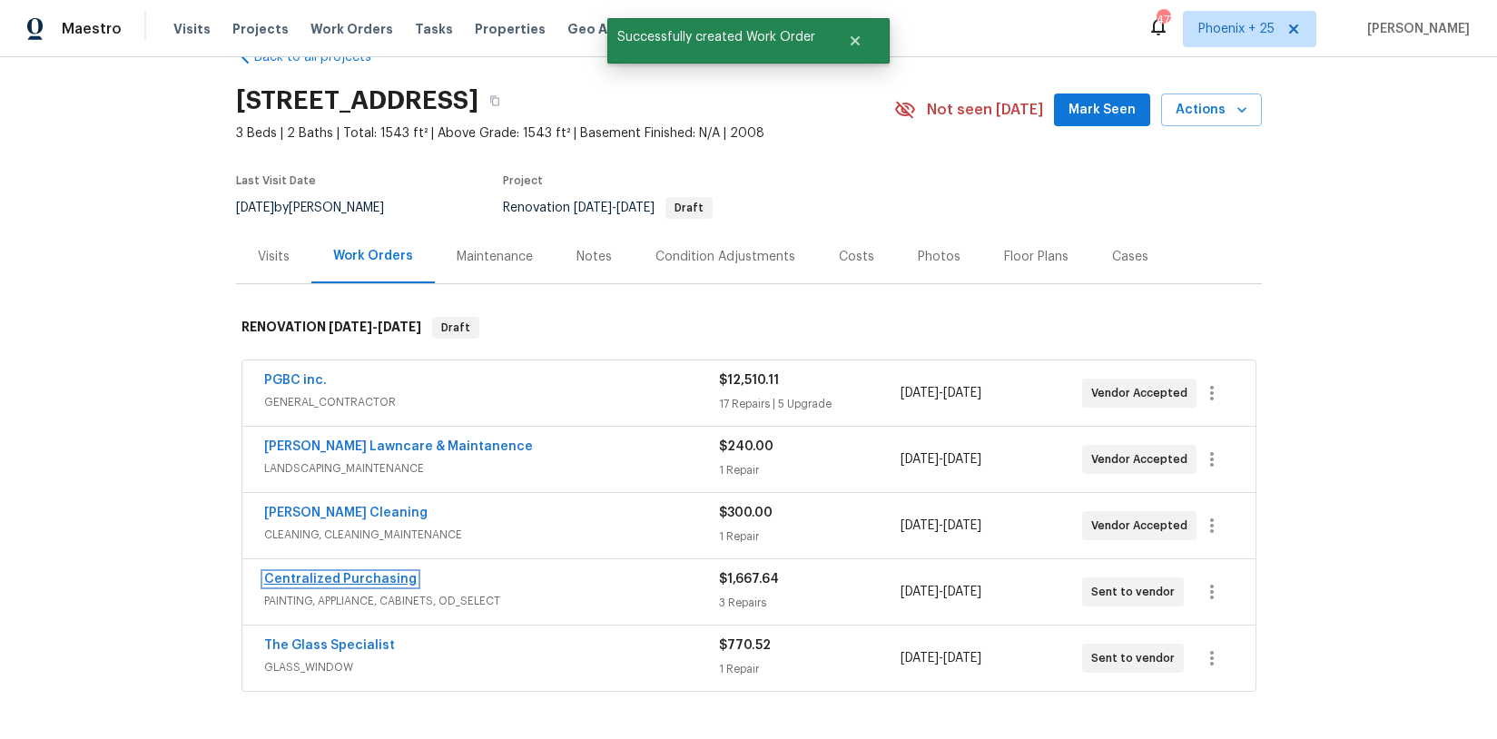
click at [347, 577] on link "Centralized Purchasing" at bounding box center [340, 579] width 153 height 13
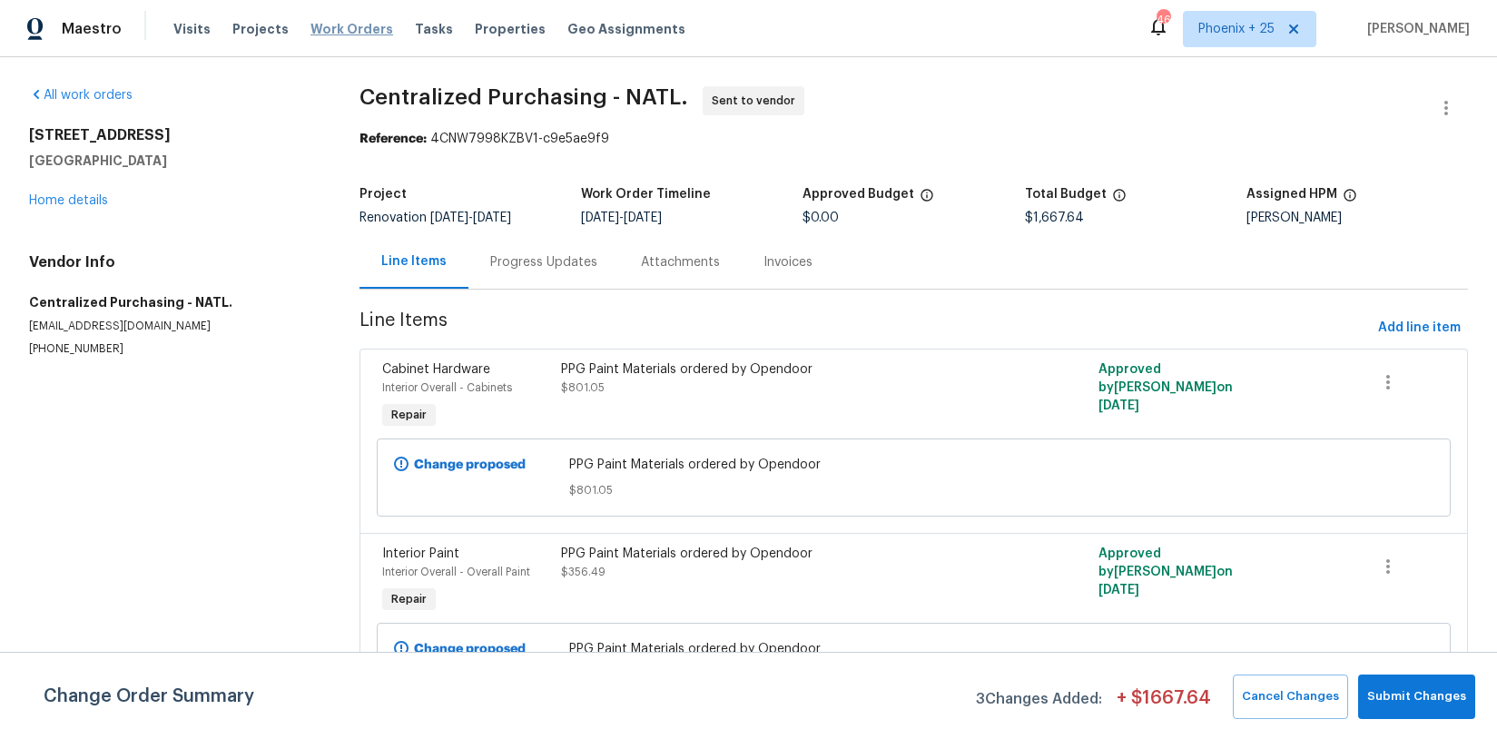
click at [356, 19] on div "Visits Projects Work Orders Tasks Properties Geo Assignments" at bounding box center [440, 29] width 534 height 36
drag, startPoint x: 357, startPoint y: 25, endPoint x: 515, endPoint y: 46, distance: 159.5
click at [358, 25] on span "Work Orders" at bounding box center [352, 29] width 83 height 18
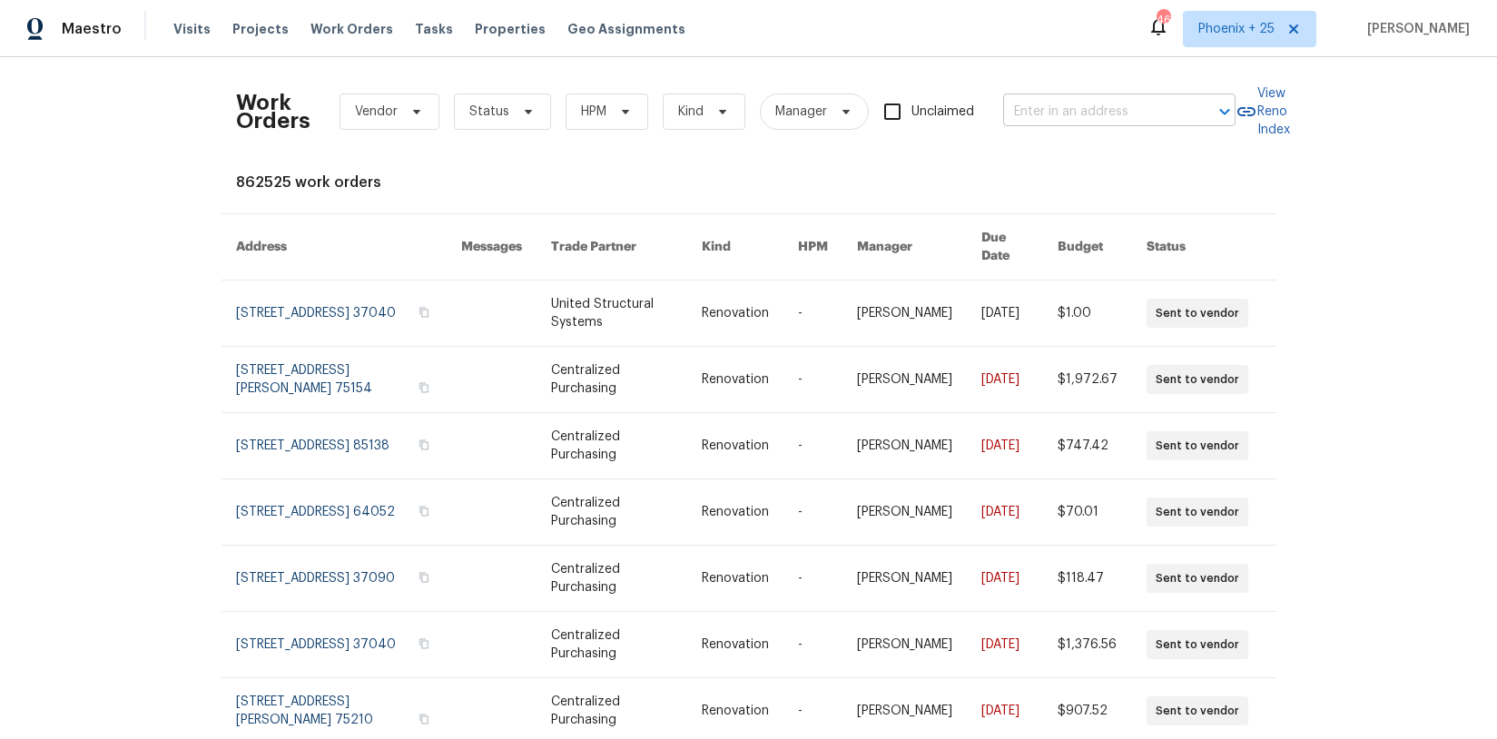
click at [1023, 97] on div "Work Orders Vendor Status HPM Kind Manager Unclaimed ​" at bounding box center [736, 112] width 1000 height 80
click at [1027, 104] on input "text" at bounding box center [1094, 112] width 182 height 28
paste input "[STREET_ADDRESS]"
type input "[STREET_ADDRESS]"
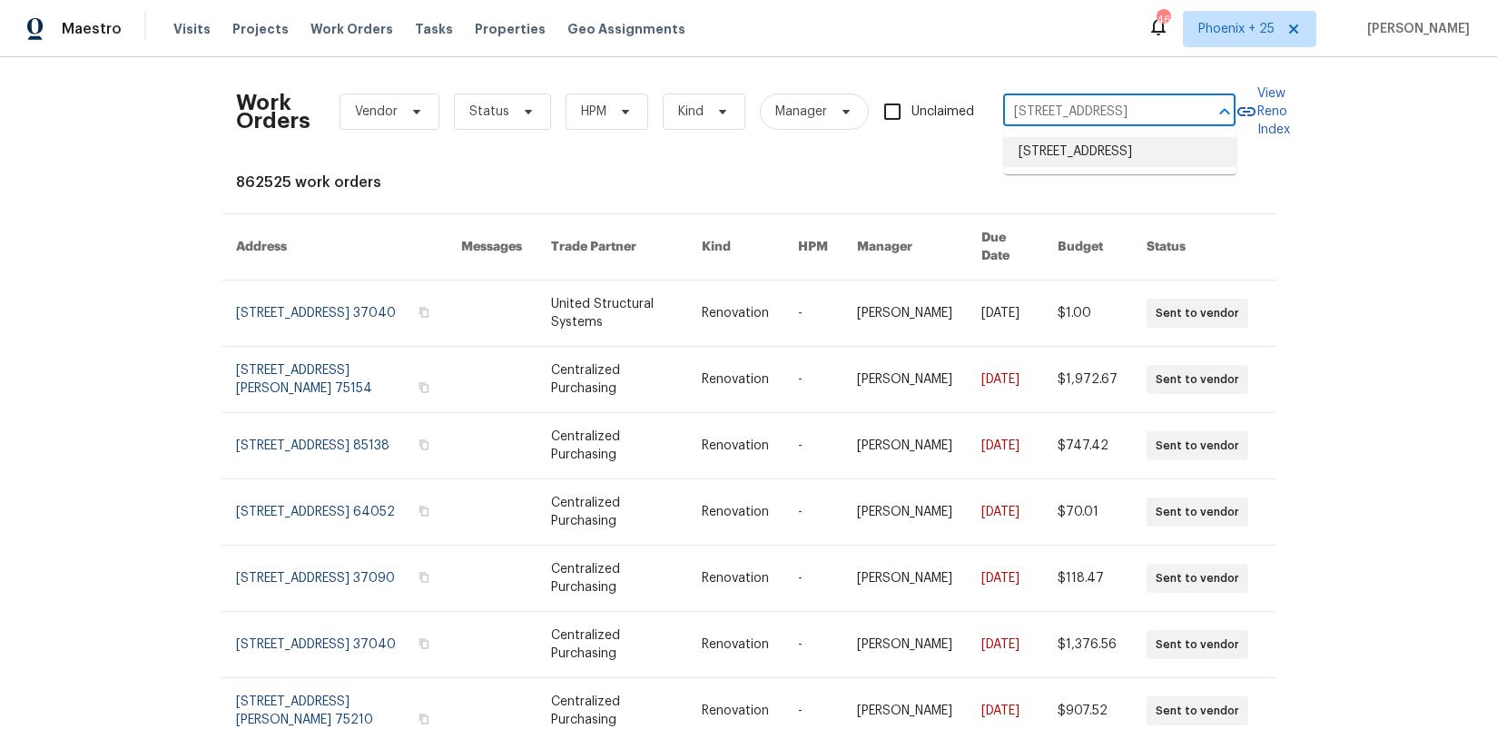
click at [1092, 167] on li "[STREET_ADDRESS]" at bounding box center [1120, 152] width 232 height 30
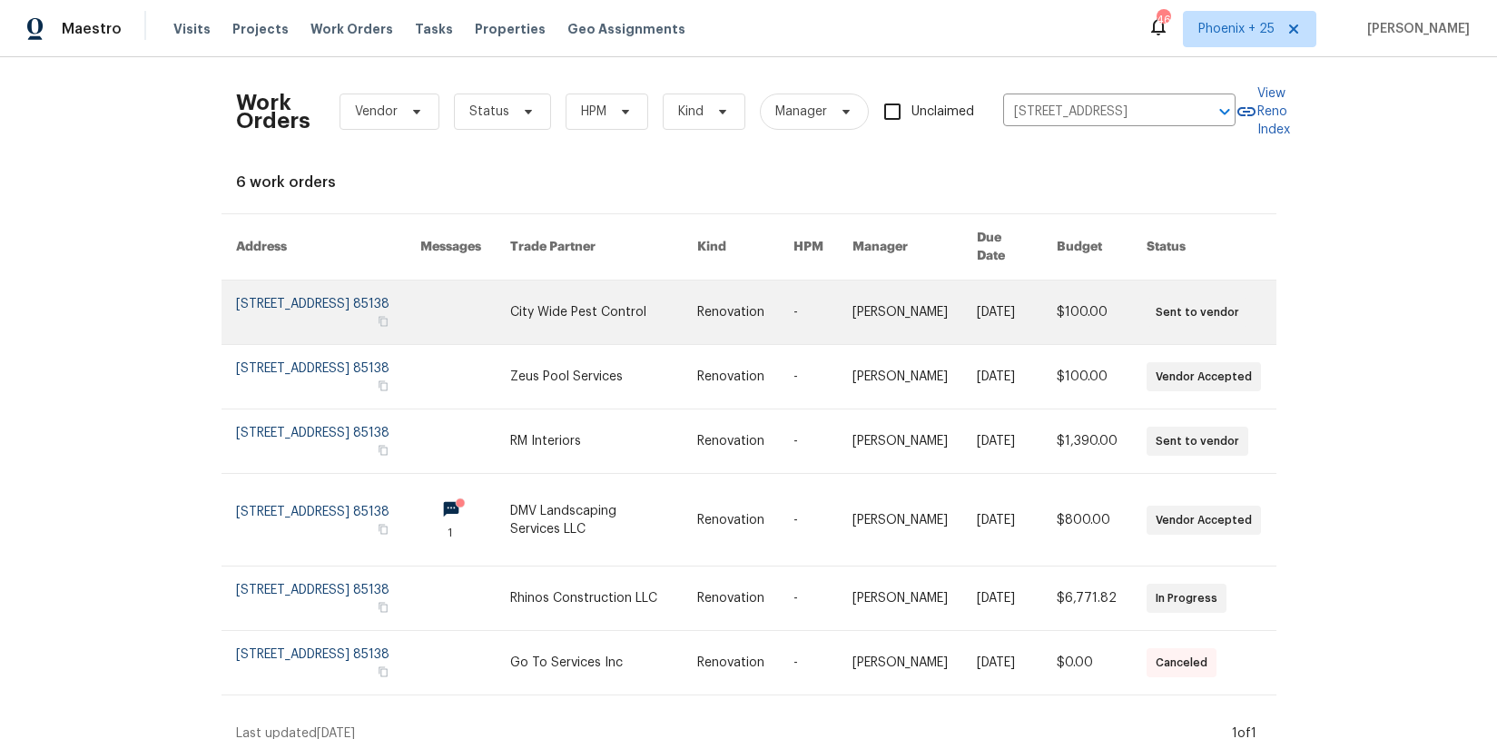
click at [619, 300] on link at bounding box center [603, 313] width 187 height 64
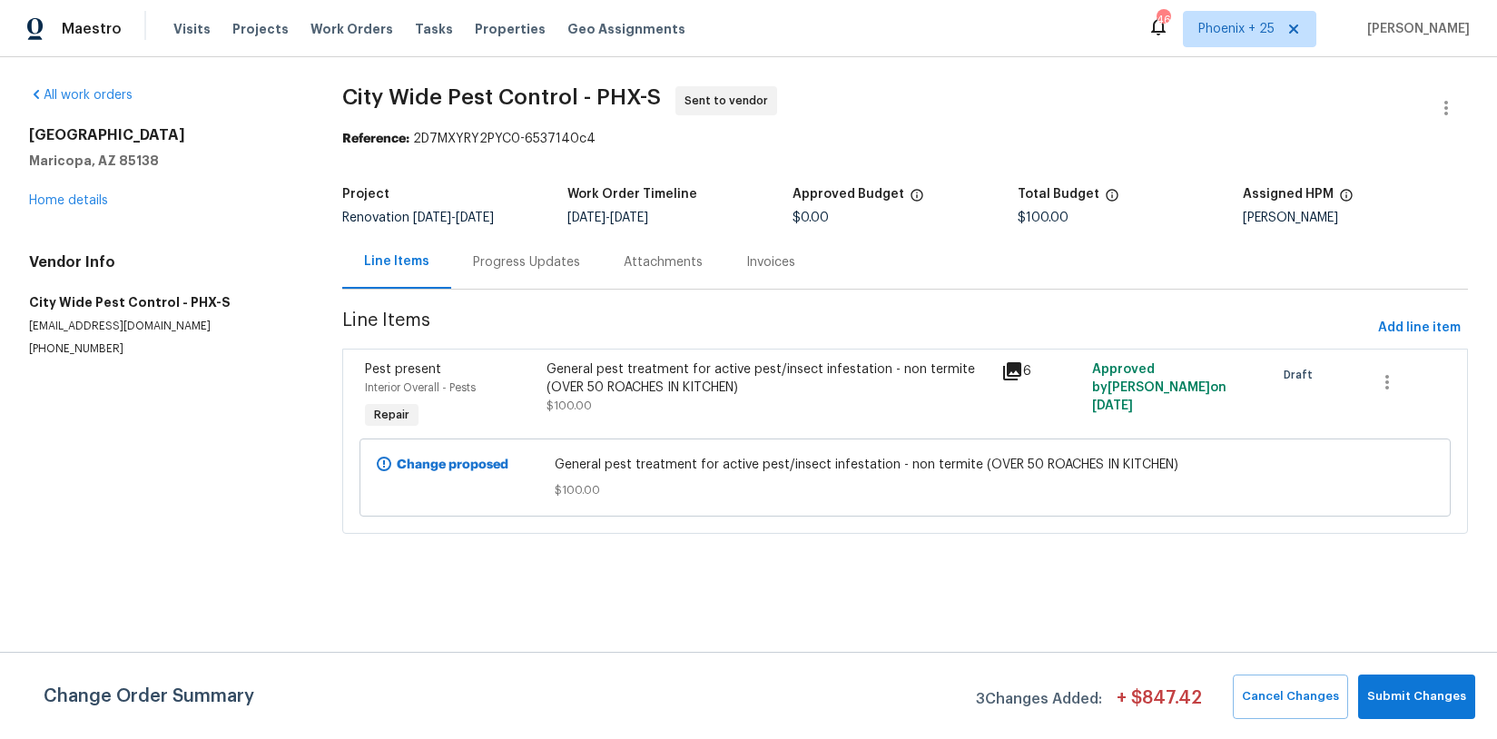
click at [49, 209] on div "[STREET_ADDRESS][PERSON_NAME] Home details" at bounding box center [164, 168] width 270 height 84
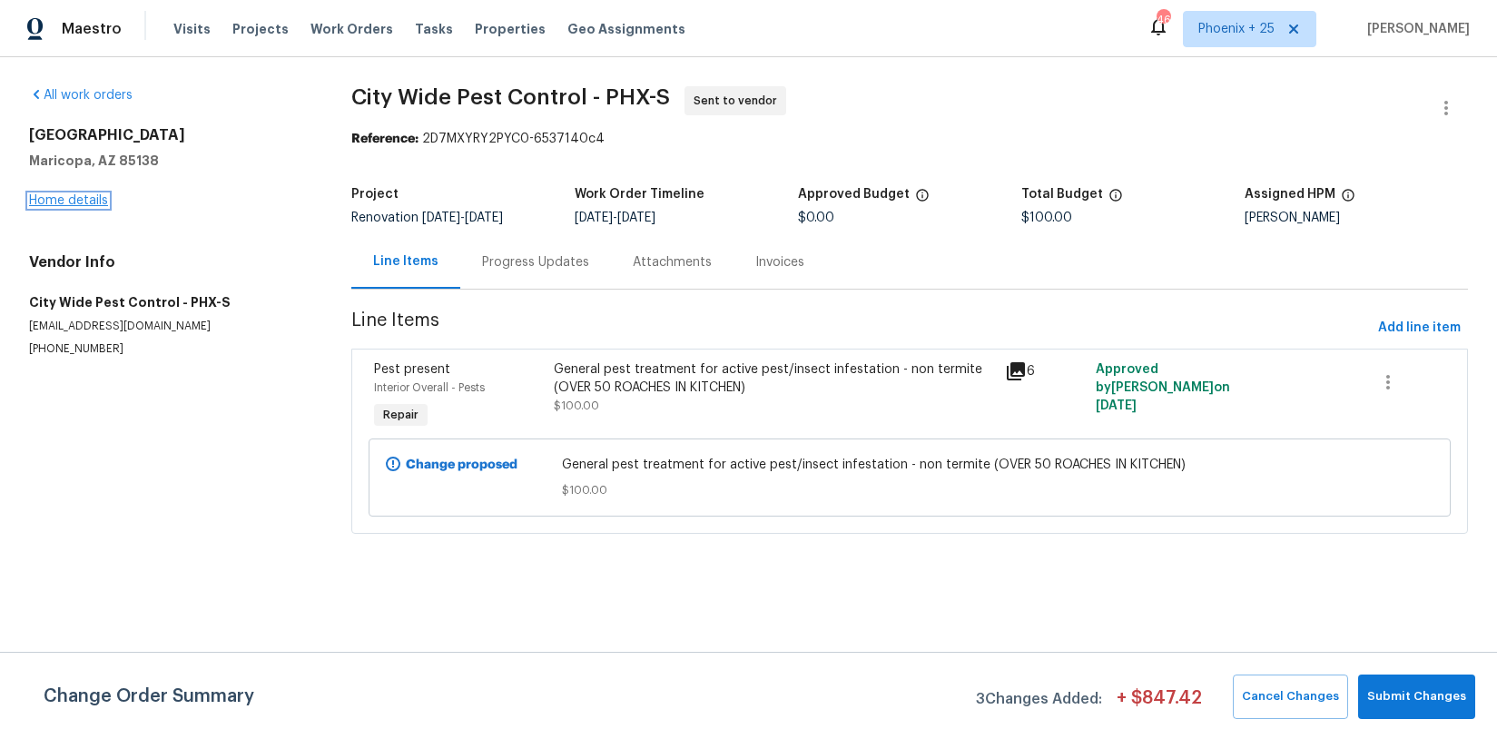
click at [49, 203] on link "Home details" at bounding box center [68, 200] width 79 height 13
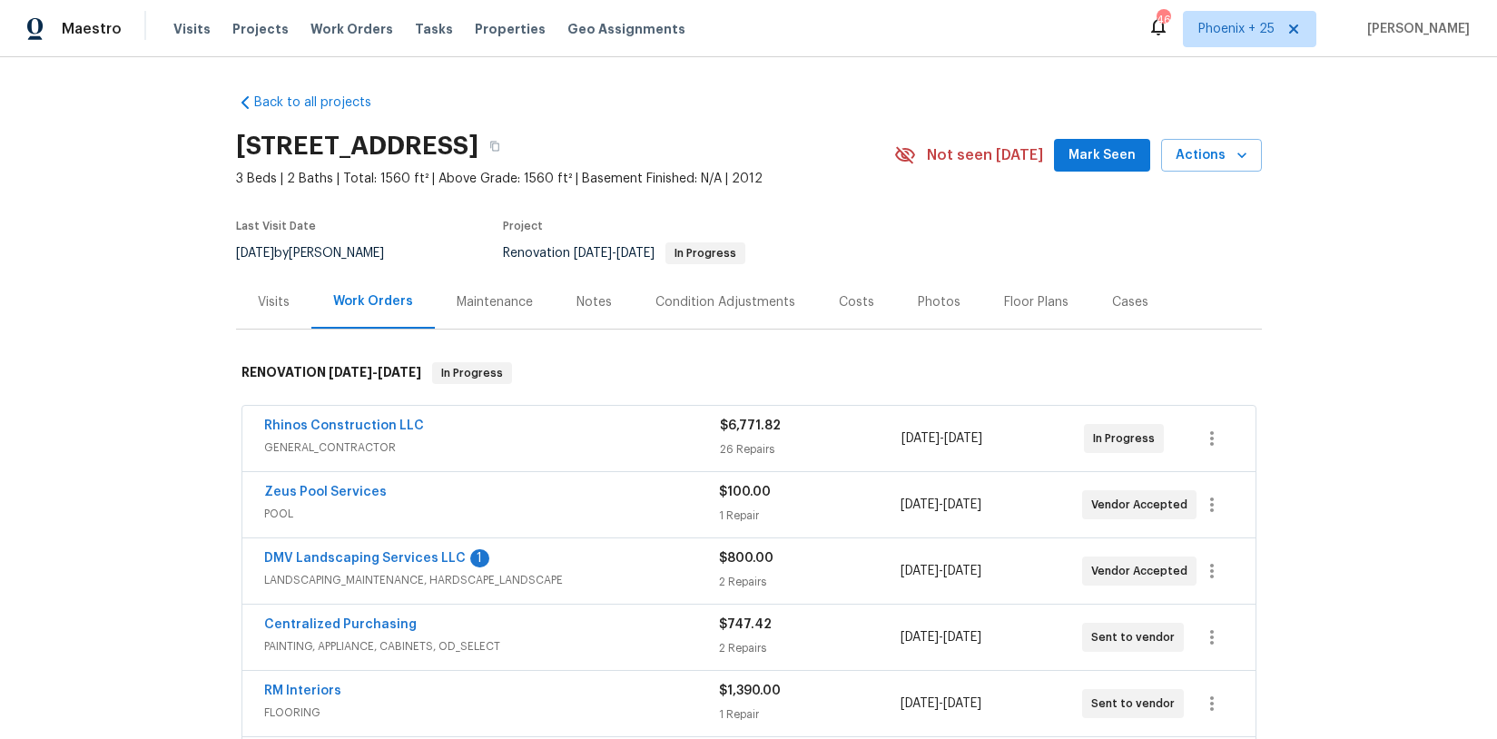
click at [258, 292] on div "Visits" at bounding box center [273, 302] width 75 height 54
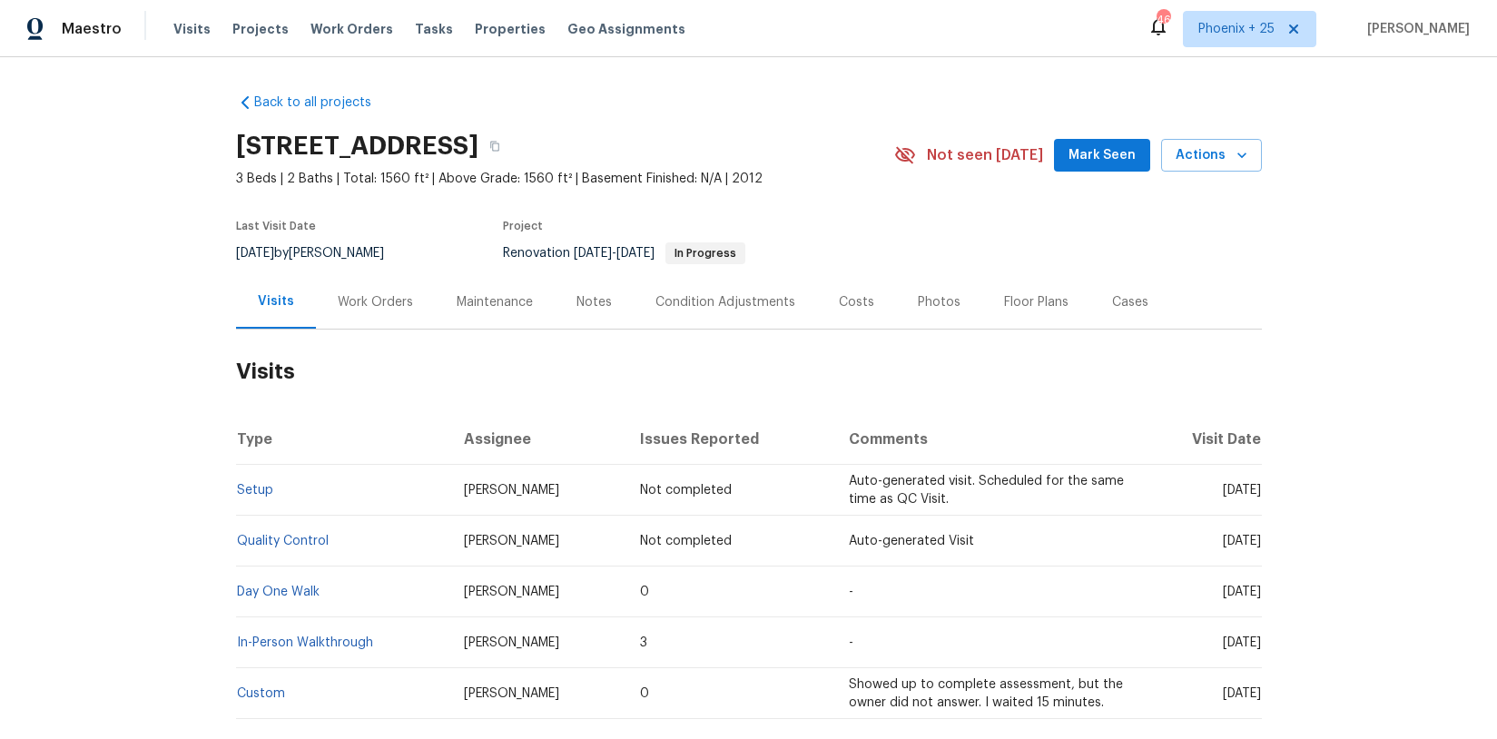
scroll to position [104, 0]
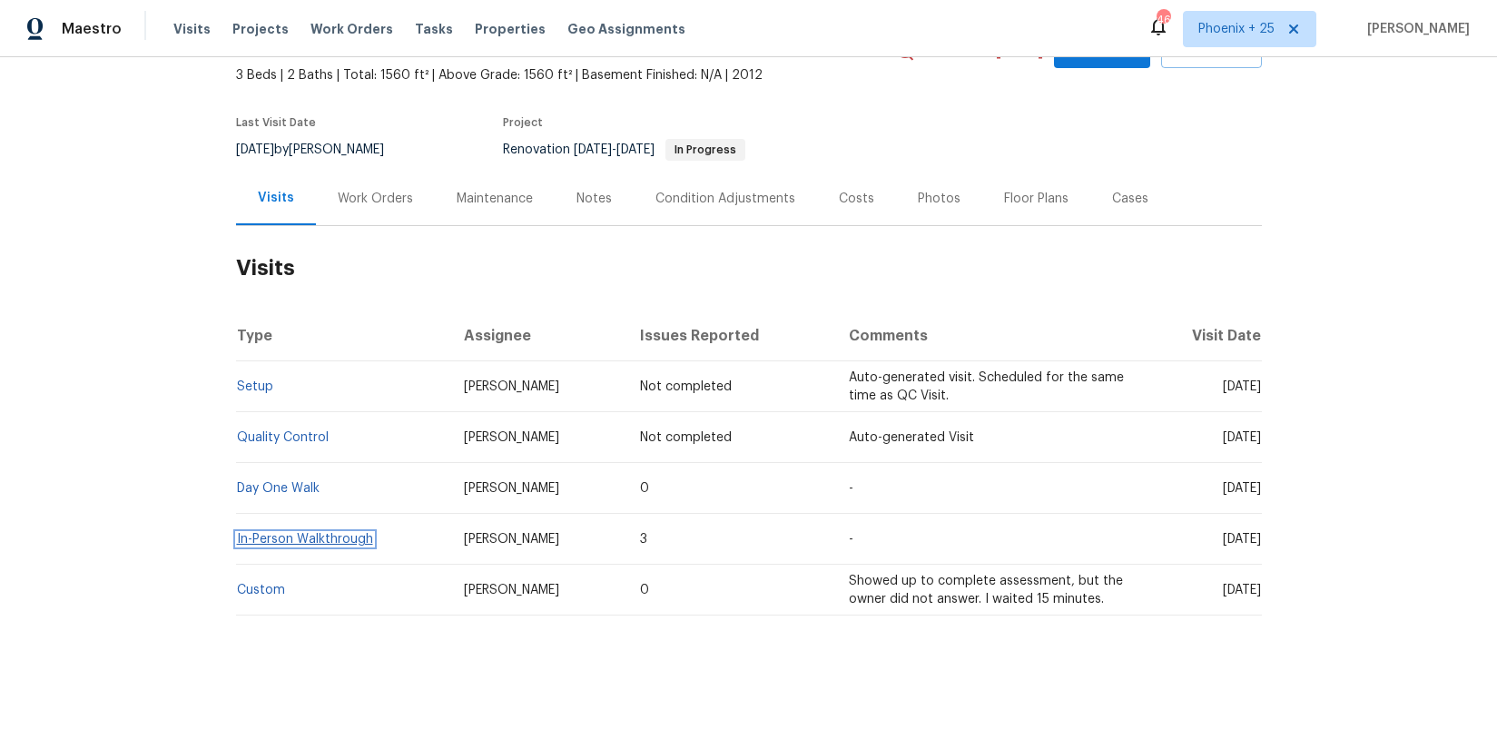
click at [268, 537] on link "In-Person Walkthrough" at bounding box center [305, 539] width 136 height 13
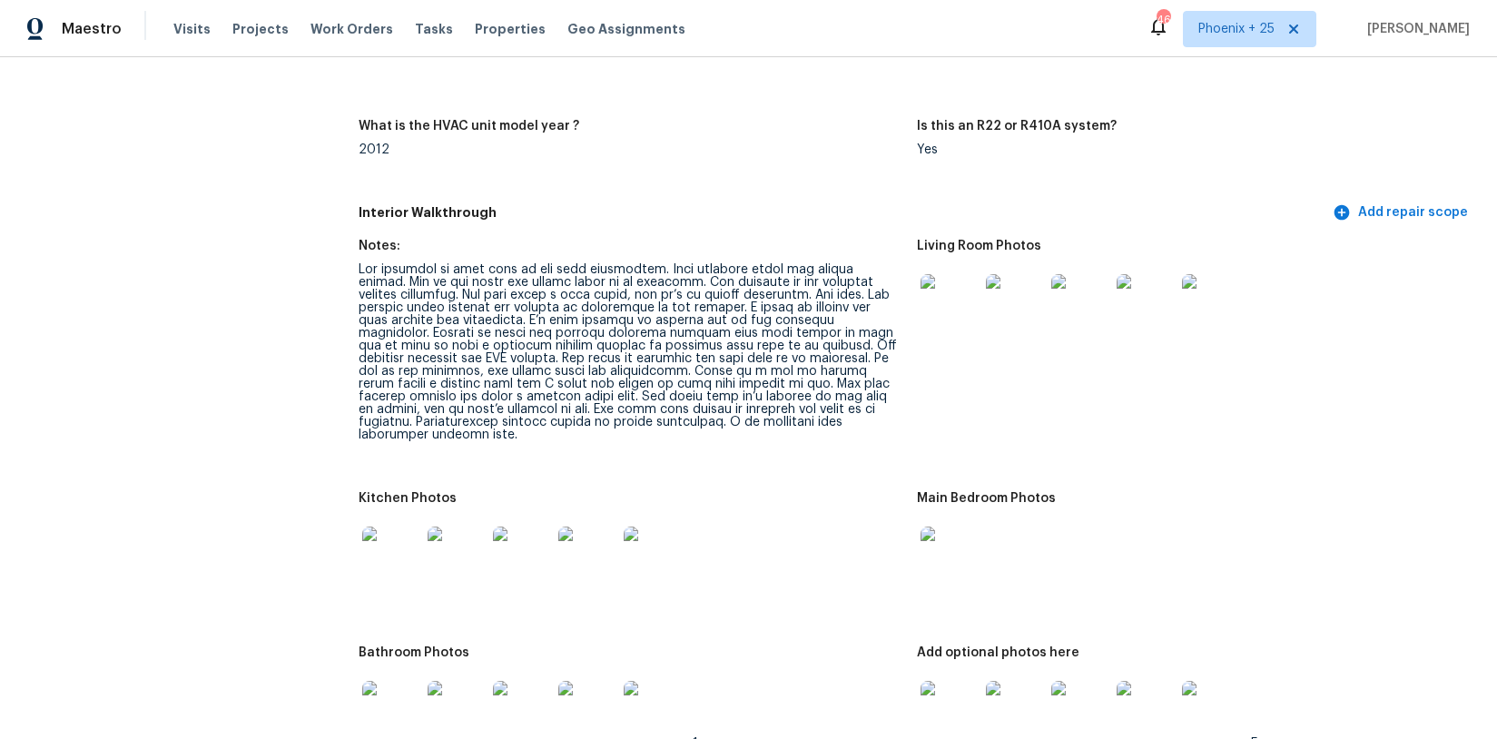
scroll to position [2189, 0]
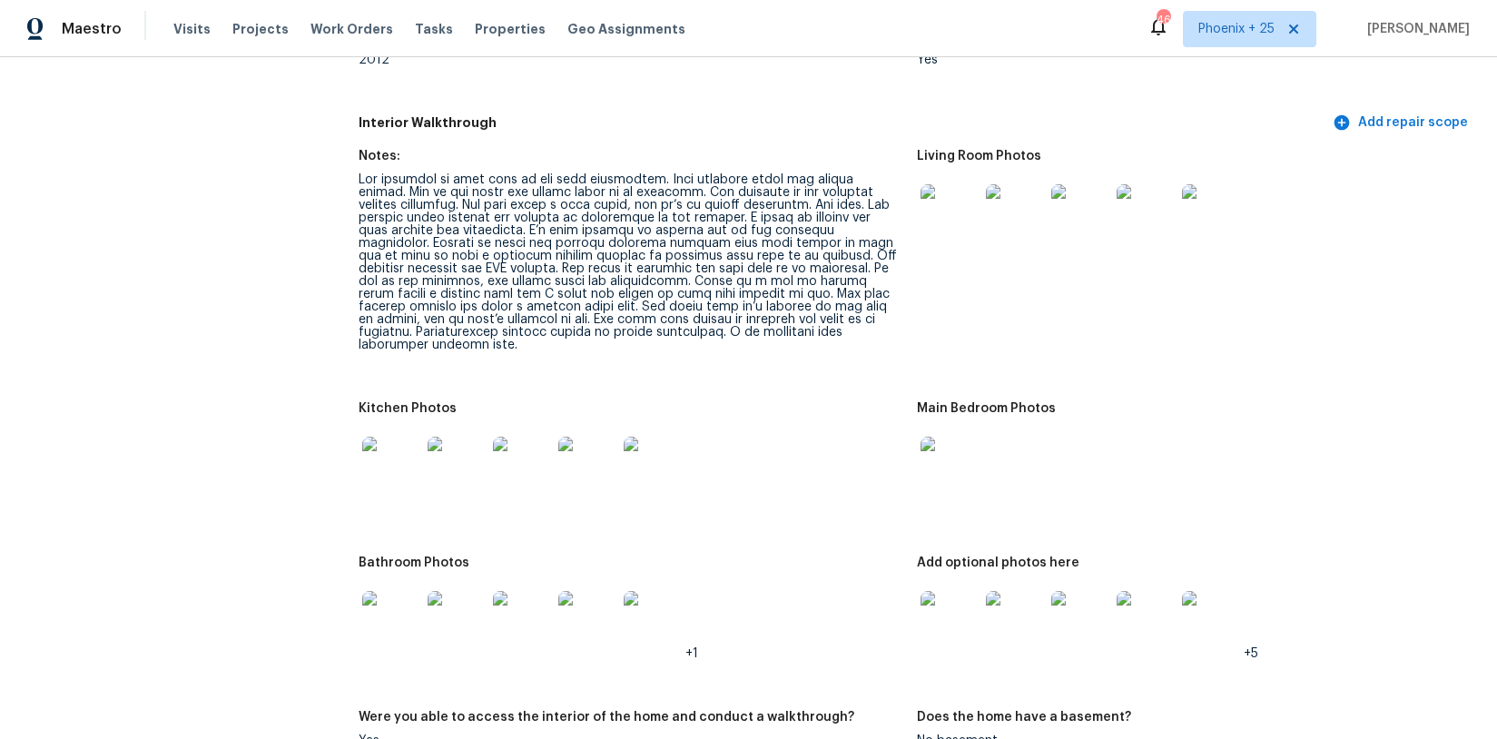
click at [371, 450] on img at bounding box center [391, 466] width 58 height 58
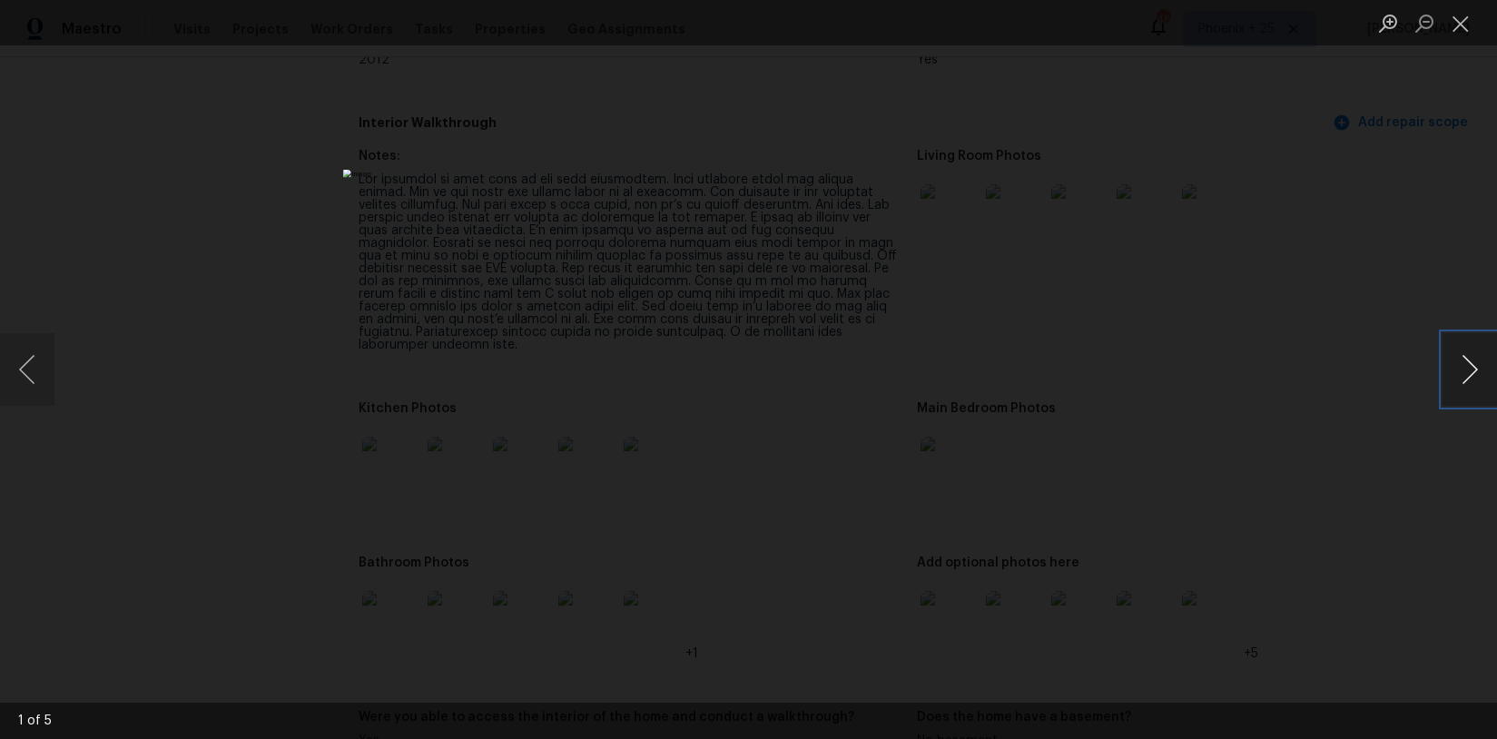
click at [1476, 362] on button "Next image" at bounding box center [1470, 369] width 54 height 73
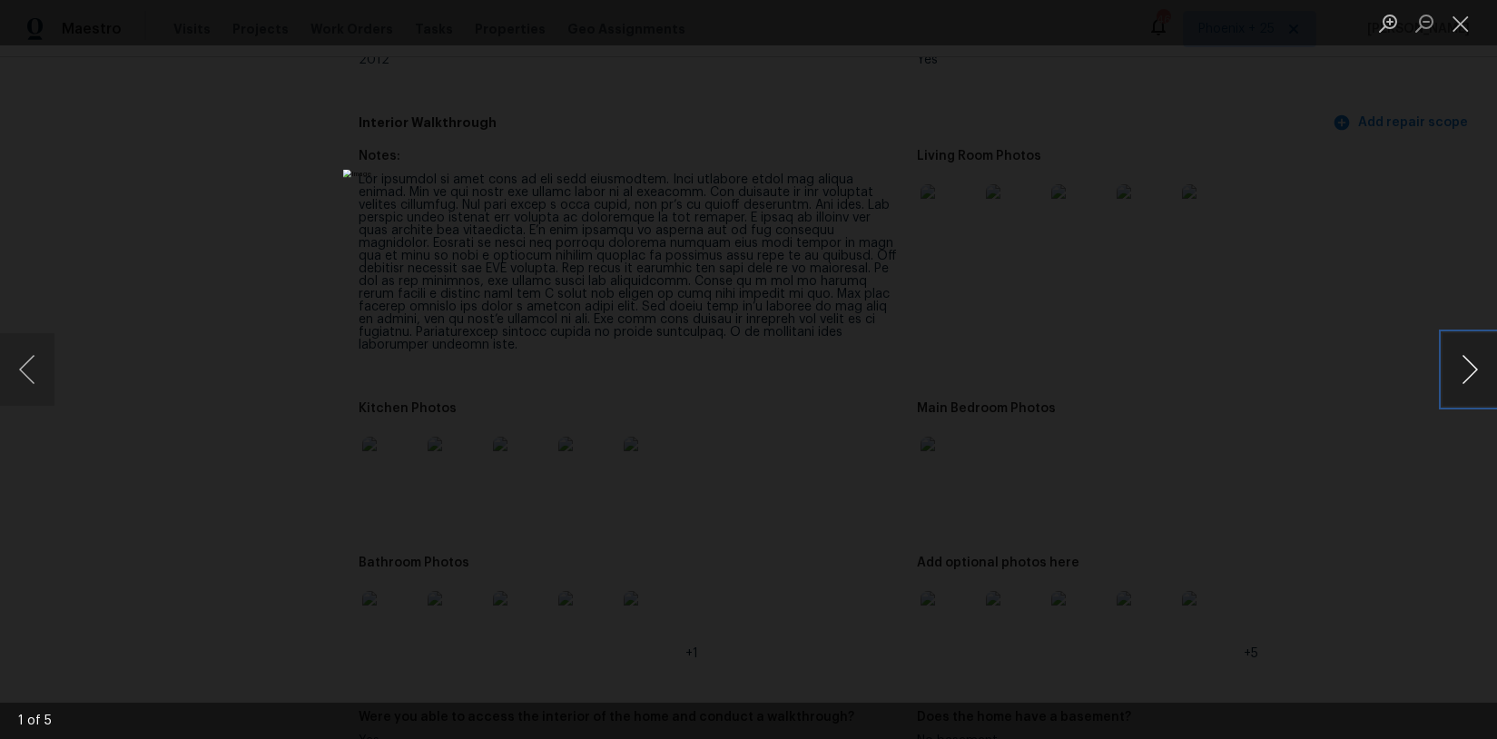
click at [1476, 362] on button "Next image" at bounding box center [1470, 369] width 54 height 73
drag, startPoint x: 1468, startPoint y: 27, endPoint x: 1459, endPoint y: 35, distance: 11.6
click at [1468, 27] on button "Close lightbox" at bounding box center [1461, 23] width 36 height 32
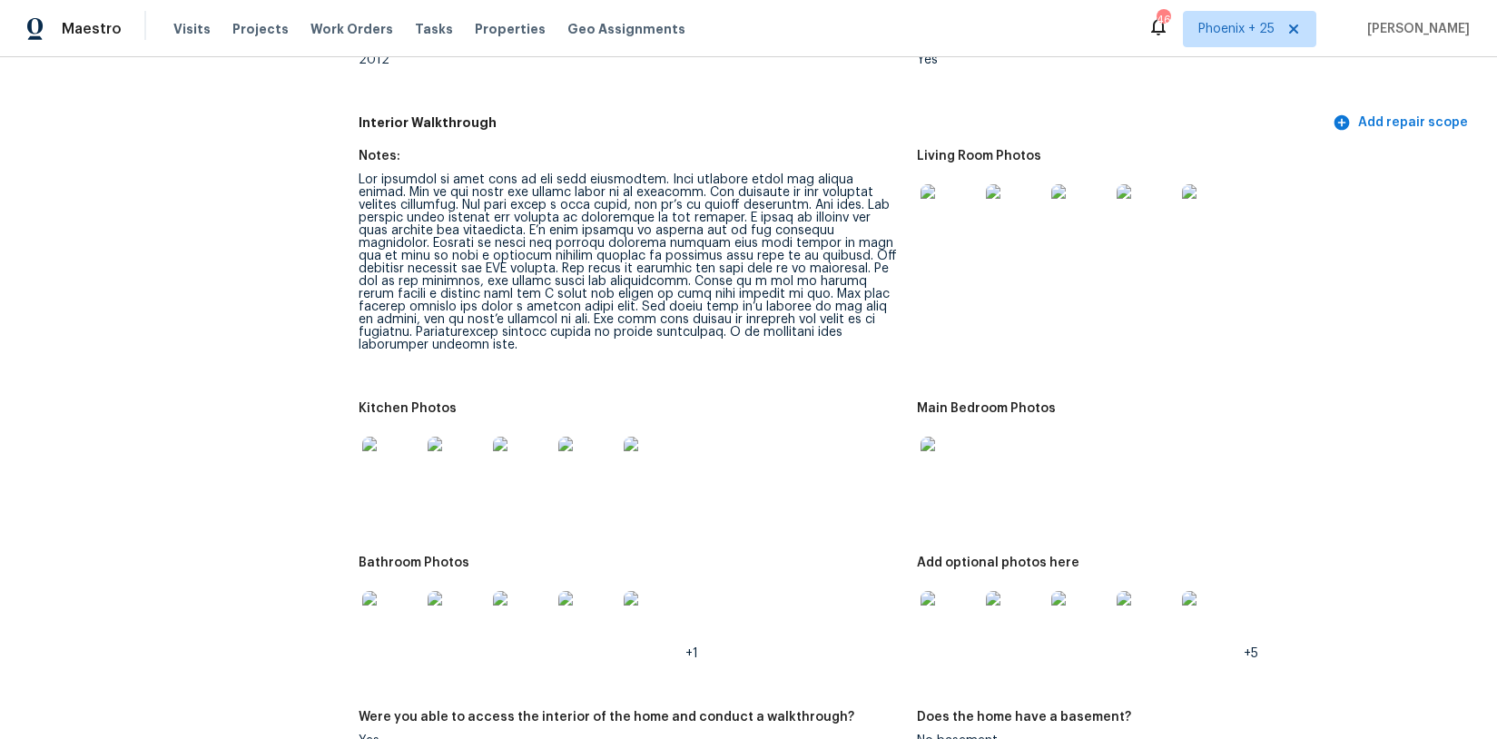
scroll to position [0, 0]
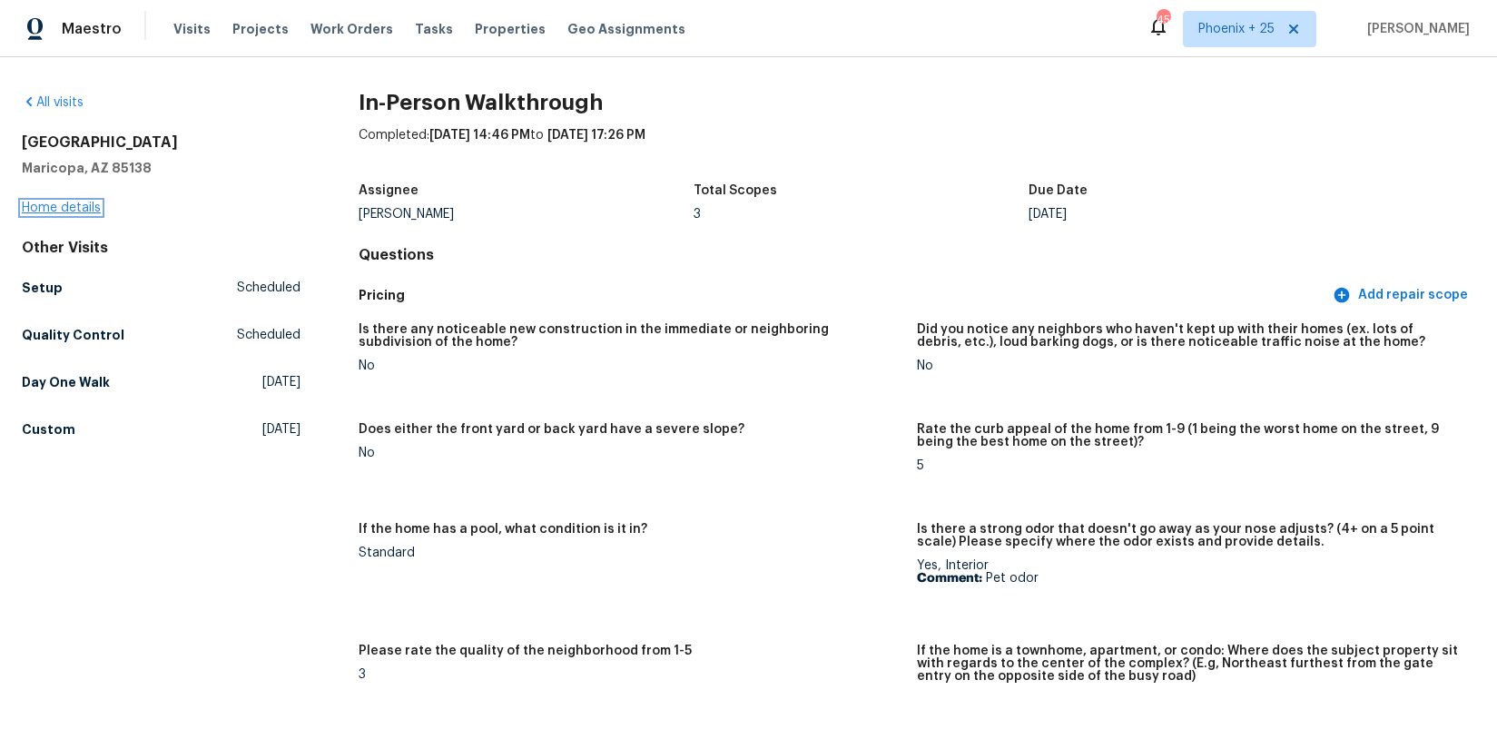
click at [54, 212] on link "Home details" at bounding box center [61, 208] width 79 height 13
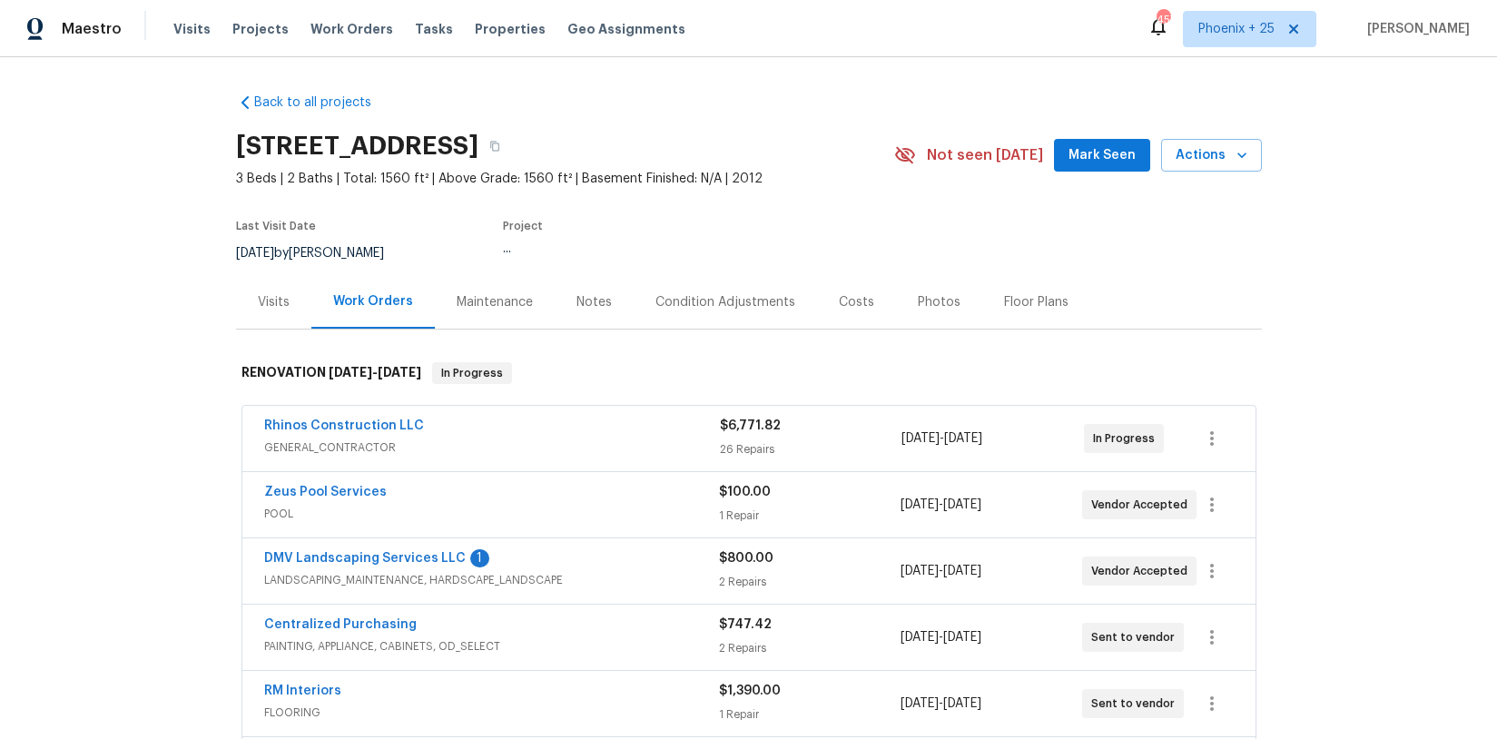
click at [262, 316] on div "Visits" at bounding box center [273, 302] width 75 height 54
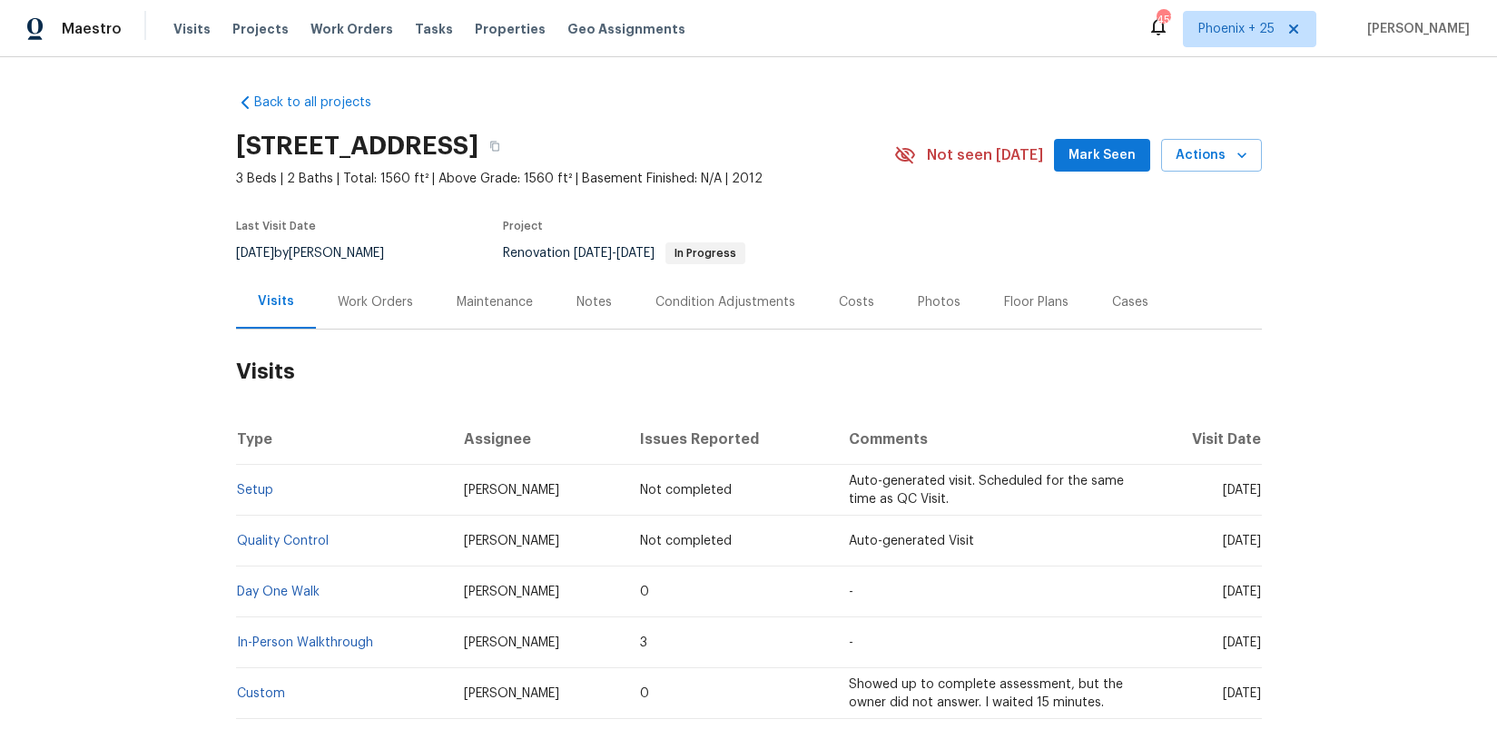
click at [351, 305] on div "Work Orders" at bounding box center [375, 302] width 75 height 18
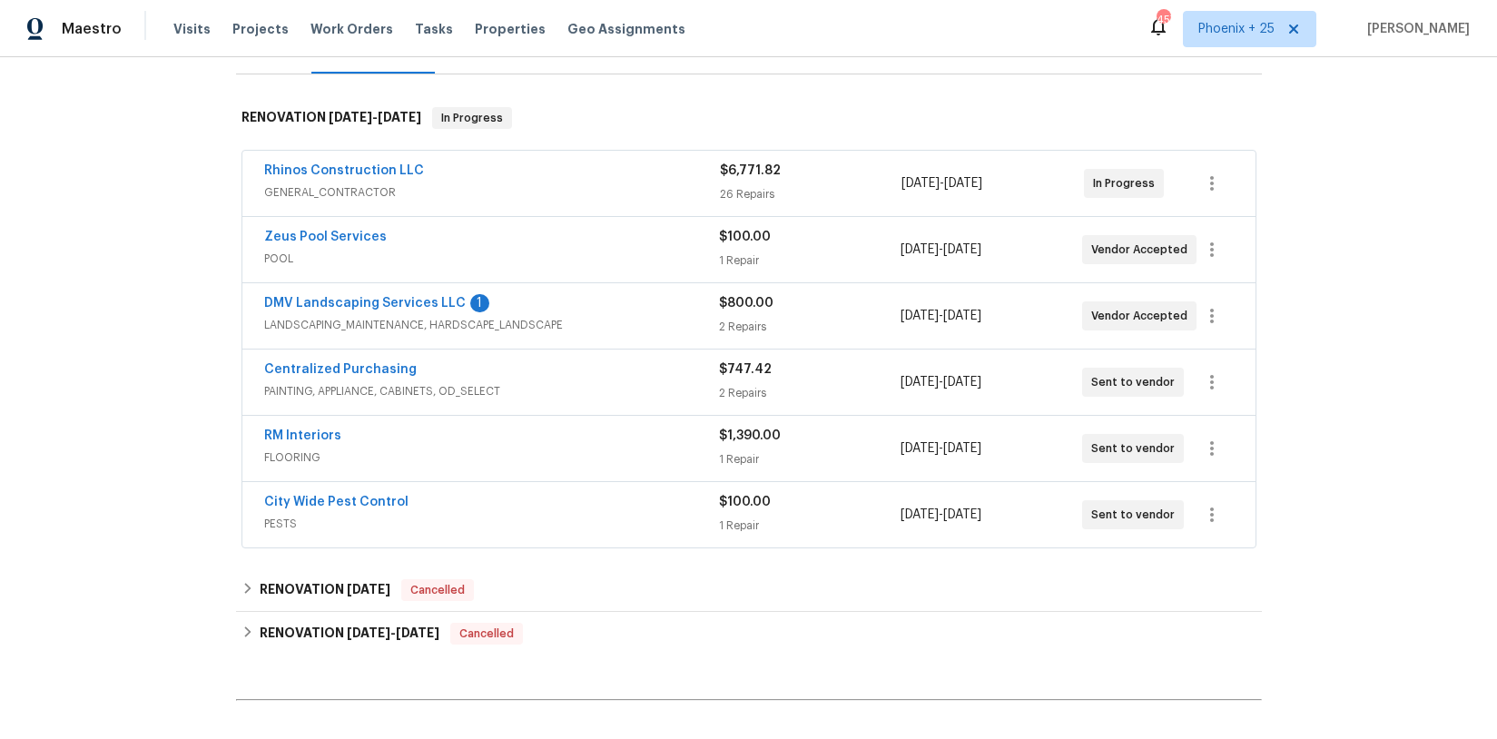
scroll to position [259, 0]
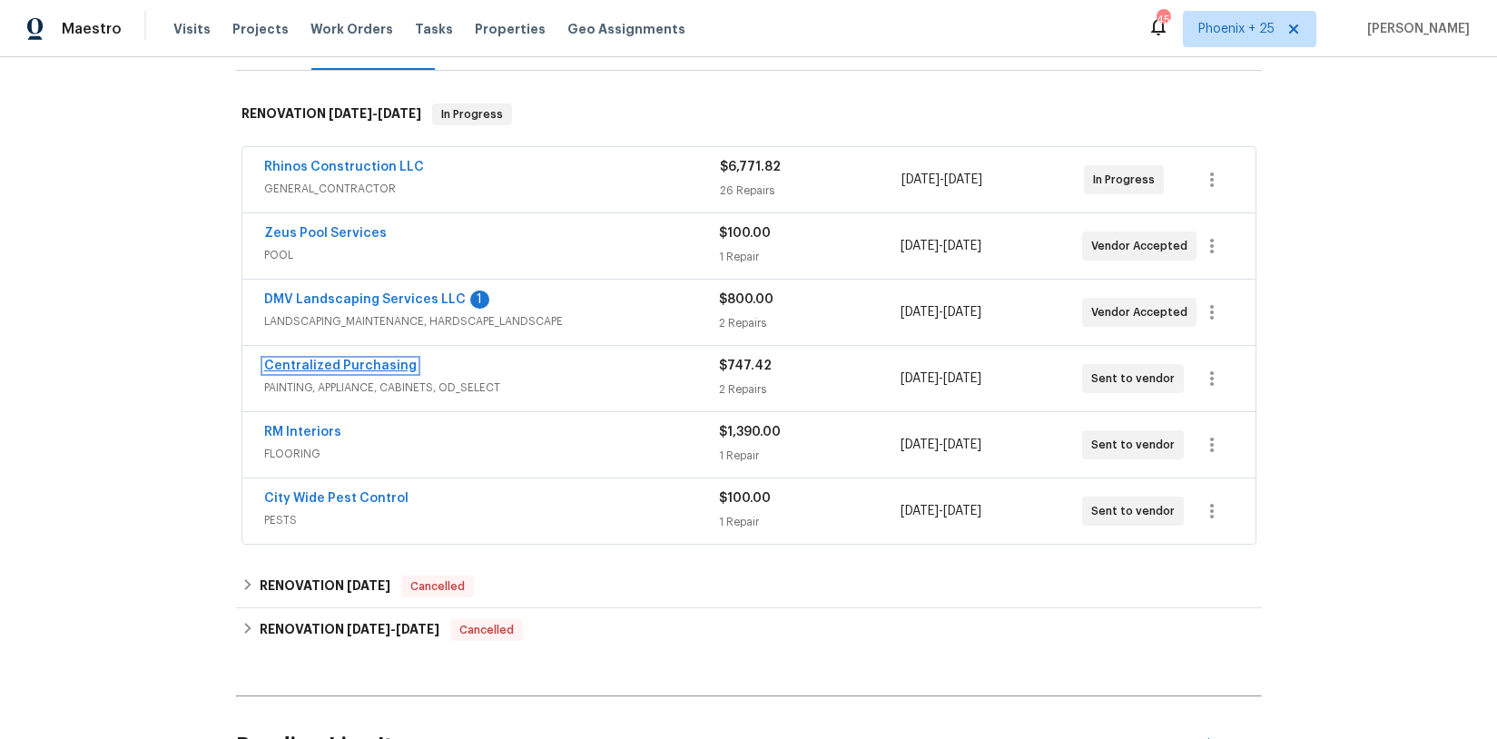
click at [328, 370] on link "Centralized Purchasing" at bounding box center [340, 366] width 153 height 13
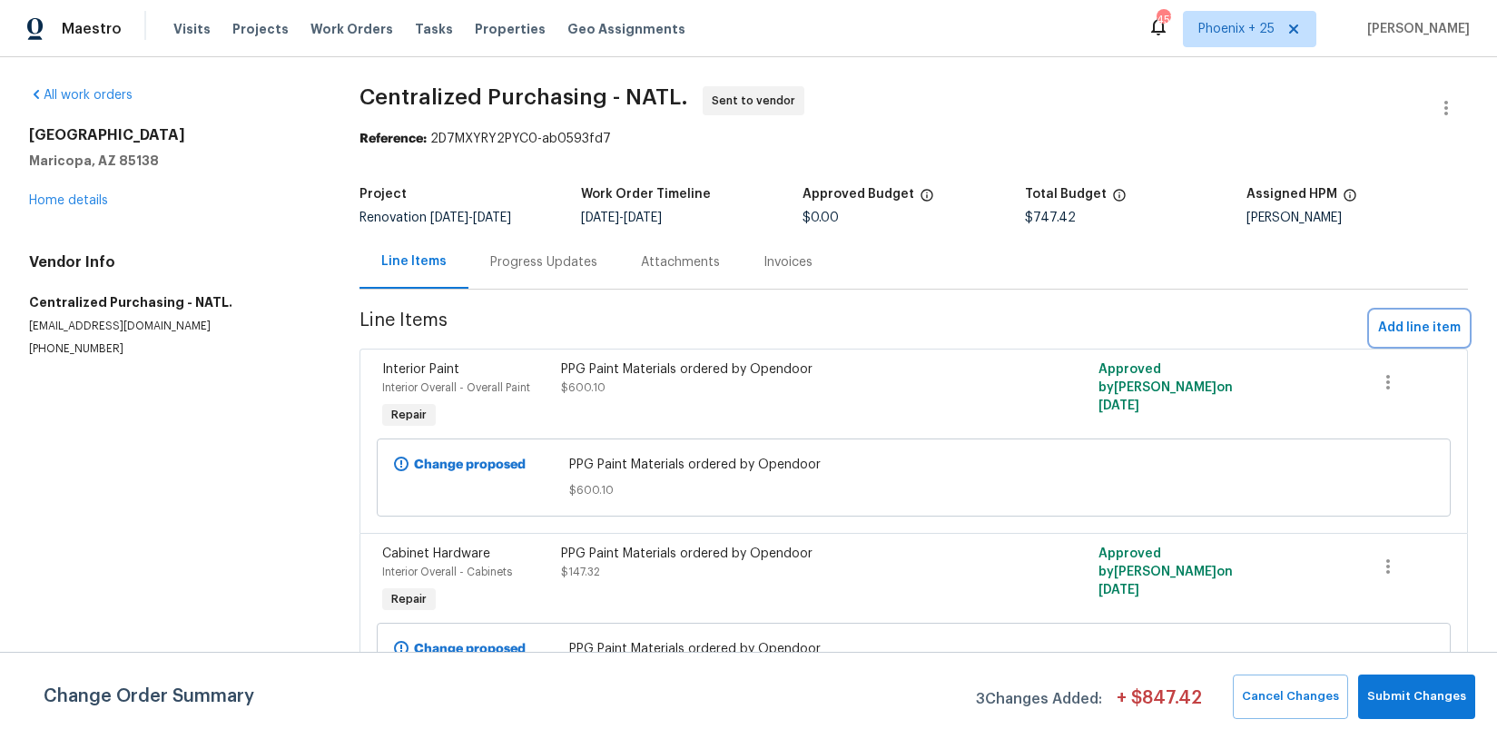
click at [1415, 322] on span "Add line item" at bounding box center [1420, 328] width 83 height 23
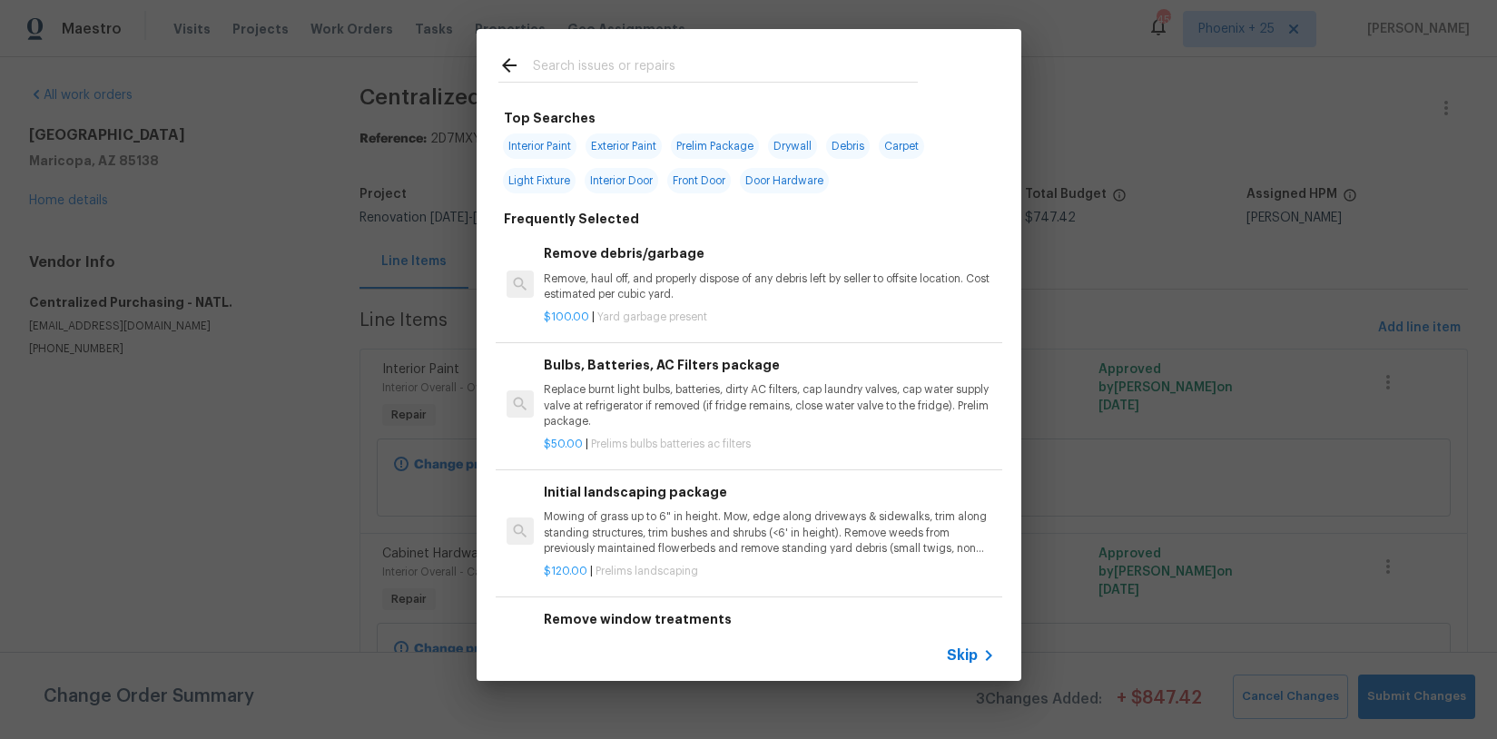
click at [753, 74] on input "text" at bounding box center [725, 67] width 385 height 27
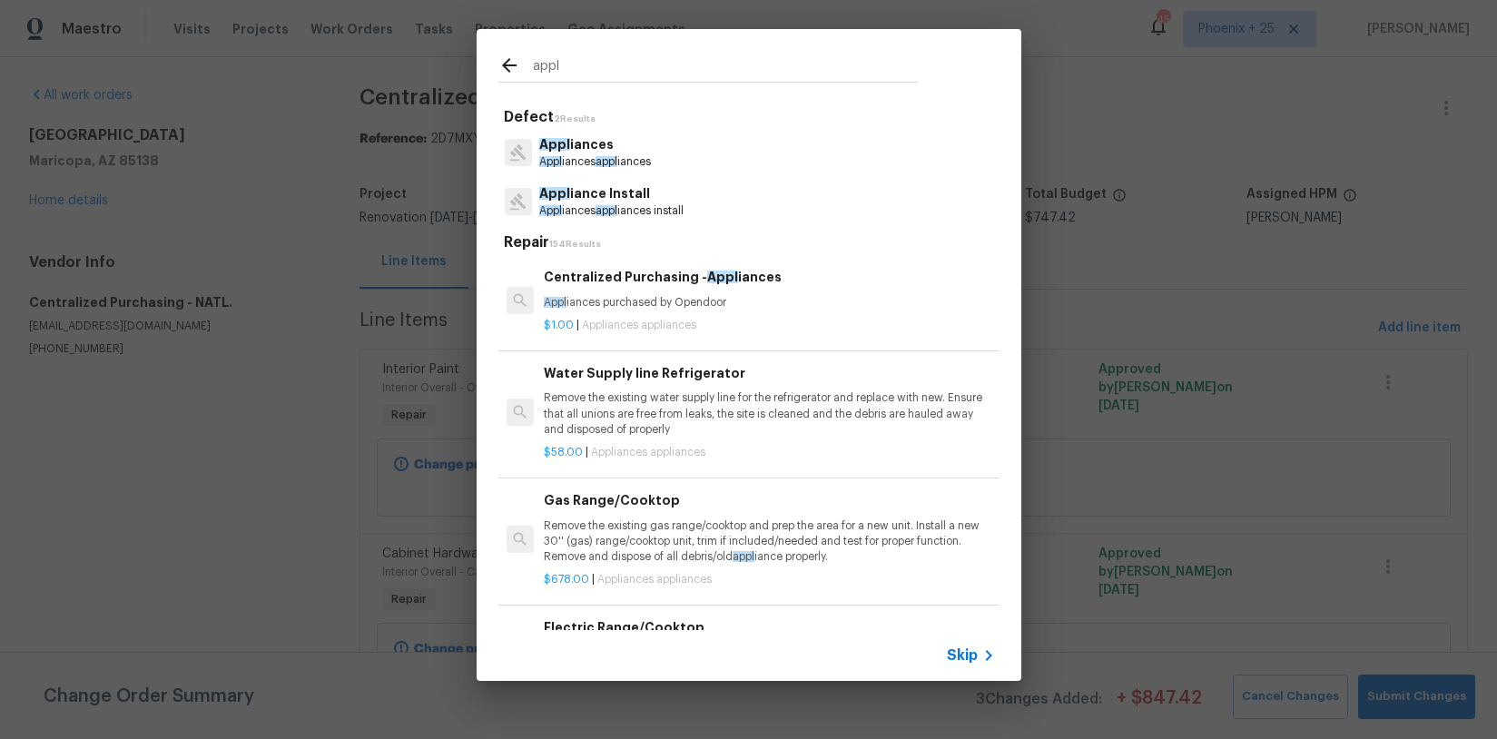
type input "appl"
click at [825, 298] on p "Appl iances purchased by Opendoor" at bounding box center [769, 302] width 450 height 15
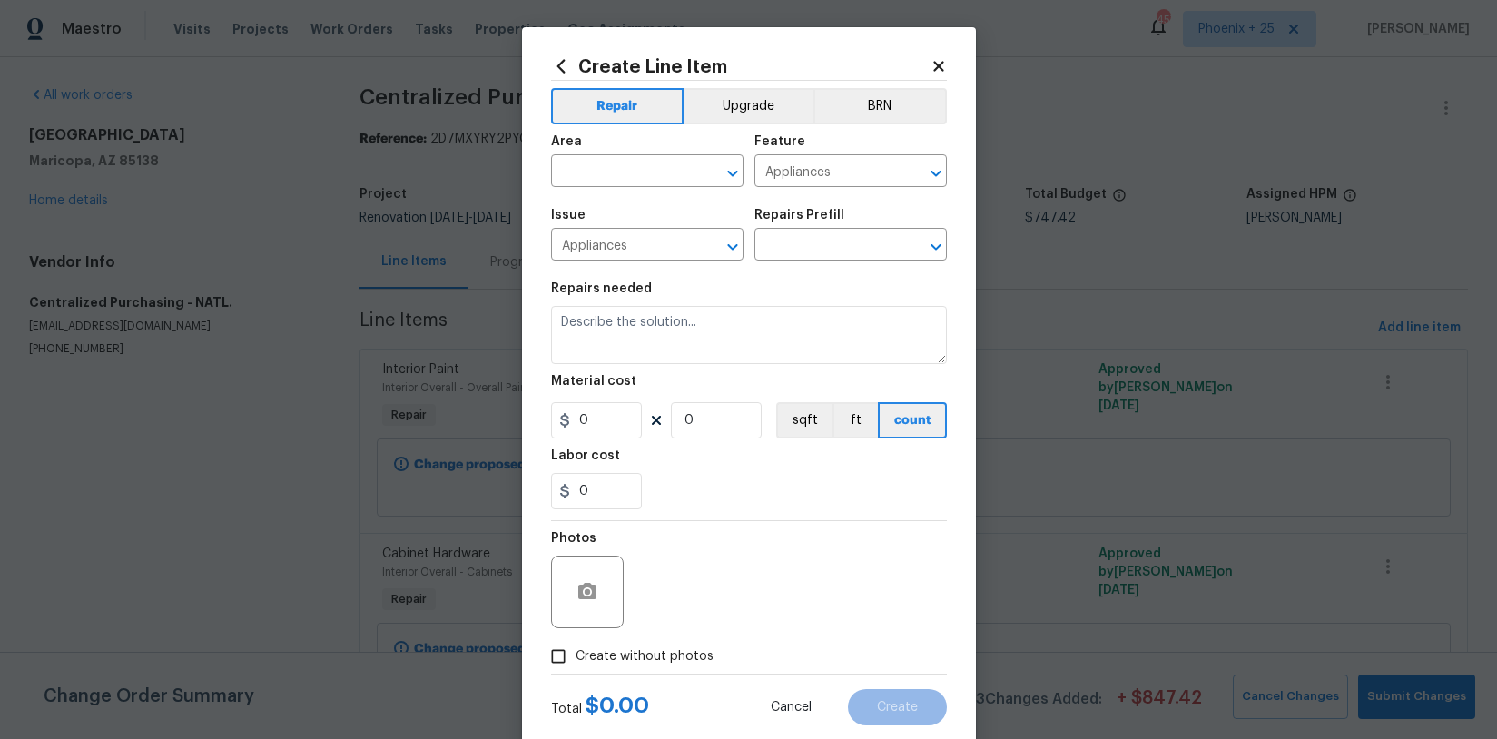
type input "Centralized Purchasing - Appliances $1.00"
type textarea "Appliances purchased by Opendoor"
type input "1"
click at [612, 419] on input "1" at bounding box center [596, 420] width 91 height 36
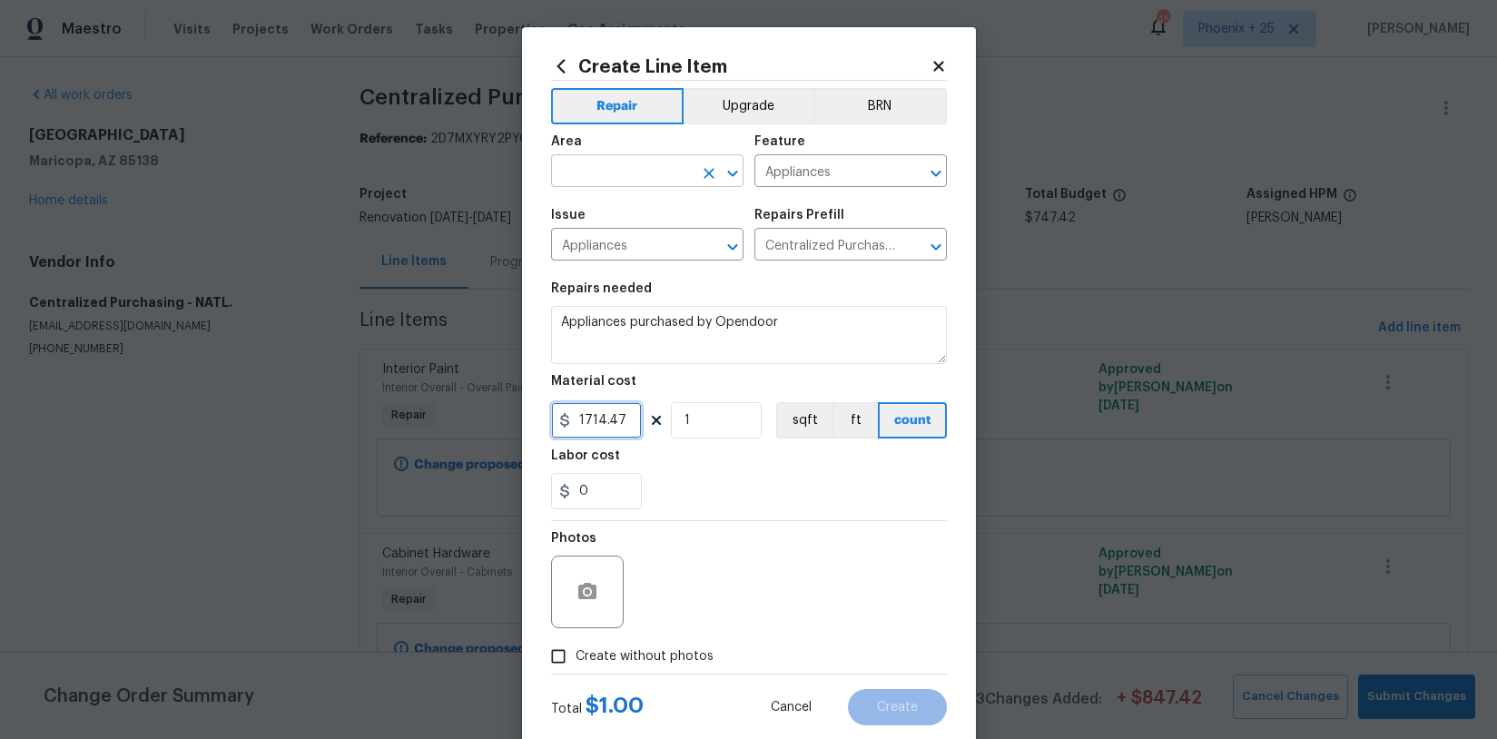
type input "1714.47"
click at [641, 163] on input "text" at bounding box center [622, 173] width 142 height 28
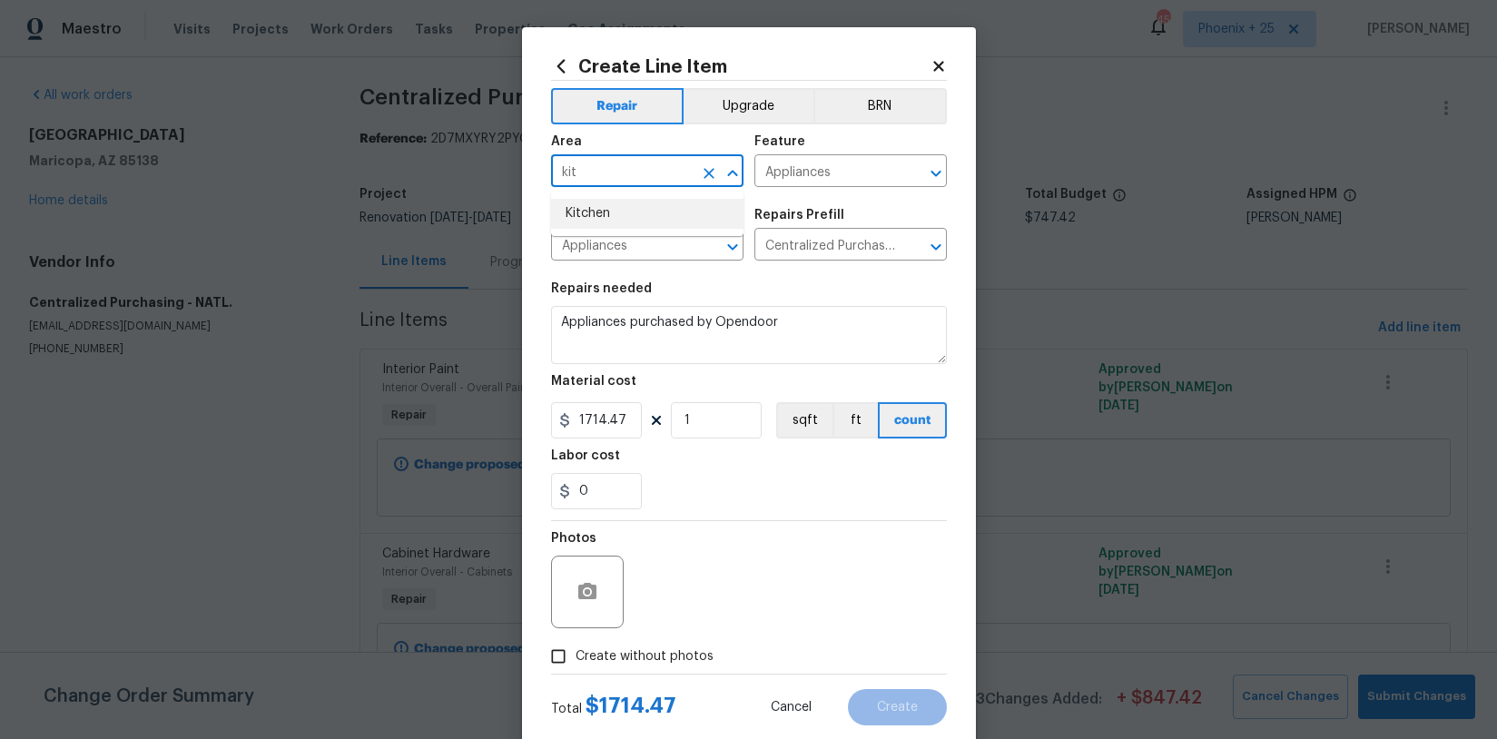
click at [650, 207] on li "Kitchen" at bounding box center [647, 214] width 193 height 30
type input "Kitchen"
click at [669, 664] on span "Create without photos" at bounding box center [645, 656] width 138 height 19
click at [576, 664] on input "Create without photos" at bounding box center [558, 656] width 35 height 35
checkbox input "true"
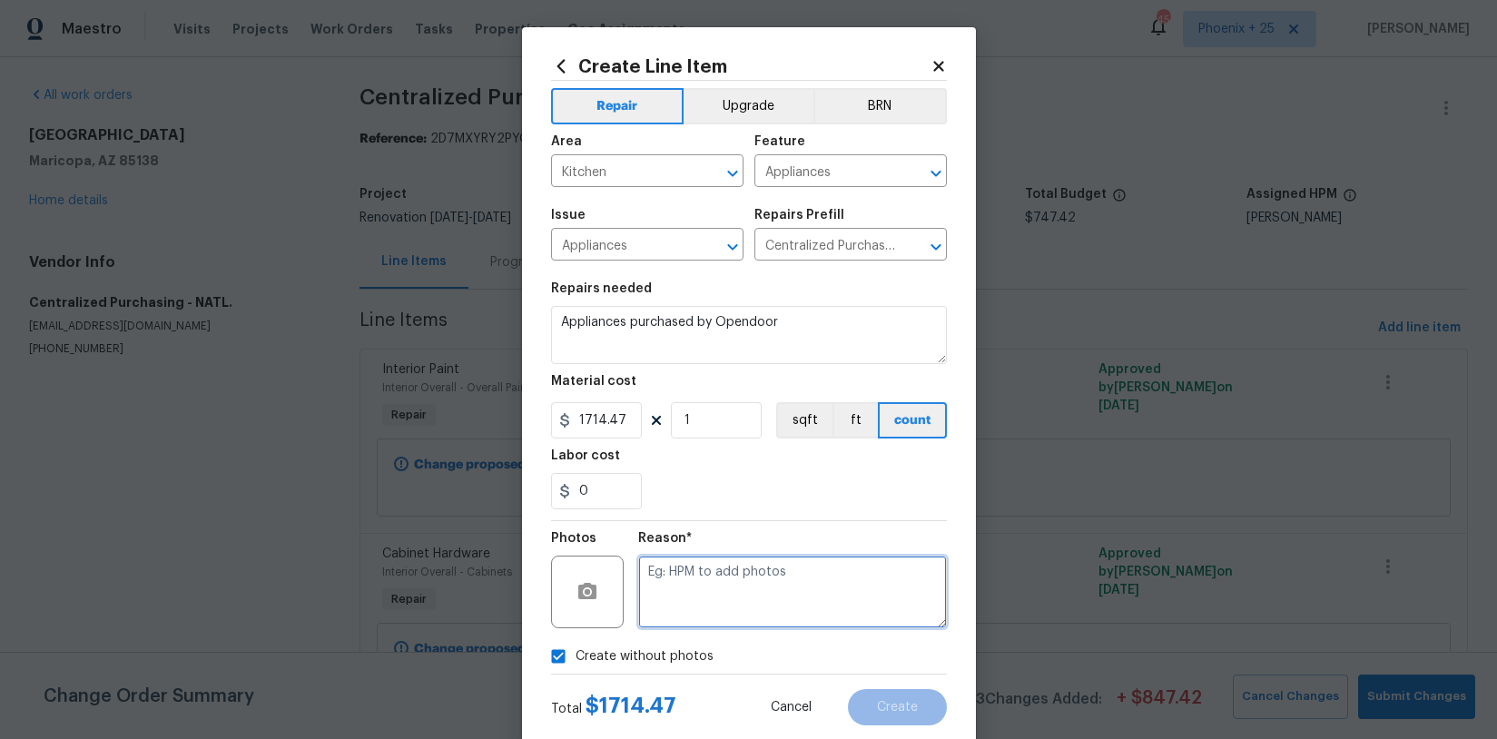
click at [689, 609] on textarea at bounding box center [792, 592] width 309 height 73
type textarea "NA"
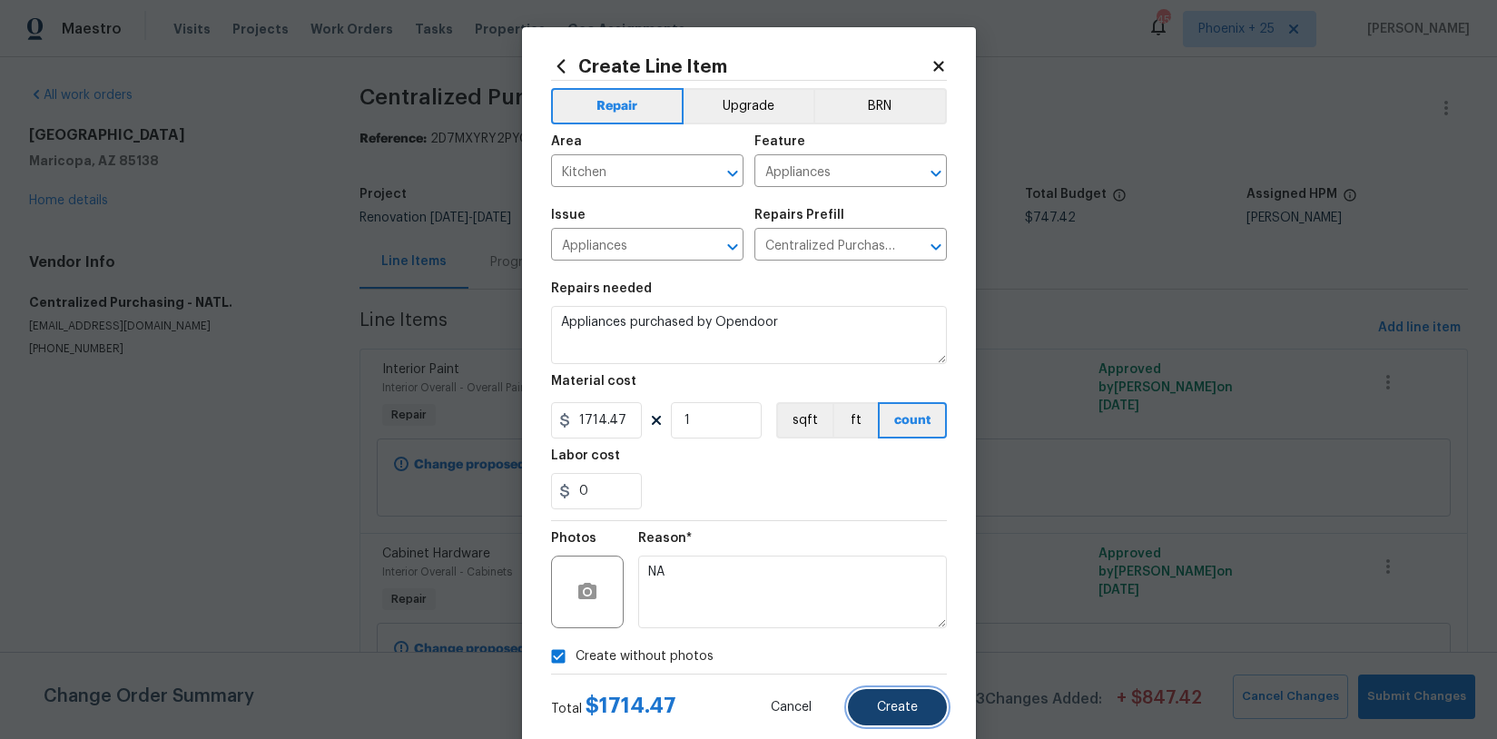
click at [892, 704] on span "Create" at bounding box center [897, 708] width 41 height 14
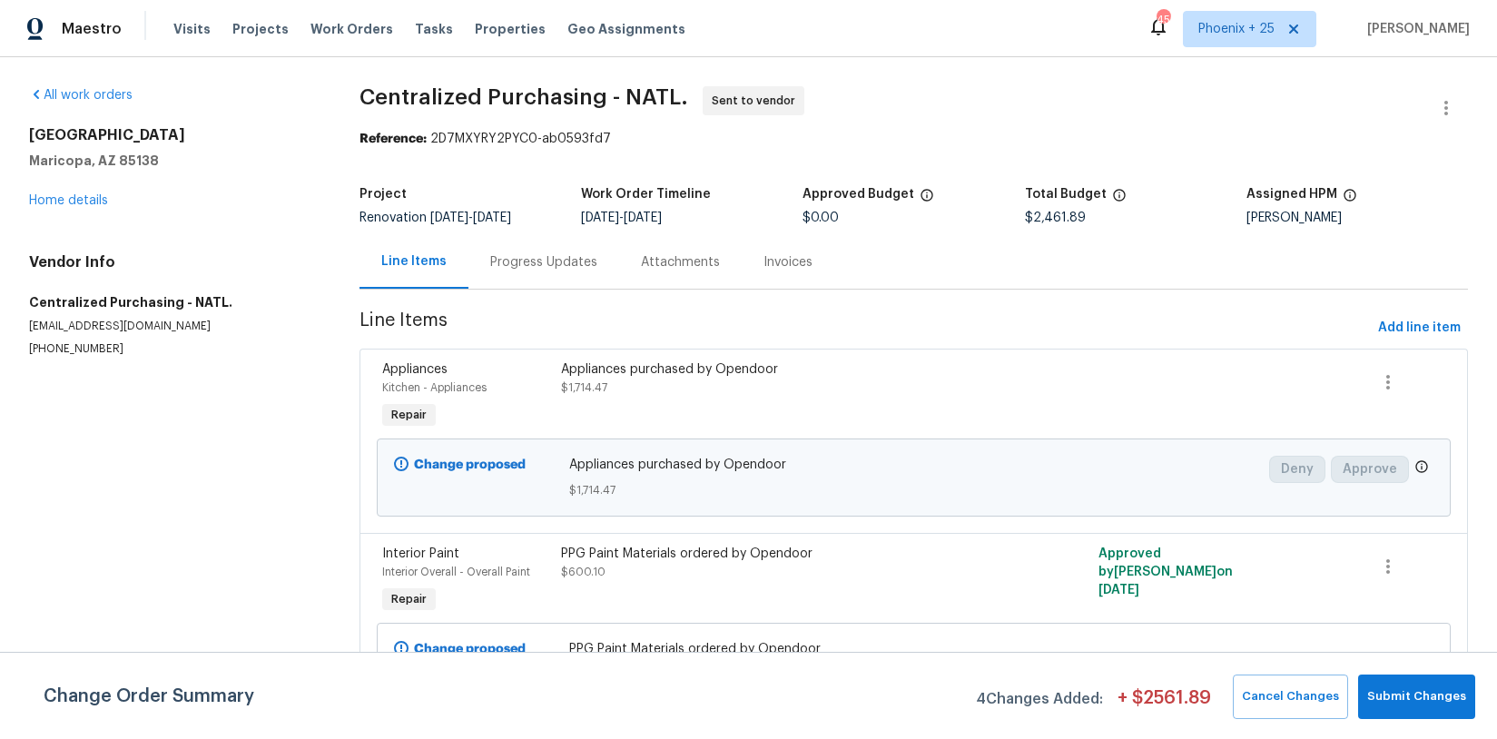
click at [337, 33] on span "Work Orders" at bounding box center [352, 29] width 83 height 18
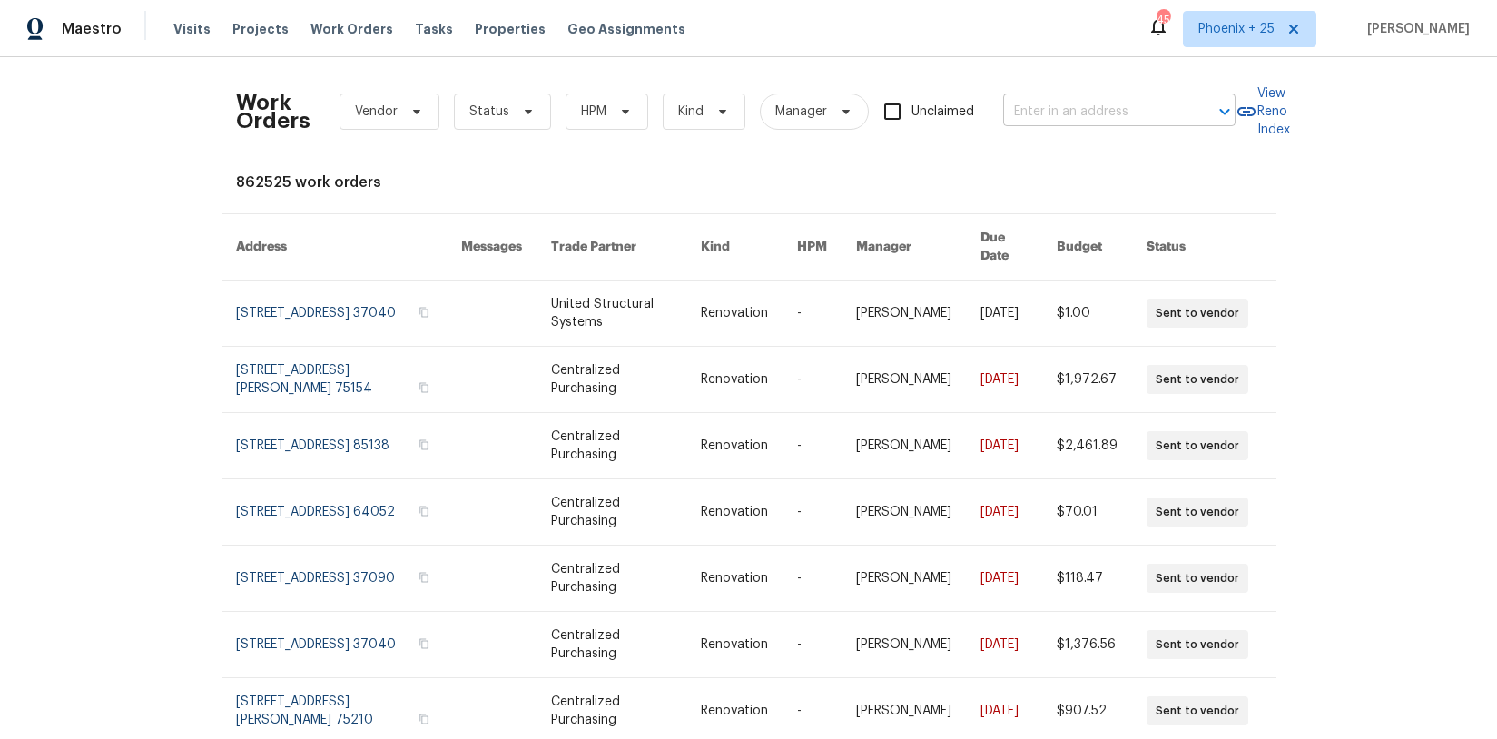
drag, startPoint x: 1123, startPoint y: 93, endPoint x: 1122, endPoint y: 102, distance: 9.3
click at [1123, 93] on div "Work Orders Vendor Status HPM Kind Manager Unclaimed ​" at bounding box center [736, 112] width 1000 height 80
click at [1122, 104] on input "text" at bounding box center [1094, 112] width 182 height 28
paste input "[STREET_ADDRESS]"
type input "[STREET_ADDRESS]"
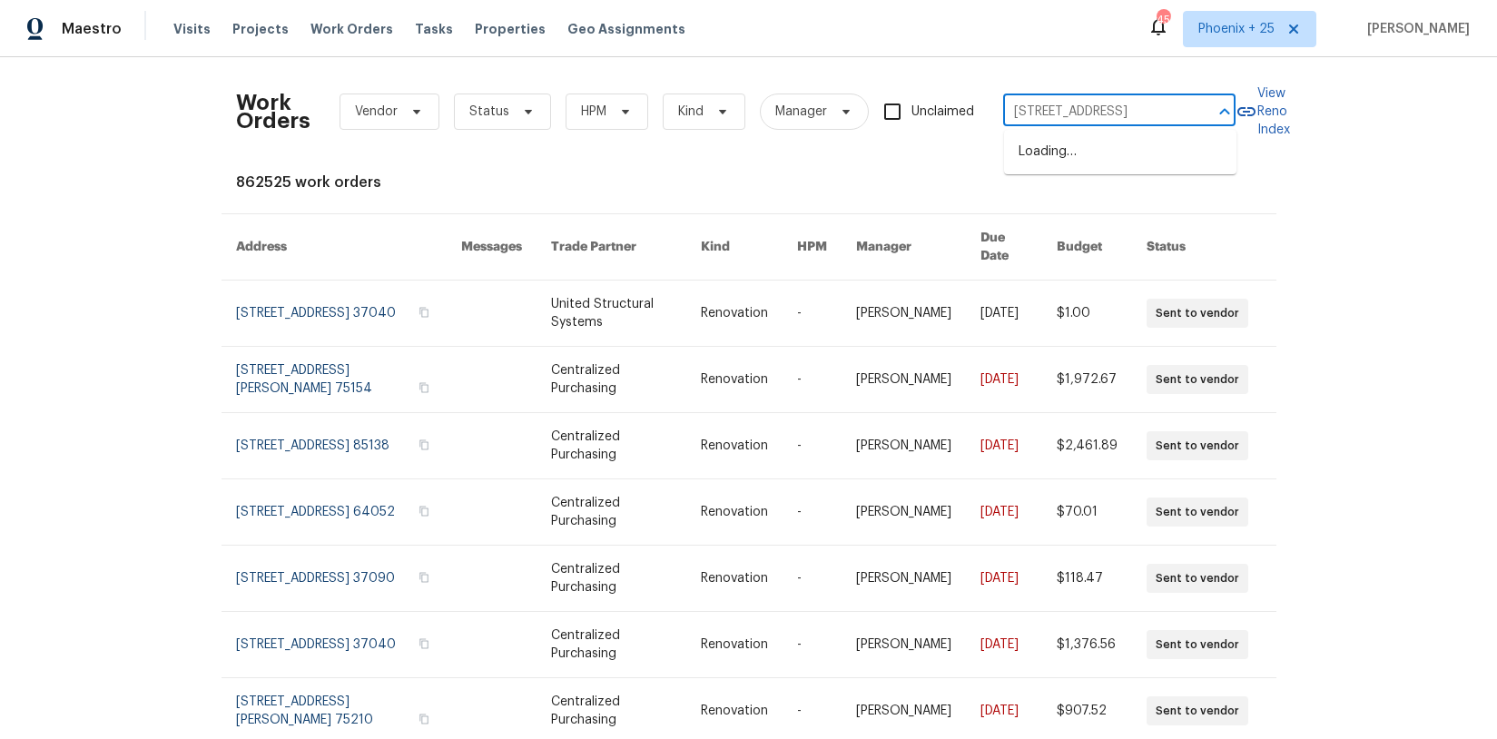
scroll to position [0, 111]
drag, startPoint x: 1113, startPoint y: 152, endPoint x: 1104, endPoint y: 153, distance: 9.3
click at [1108, 153] on li "[STREET_ADDRESS]" at bounding box center [1120, 152] width 232 height 30
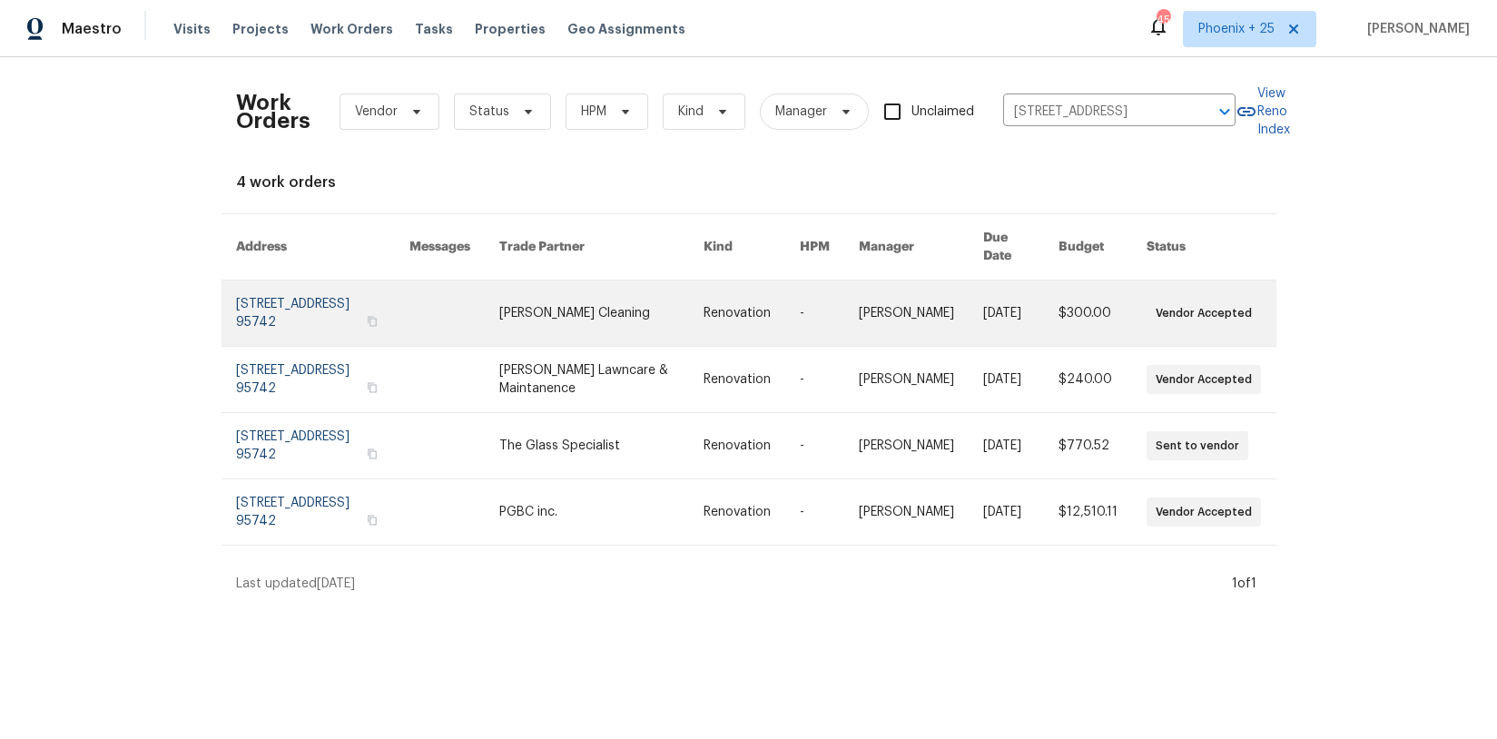
click at [569, 281] on link at bounding box center [601, 313] width 204 height 65
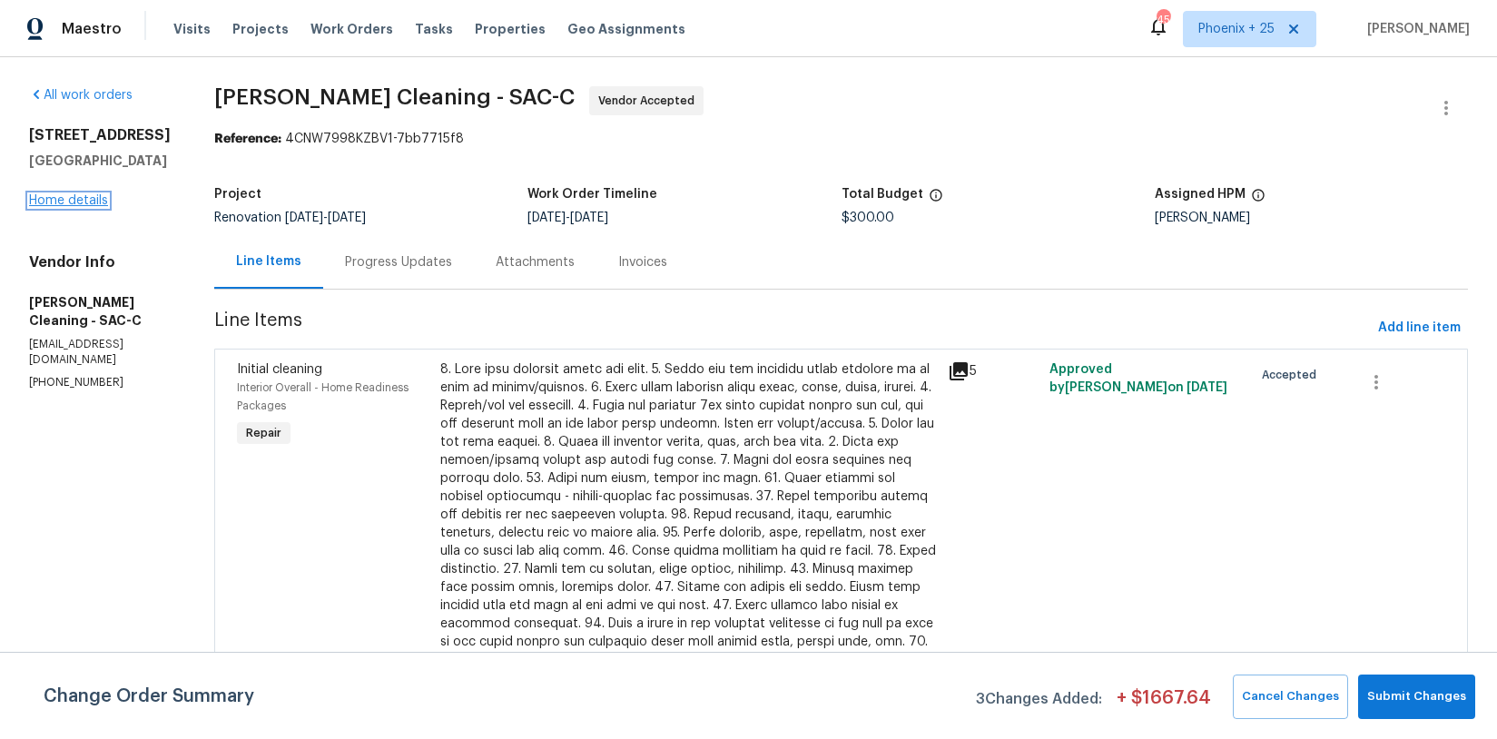
click at [69, 207] on link "Home details" at bounding box center [68, 200] width 79 height 13
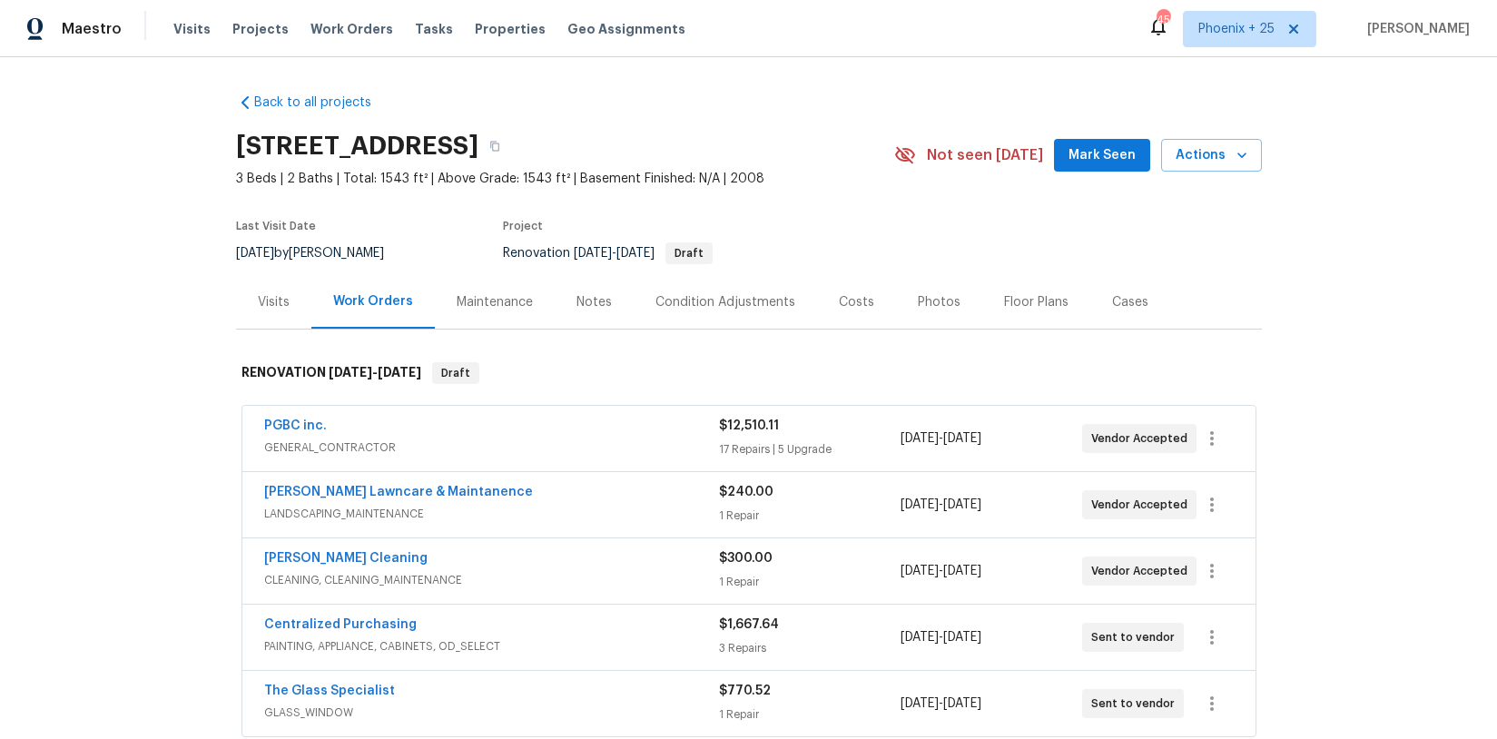
click at [258, 304] on div "Visits" at bounding box center [274, 302] width 32 height 18
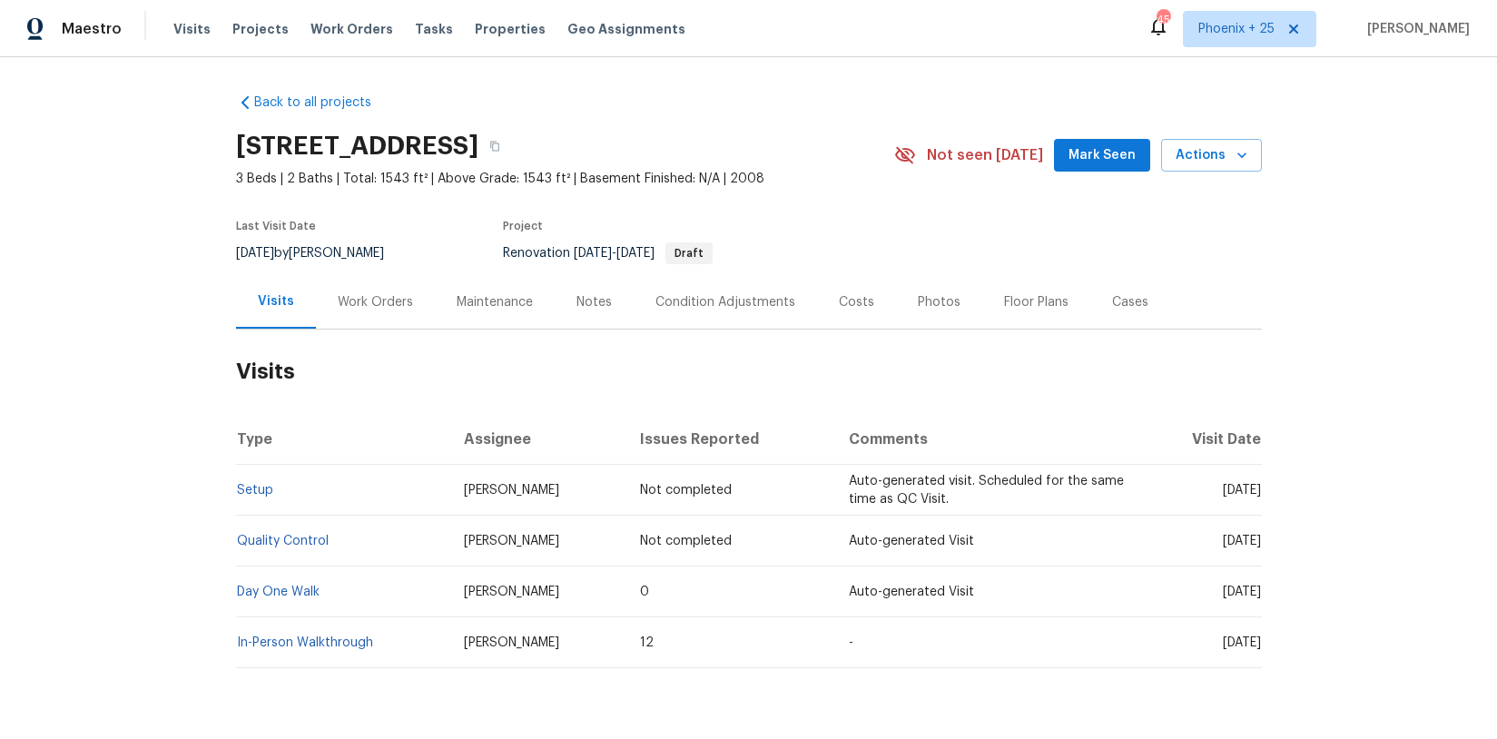
scroll to position [53, 0]
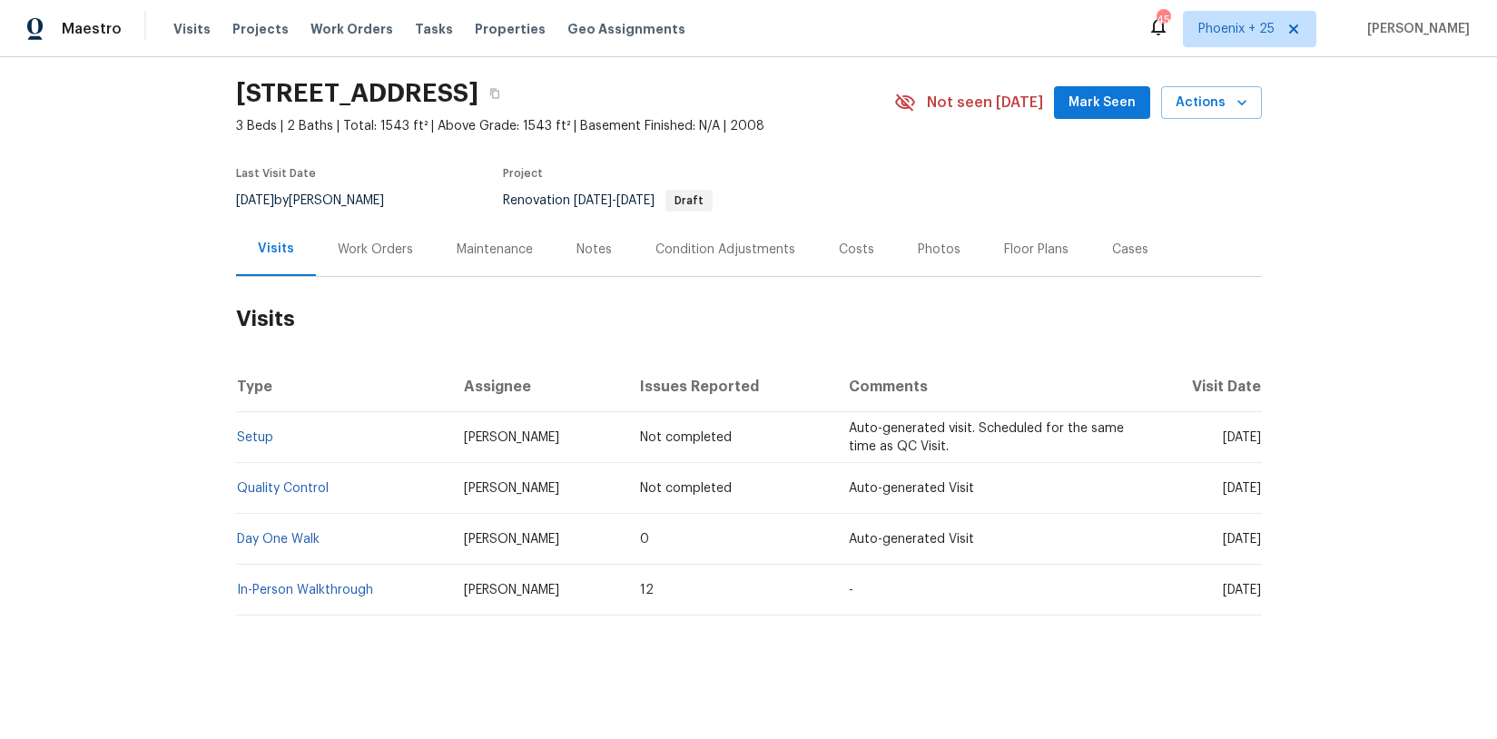
click at [332, 598] on td "In-Person Walkthrough" at bounding box center [343, 590] width 214 height 51
click at [332, 591] on link "In-Person Walkthrough" at bounding box center [305, 590] width 136 height 13
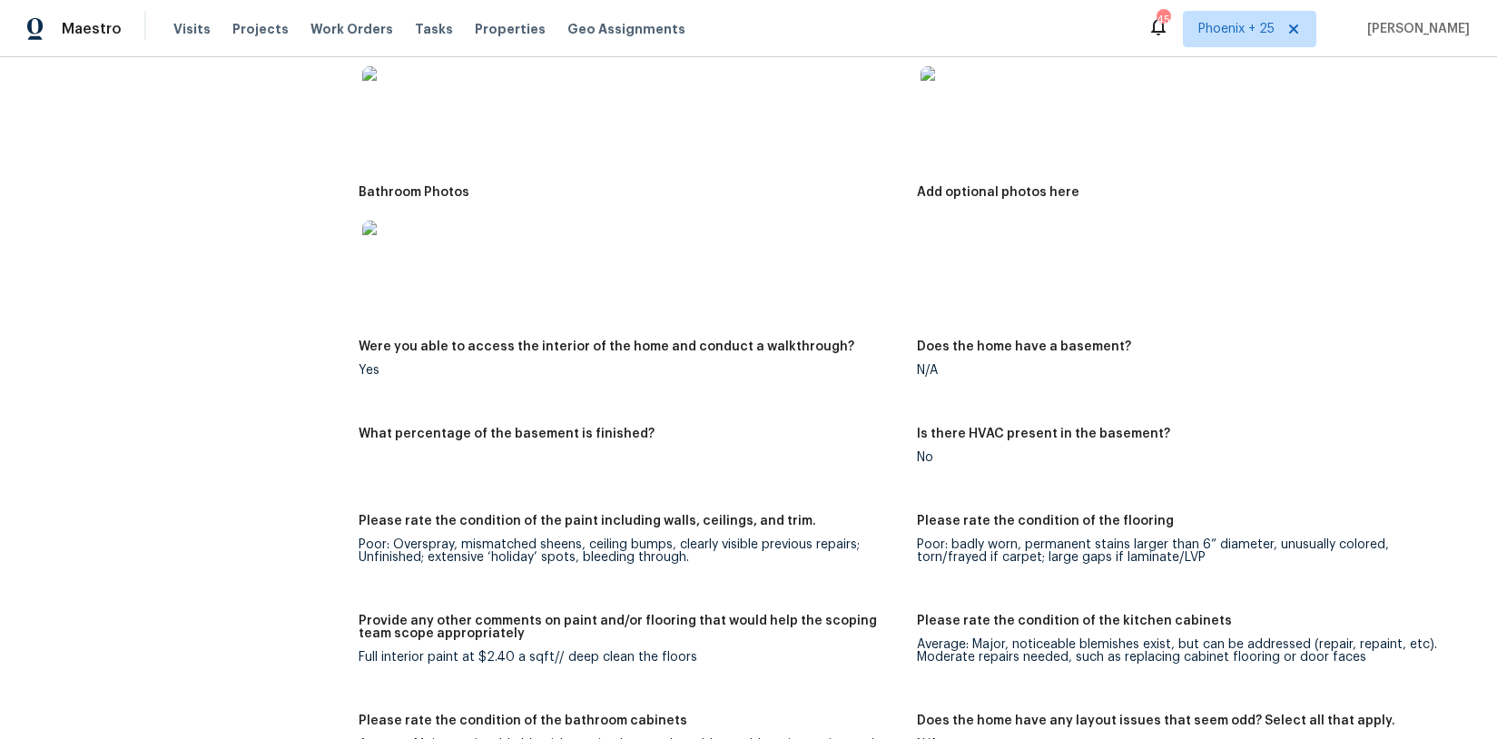
scroll to position [1754, 0]
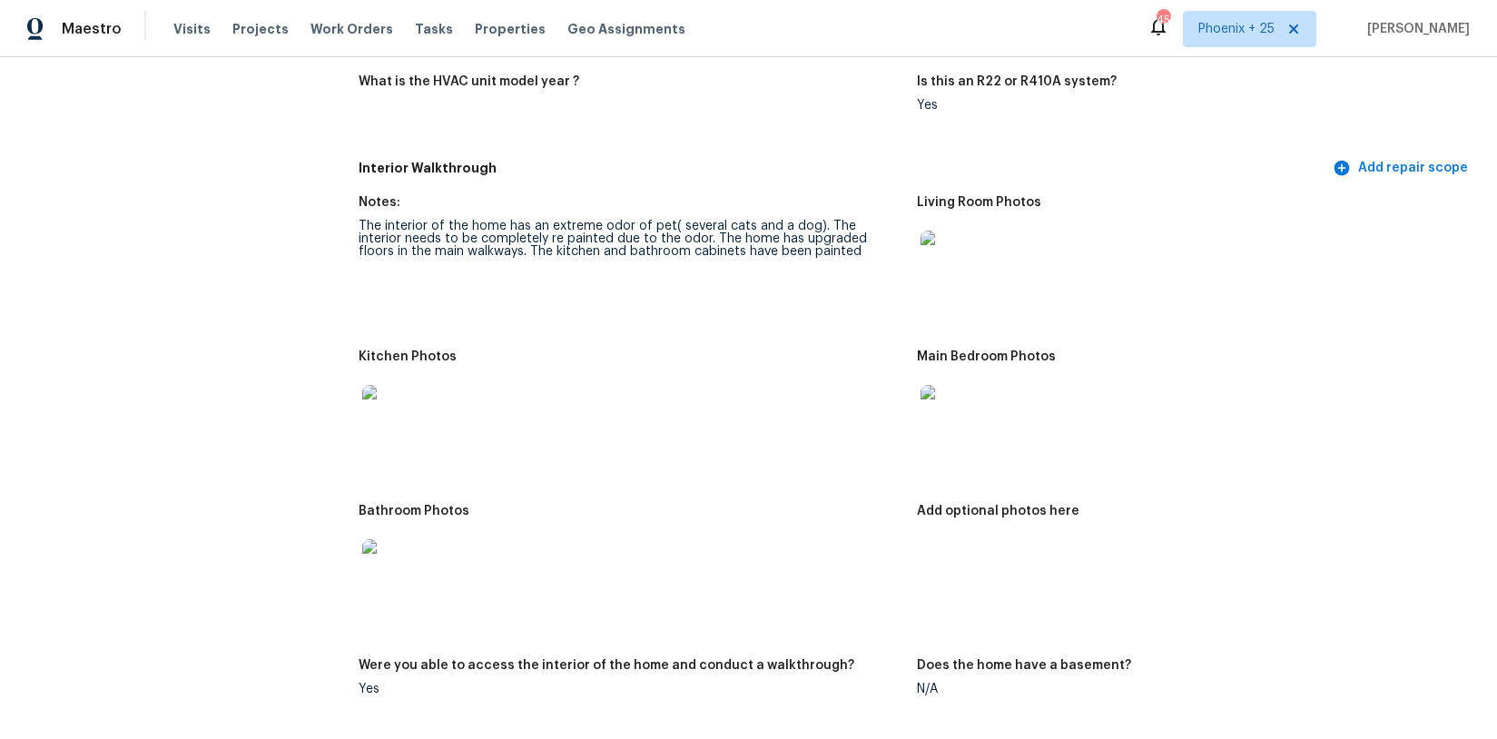
click at [371, 419] on img at bounding box center [391, 414] width 58 height 58
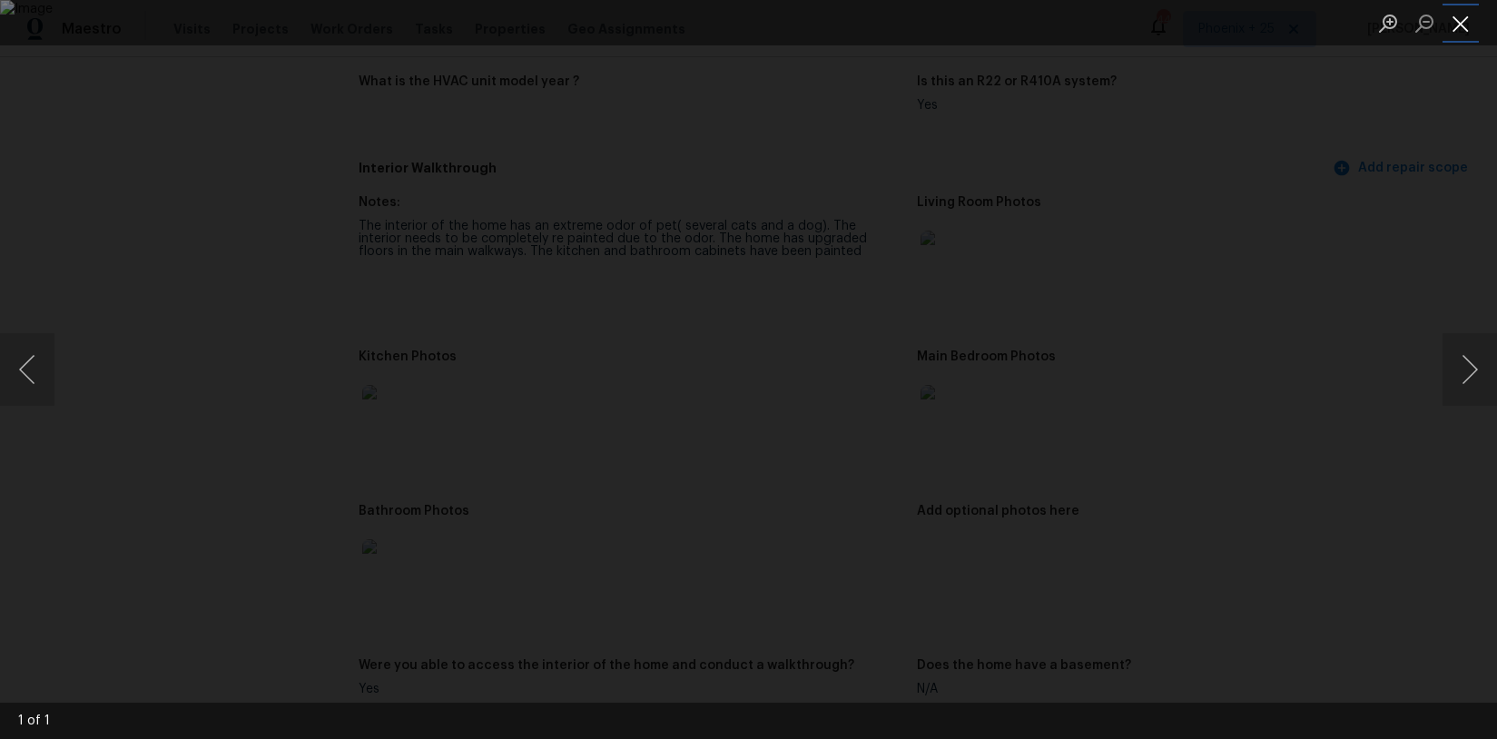
click at [1450, 31] on button "Close lightbox" at bounding box center [1461, 23] width 36 height 32
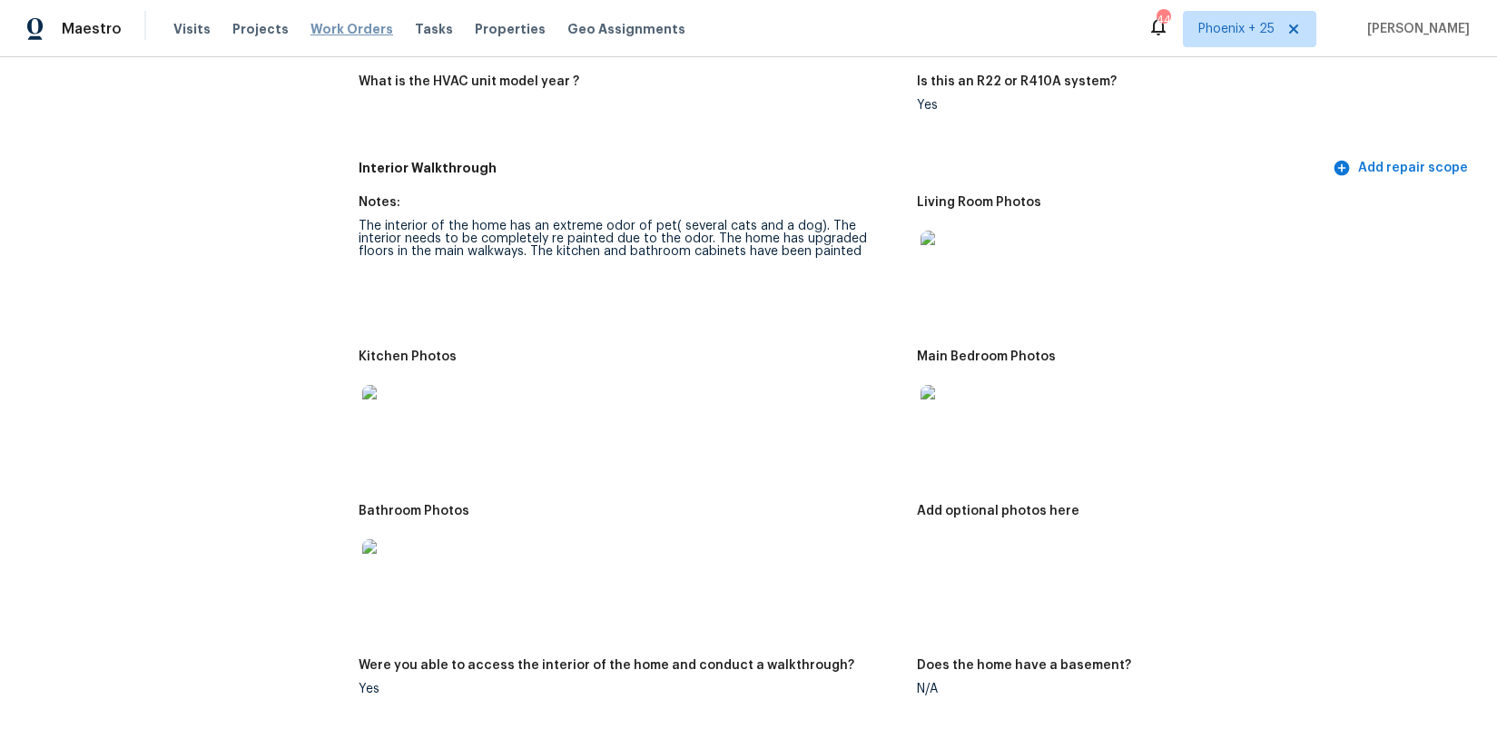
click at [358, 29] on span "Work Orders" at bounding box center [352, 29] width 83 height 18
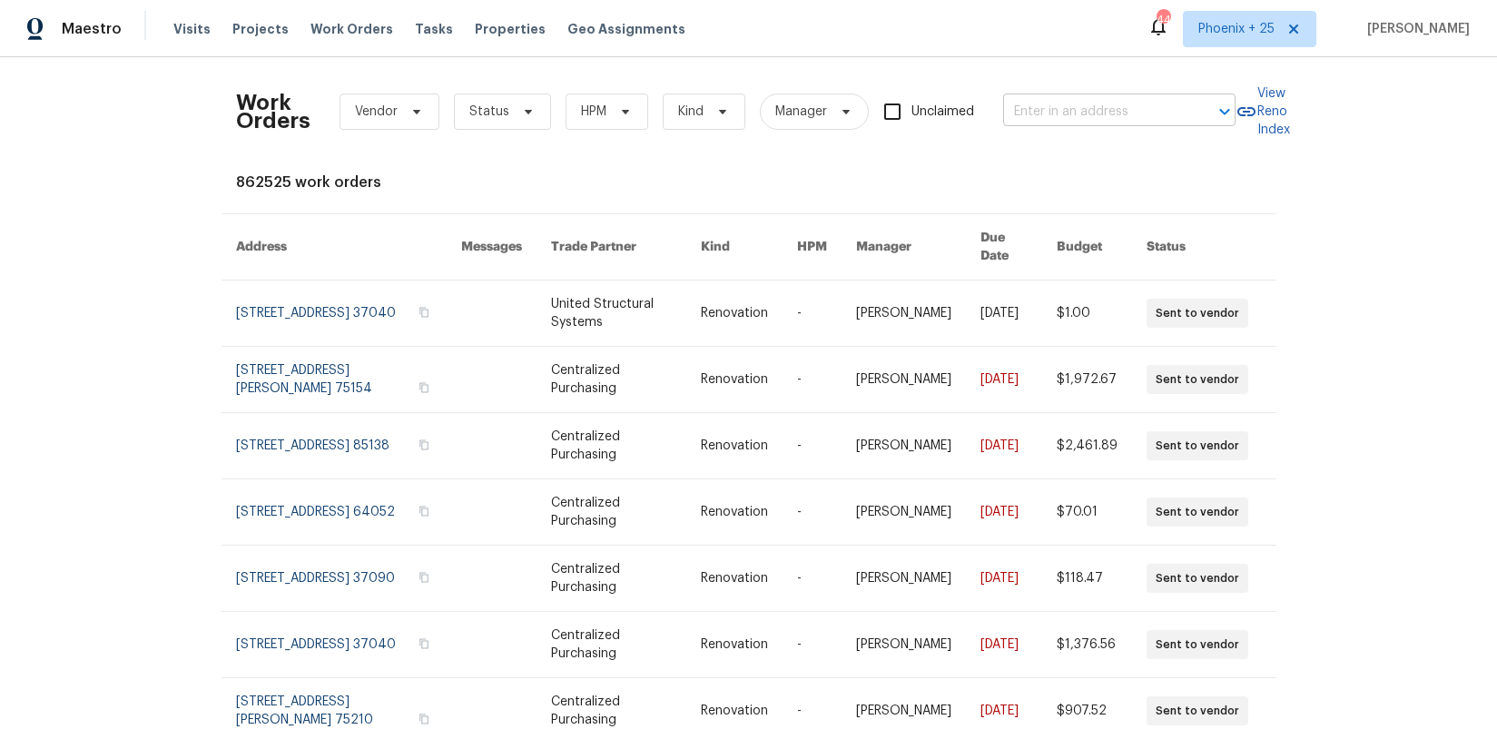
click at [1035, 100] on input "text" at bounding box center [1094, 112] width 182 height 28
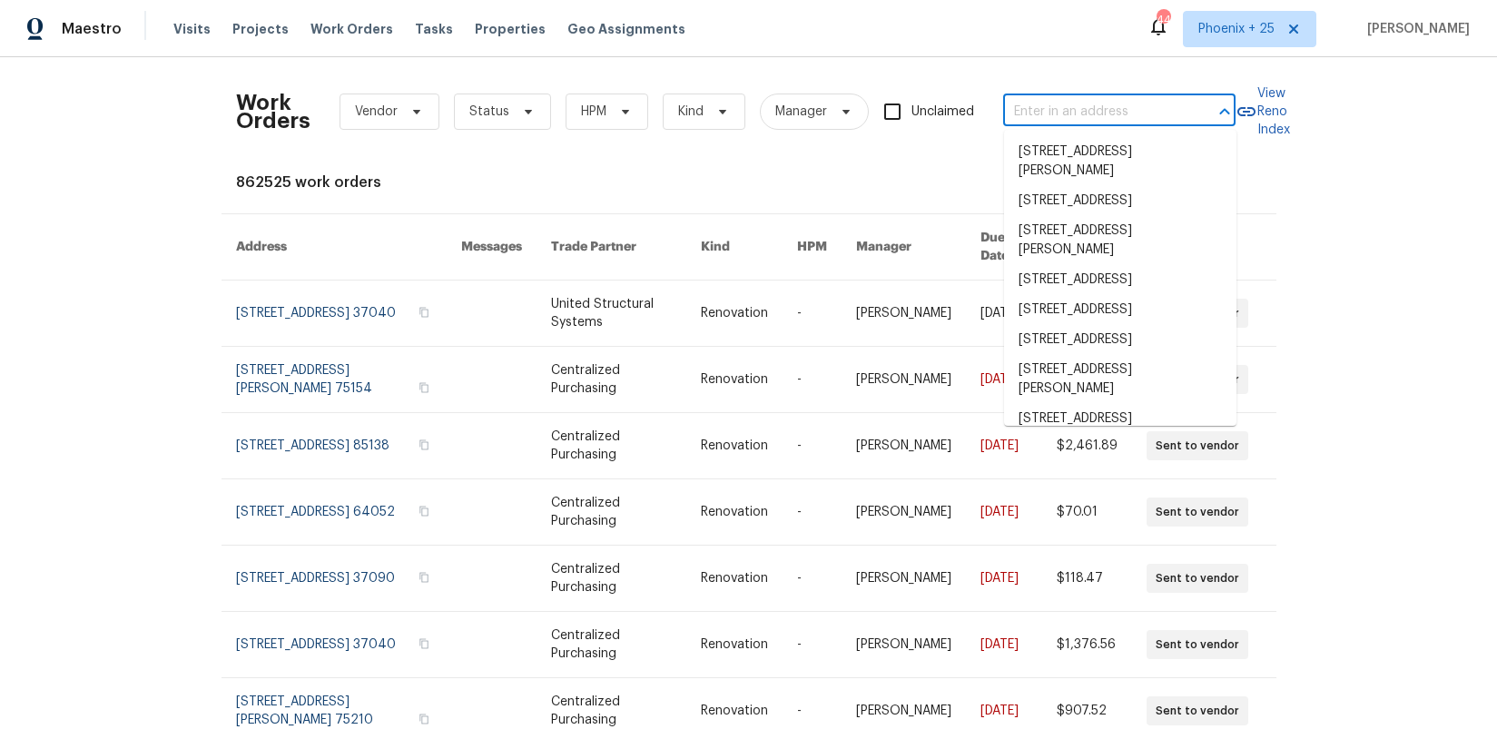
paste input "[STREET_ADDRESS]"
type input "[STREET_ADDRESS]"
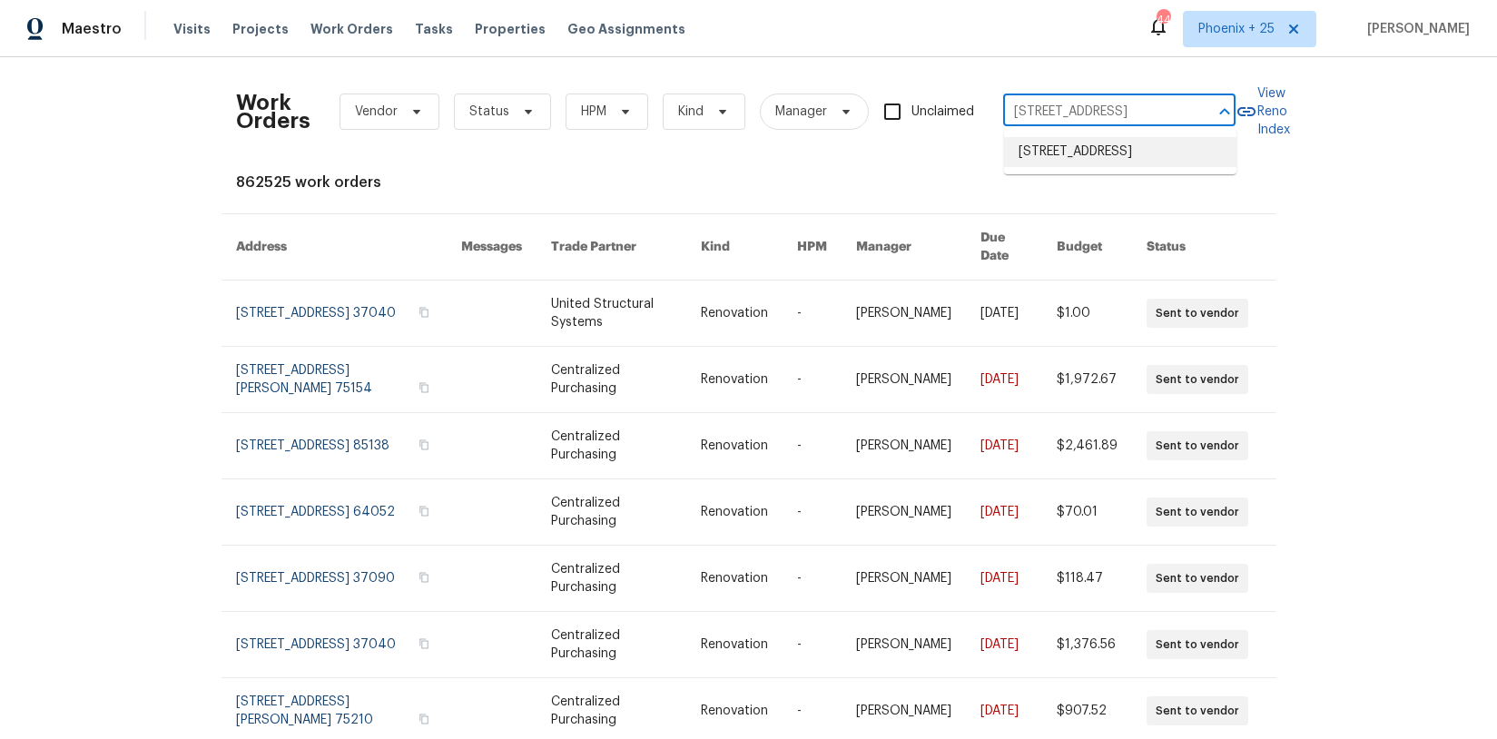
click at [1165, 167] on li "[STREET_ADDRESS]" at bounding box center [1120, 152] width 232 height 30
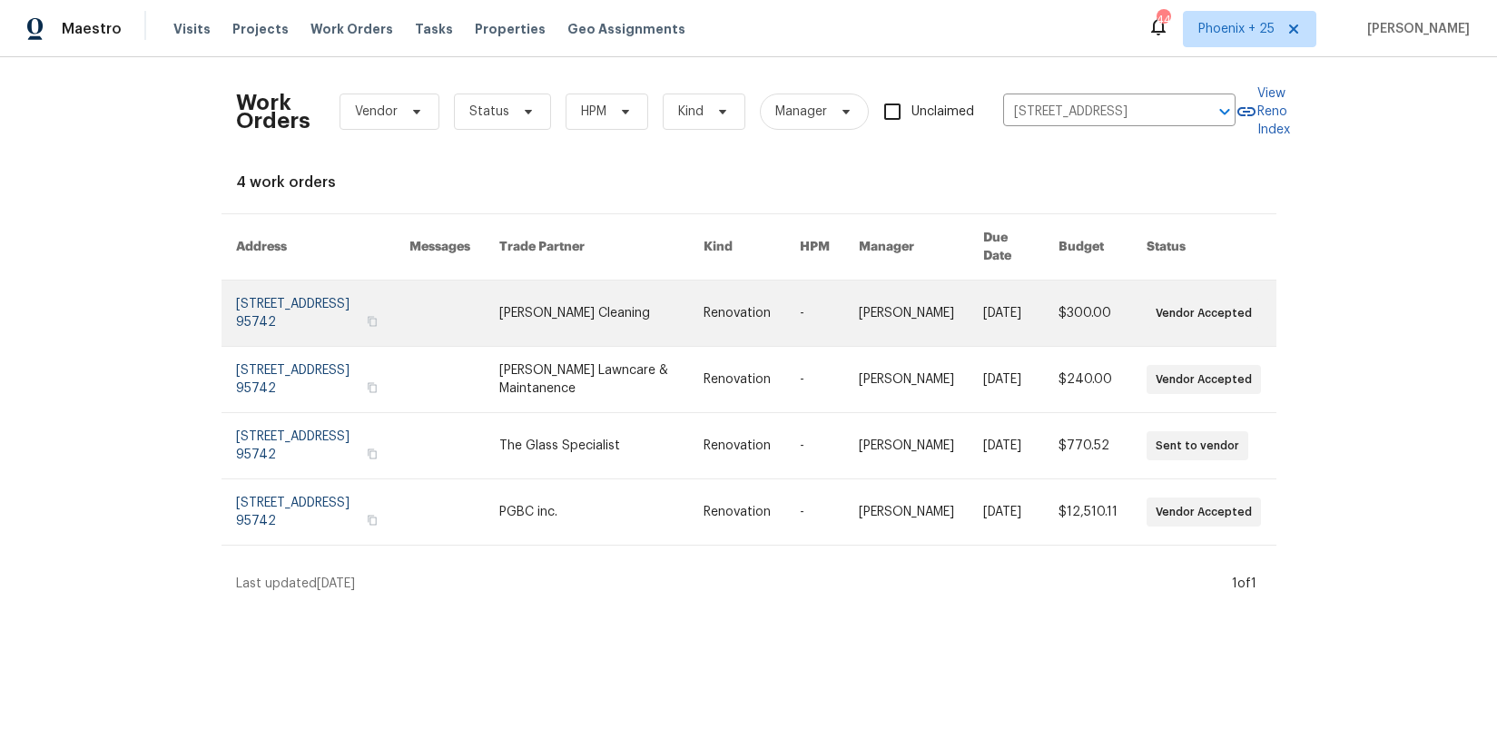
click at [616, 295] on link at bounding box center [601, 313] width 204 height 65
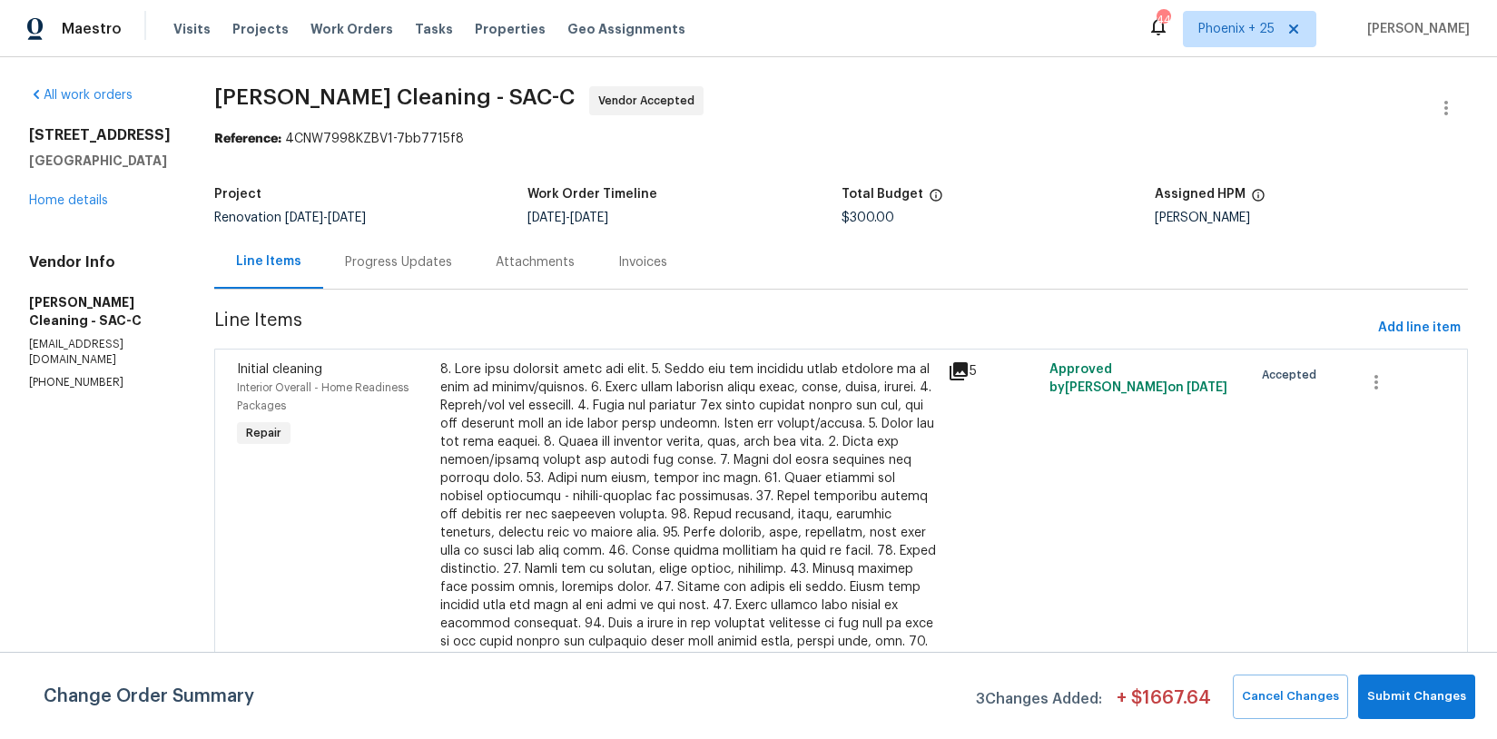
click at [97, 205] on div "[STREET_ADDRESS] Home details" at bounding box center [100, 168] width 142 height 84
click at [92, 207] on link "Home details" at bounding box center [68, 200] width 79 height 13
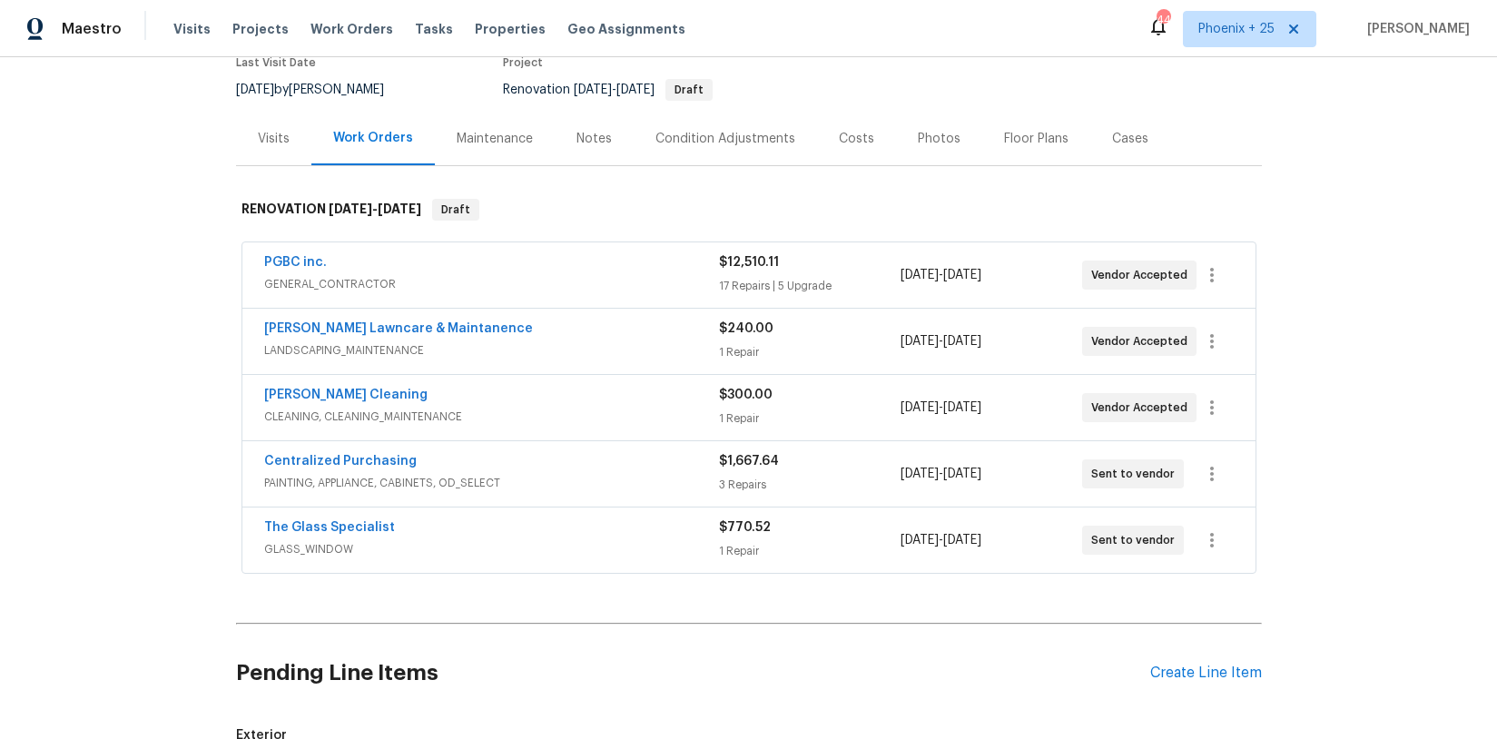
scroll to position [325, 0]
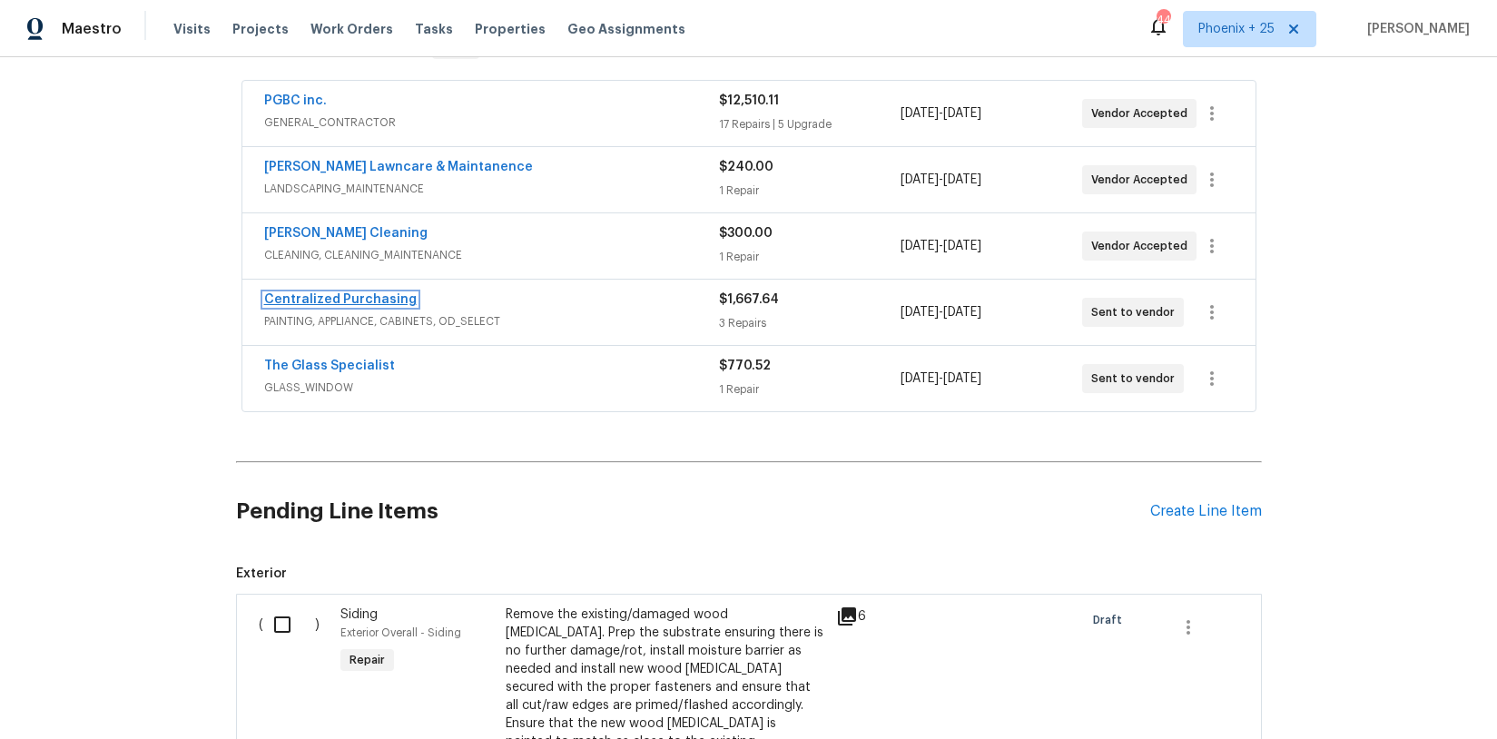
click at [317, 299] on link "Centralized Purchasing" at bounding box center [340, 299] width 153 height 13
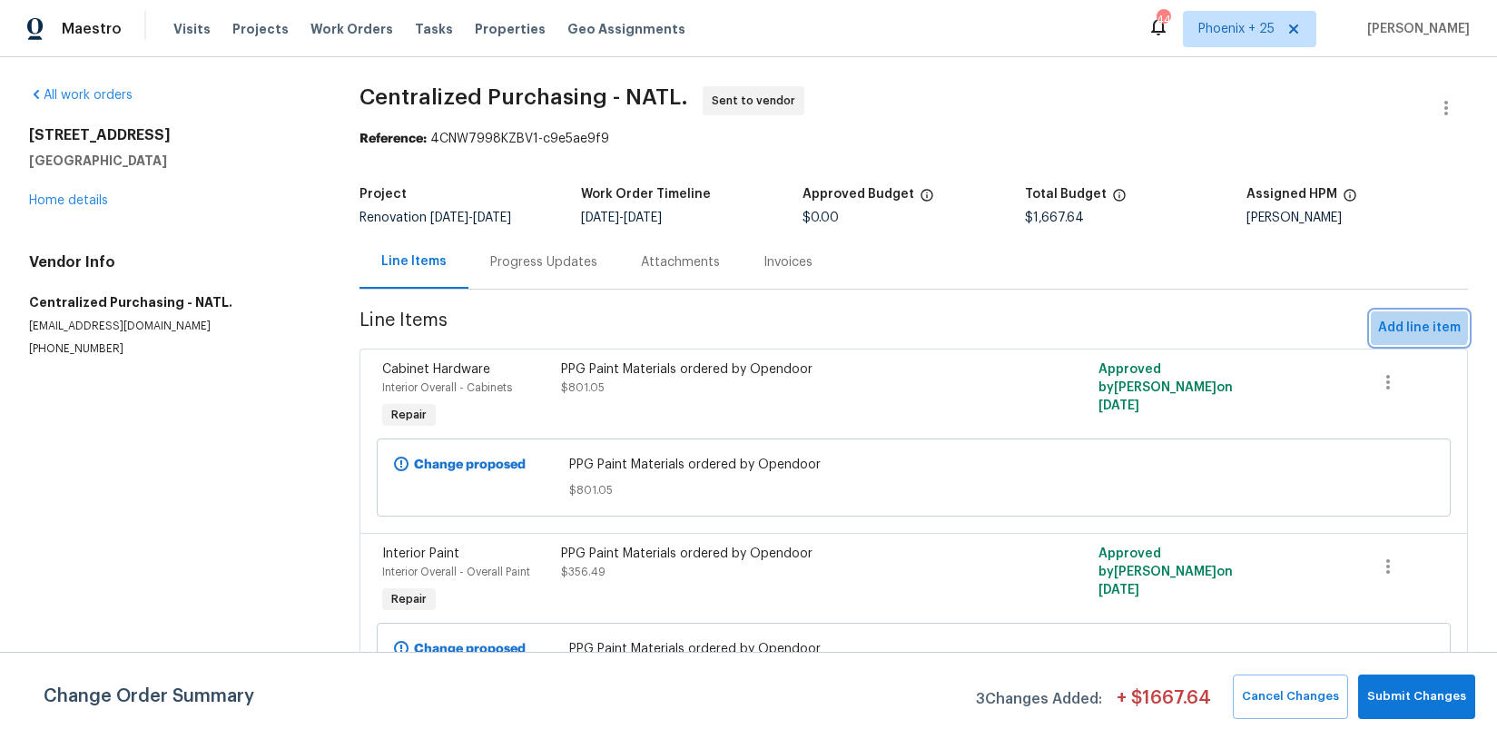
click at [1404, 323] on span "Add line item" at bounding box center [1420, 328] width 83 height 23
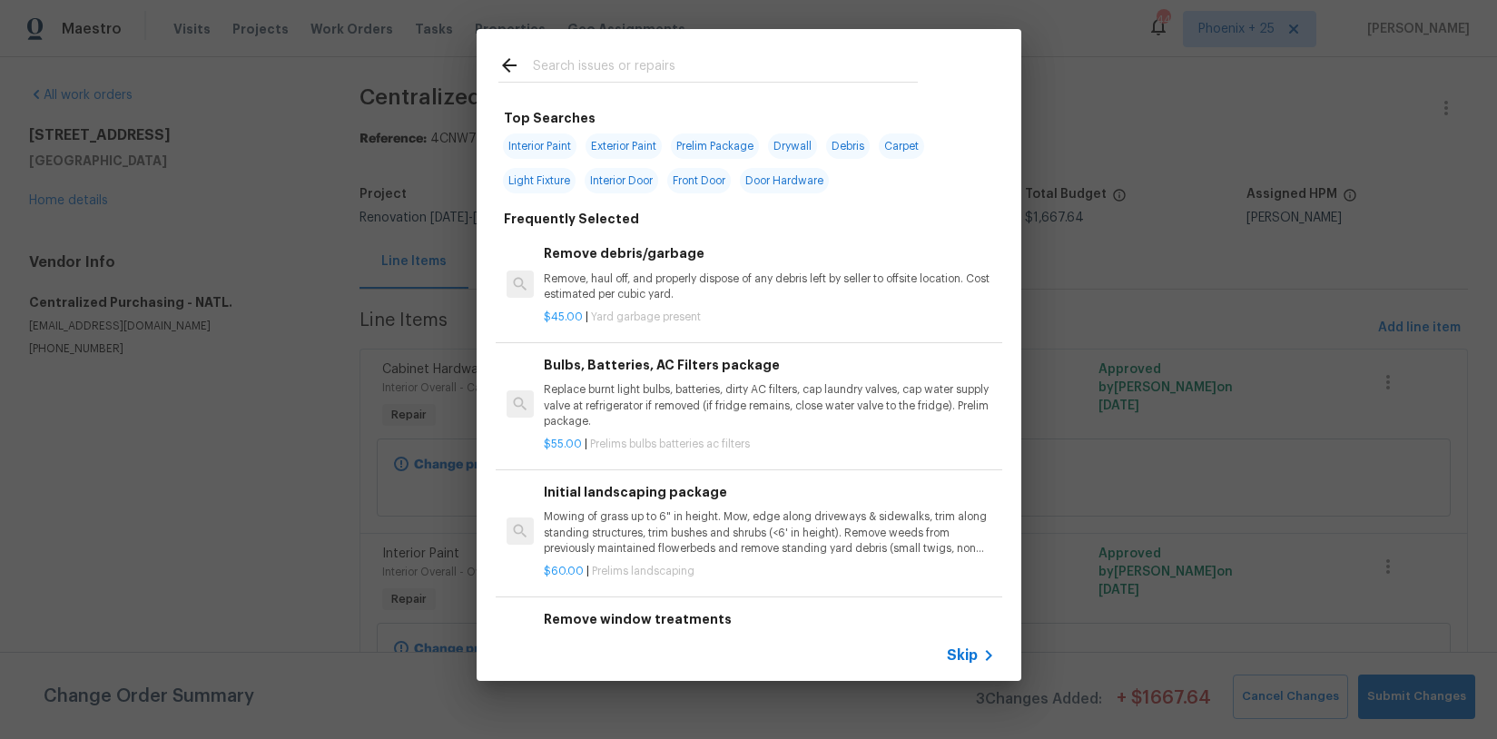
click at [632, 61] on input "text" at bounding box center [725, 67] width 385 height 27
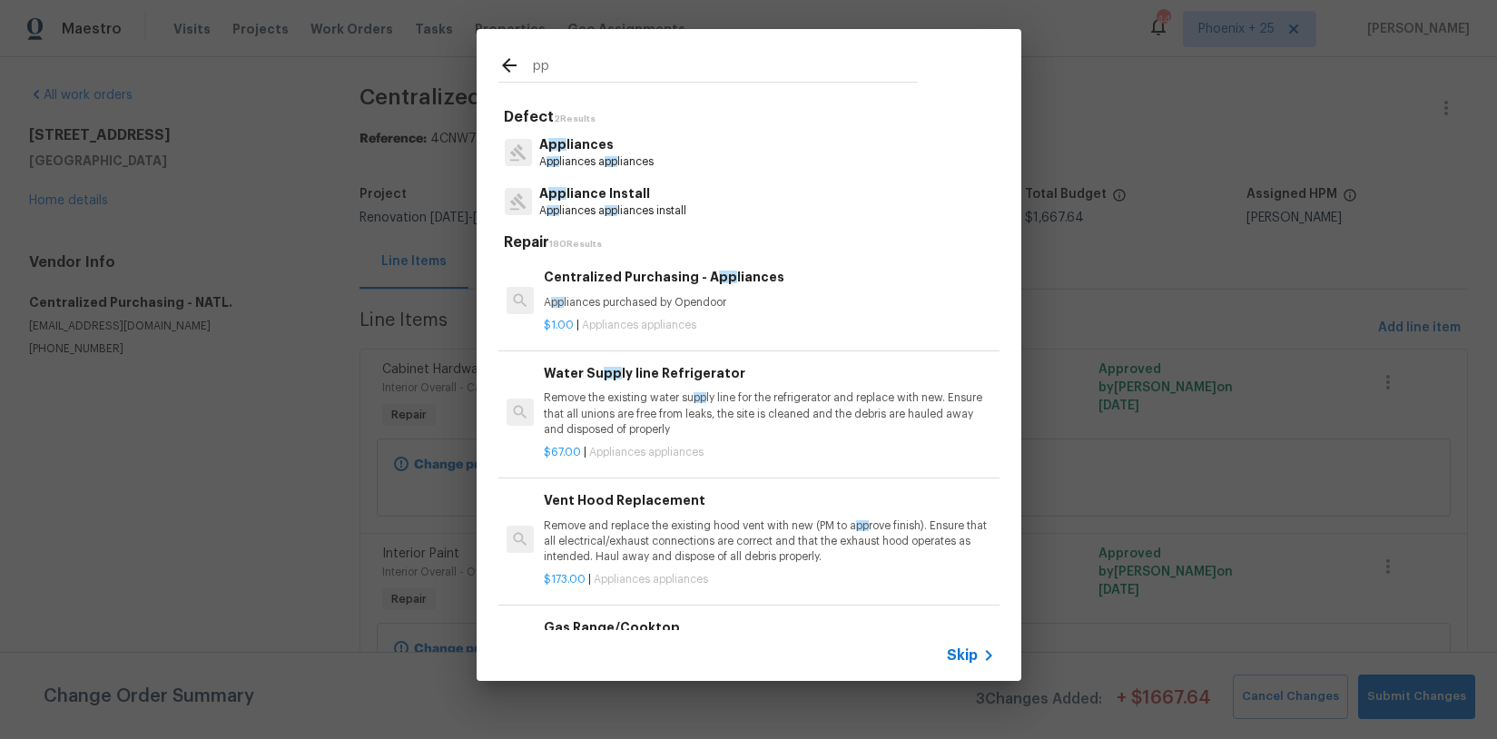
type input "p"
type input "app"
click at [742, 279] on h6 "Centralized Purchasing - App liances" at bounding box center [769, 277] width 450 height 20
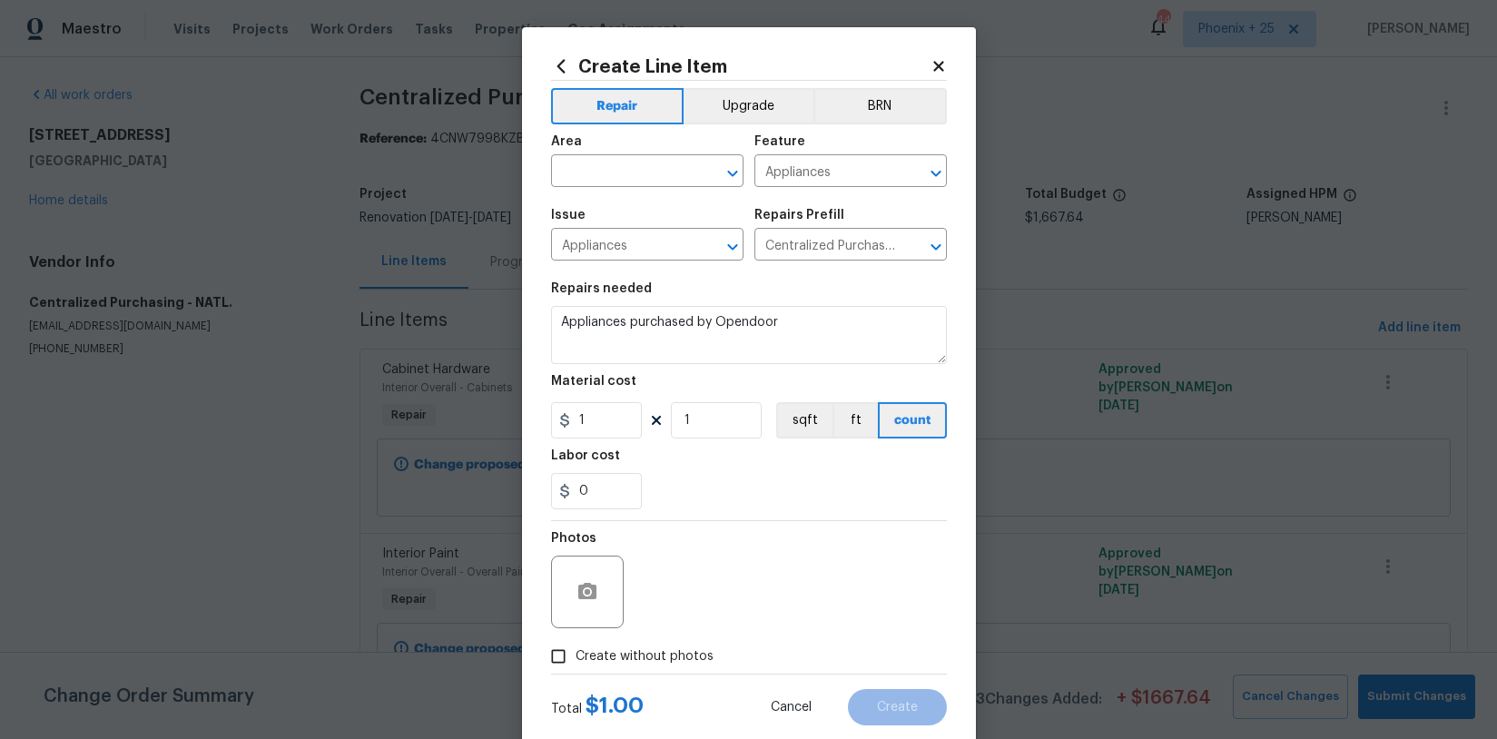
click at [658, 192] on span "Area ​" at bounding box center [647, 161] width 193 height 74
click at [650, 177] on input "text" at bounding box center [622, 173] width 142 height 28
drag, startPoint x: 663, startPoint y: 214, endPoint x: 714, endPoint y: 140, distance: 90.2
click at [663, 214] on li "Kitchen" at bounding box center [647, 214] width 193 height 30
type input "Kitchen"
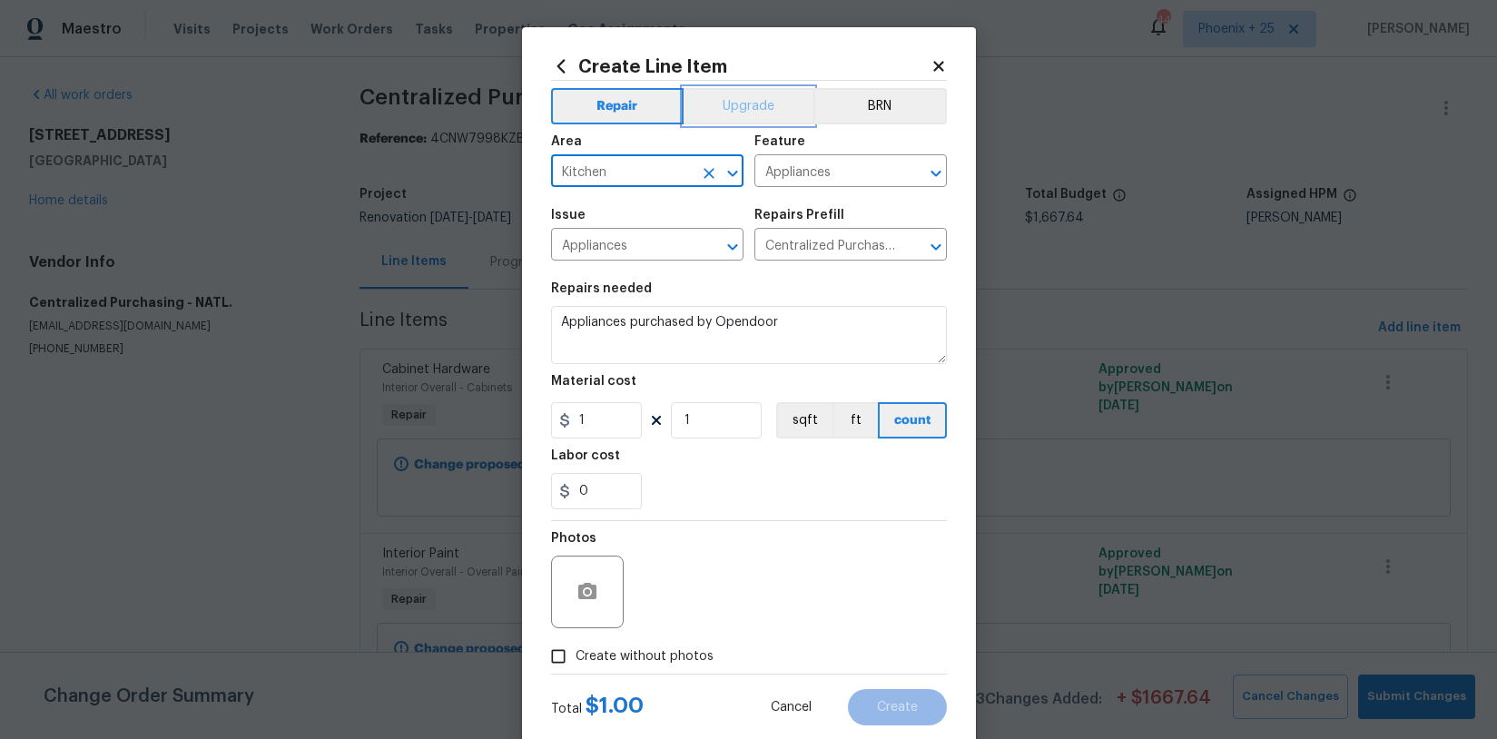
click at [736, 116] on button "Upgrade" at bounding box center [749, 106] width 130 height 36
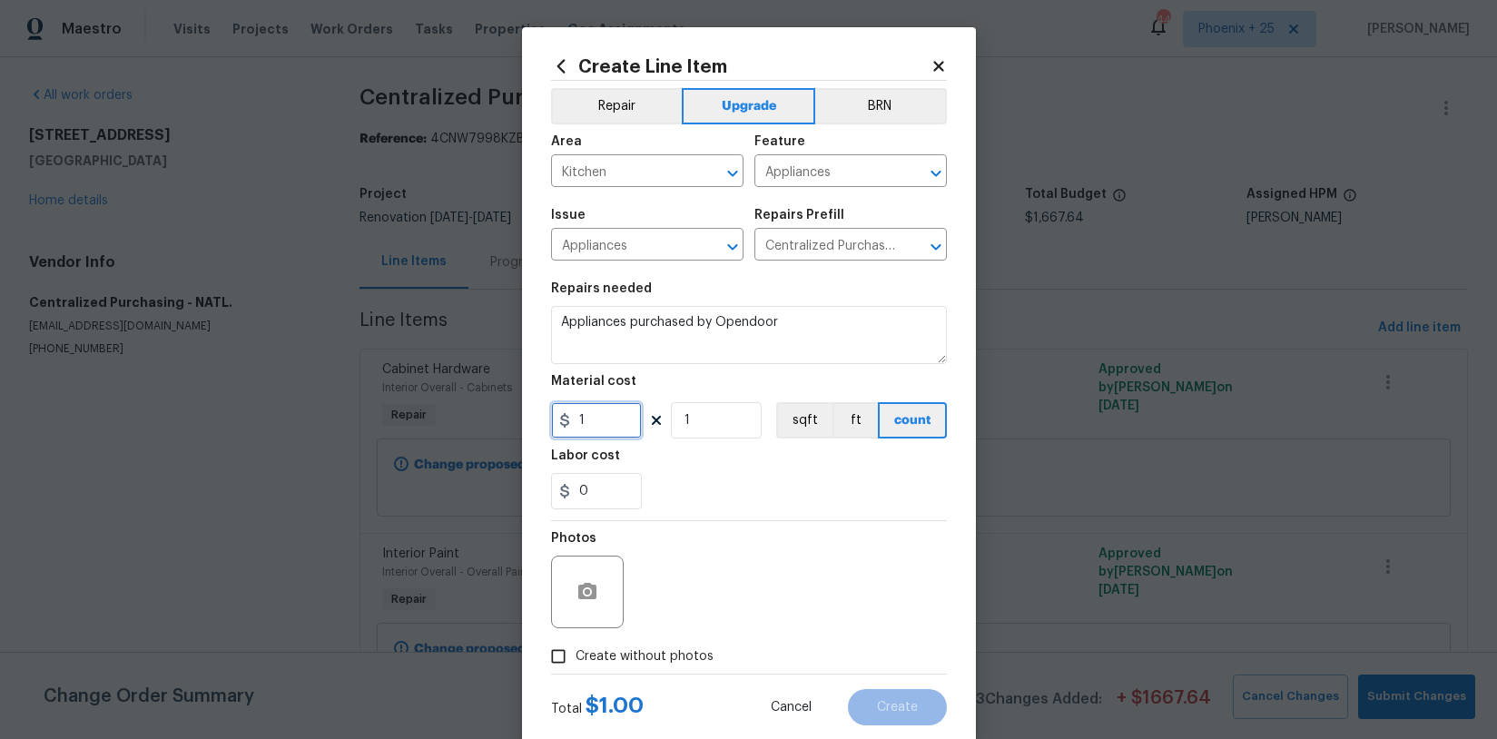
drag, startPoint x: 580, startPoint y: 416, endPoint x: 597, endPoint y: 417, distance: 16.4
click at [585, 417] on input "1" at bounding box center [596, 420] width 91 height 36
drag, startPoint x: 597, startPoint y: 417, endPoint x: 529, endPoint y: 412, distance: 67.4
click at [529, 412] on div "Create Line Item Repair Upgrade BRN Area Kitchen ​ Feature Appliances ​ Issue A…" at bounding box center [749, 390] width 454 height 727
type input "717.67"
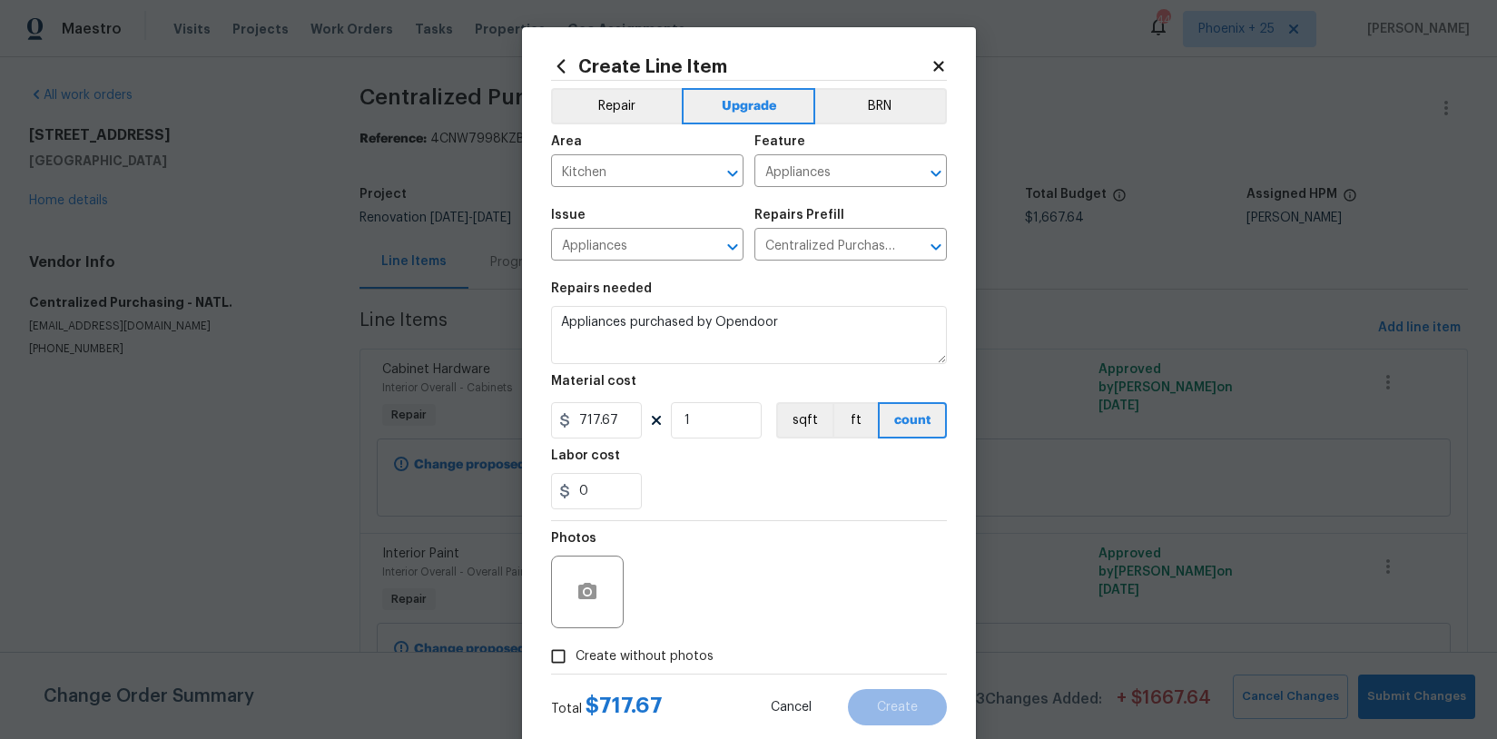
drag, startPoint x: 640, startPoint y: 667, endPoint x: 657, endPoint y: 644, distance: 28.0
click at [640, 665] on span "Create without photos" at bounding box center [645, 656] width 138 height 19
click at [576, 665] on input "Create without photos" at bounding box center [558, 656] width 35 height 35
checkbox input "true"
click at [684, 613] on textarea at bounding box center [792, 592] width 309 height 73
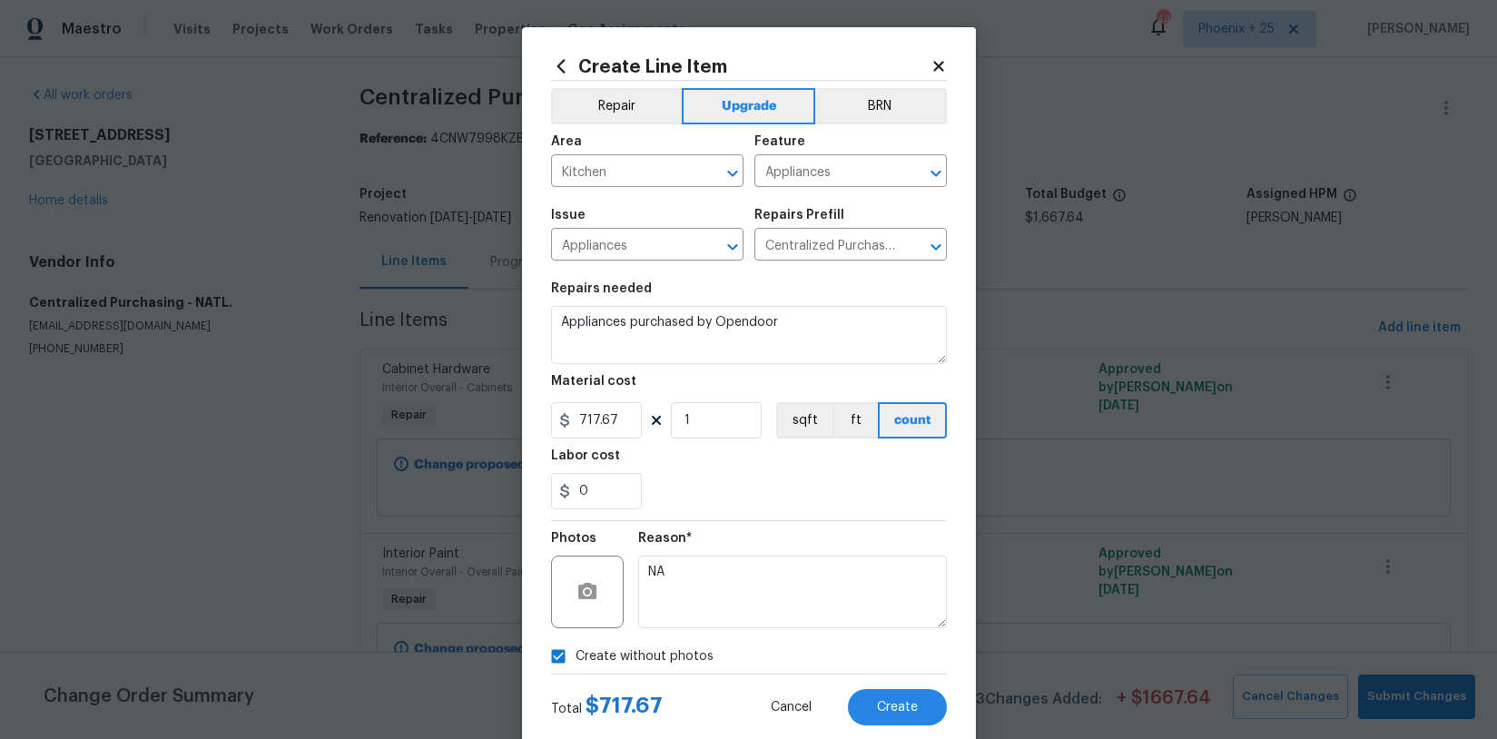
type textarea "NA"
click at [787, 499] on div "0" at bounding box center [749, 491] width 396 height 36
click at [891, 707] on span "Create" at bounding box center [897, 708] width 41 height 14
